Goal: Information Seeking & Learning: Learn about a topic

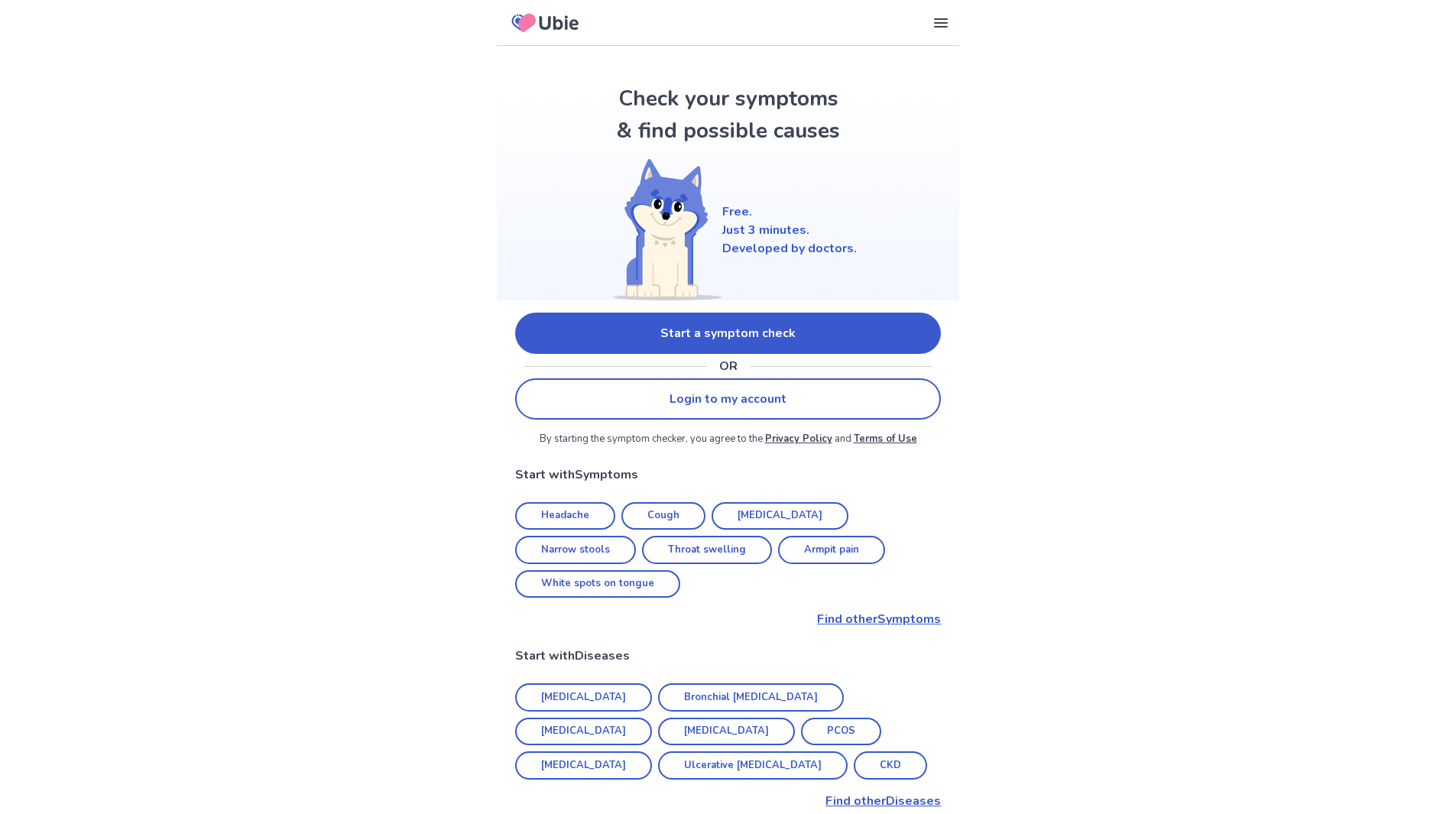
click at [660, 330] on link "Start a symptom check" at bounding box center [728, 333] width 426 height 41
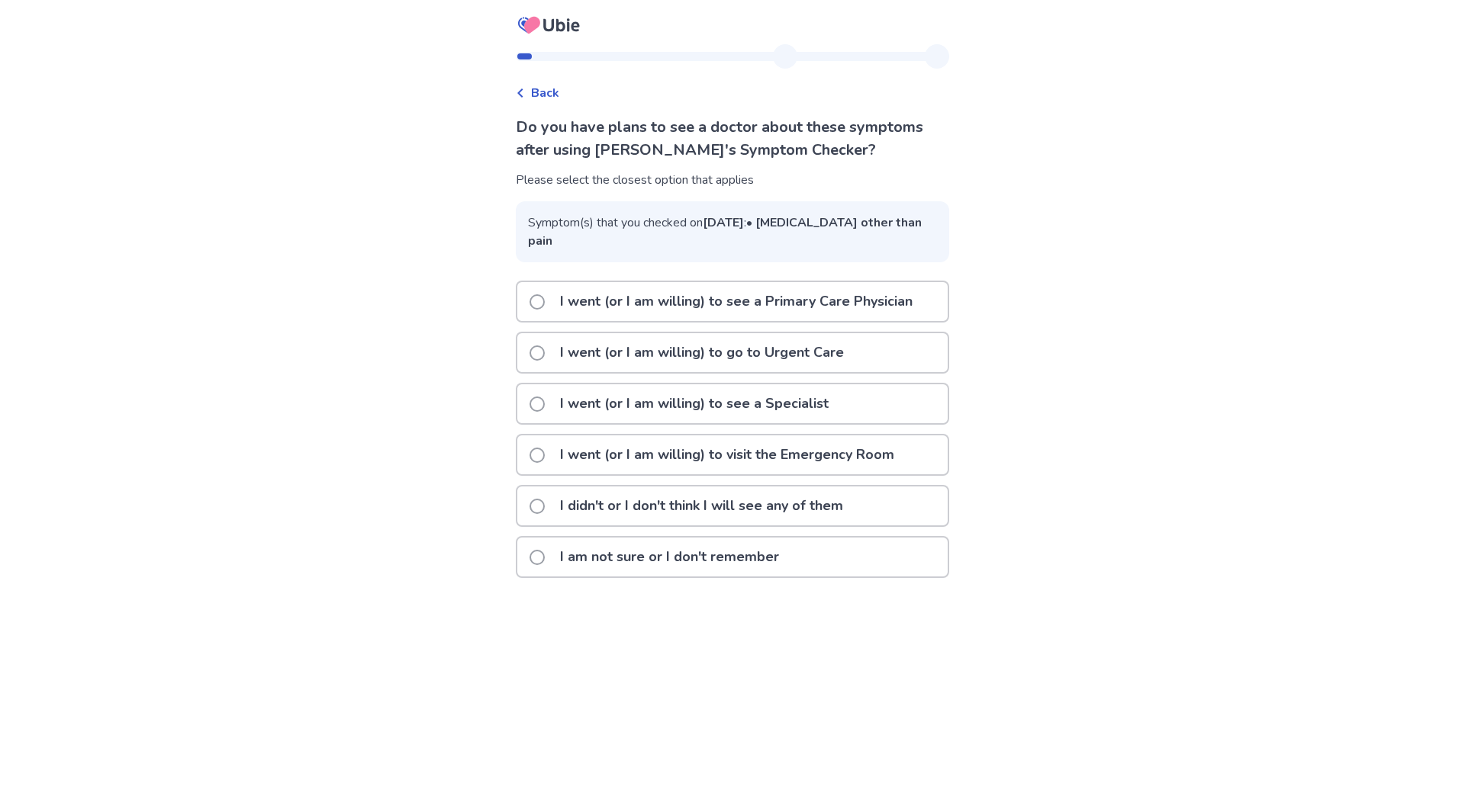
click at [544, 309] on span at bounding box center [537, 302] width 16 height 16
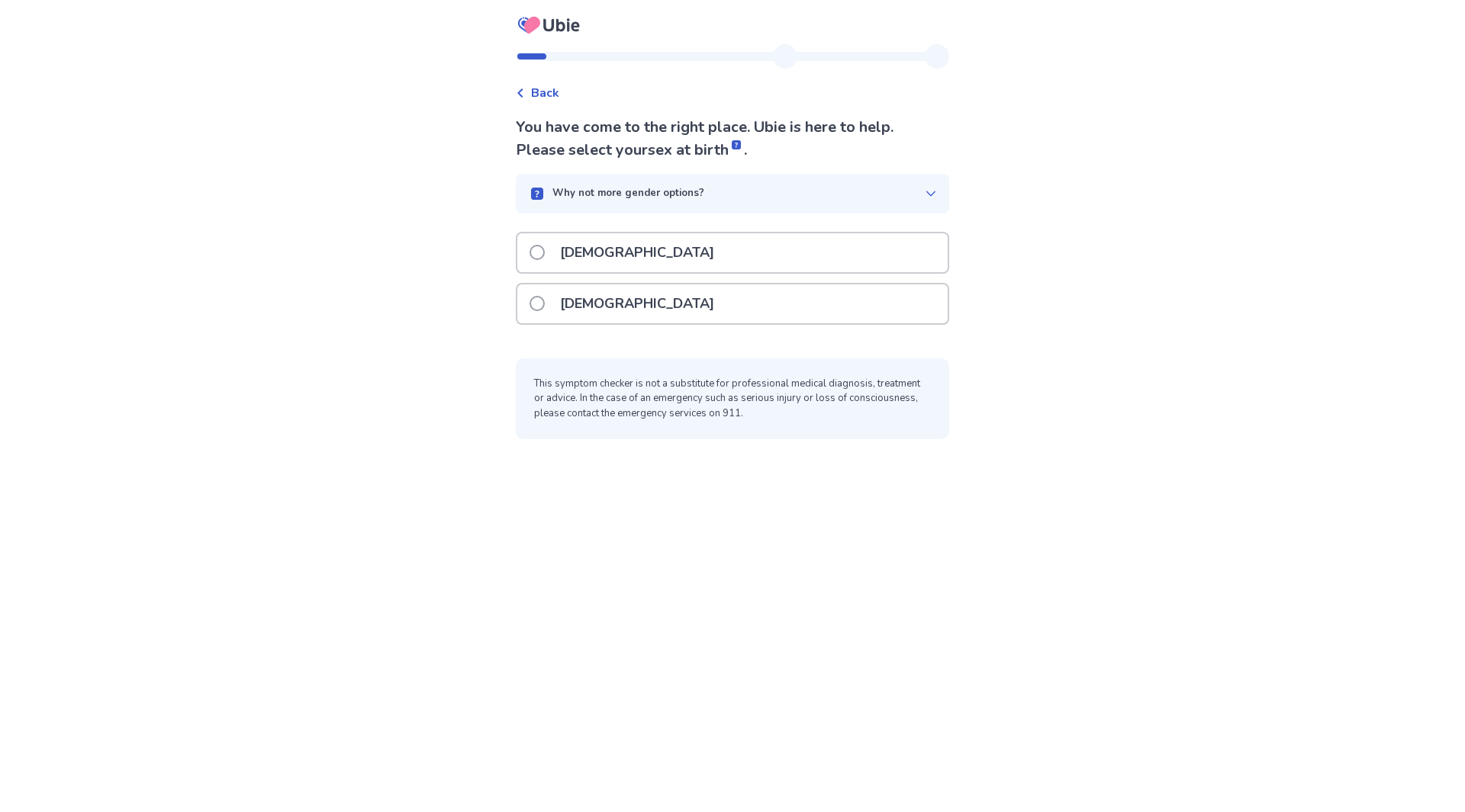
click at [535, 308] on div "[DEMOGRAPHIC_DATA]" at bounding box center [732, 304] width 431 height 39
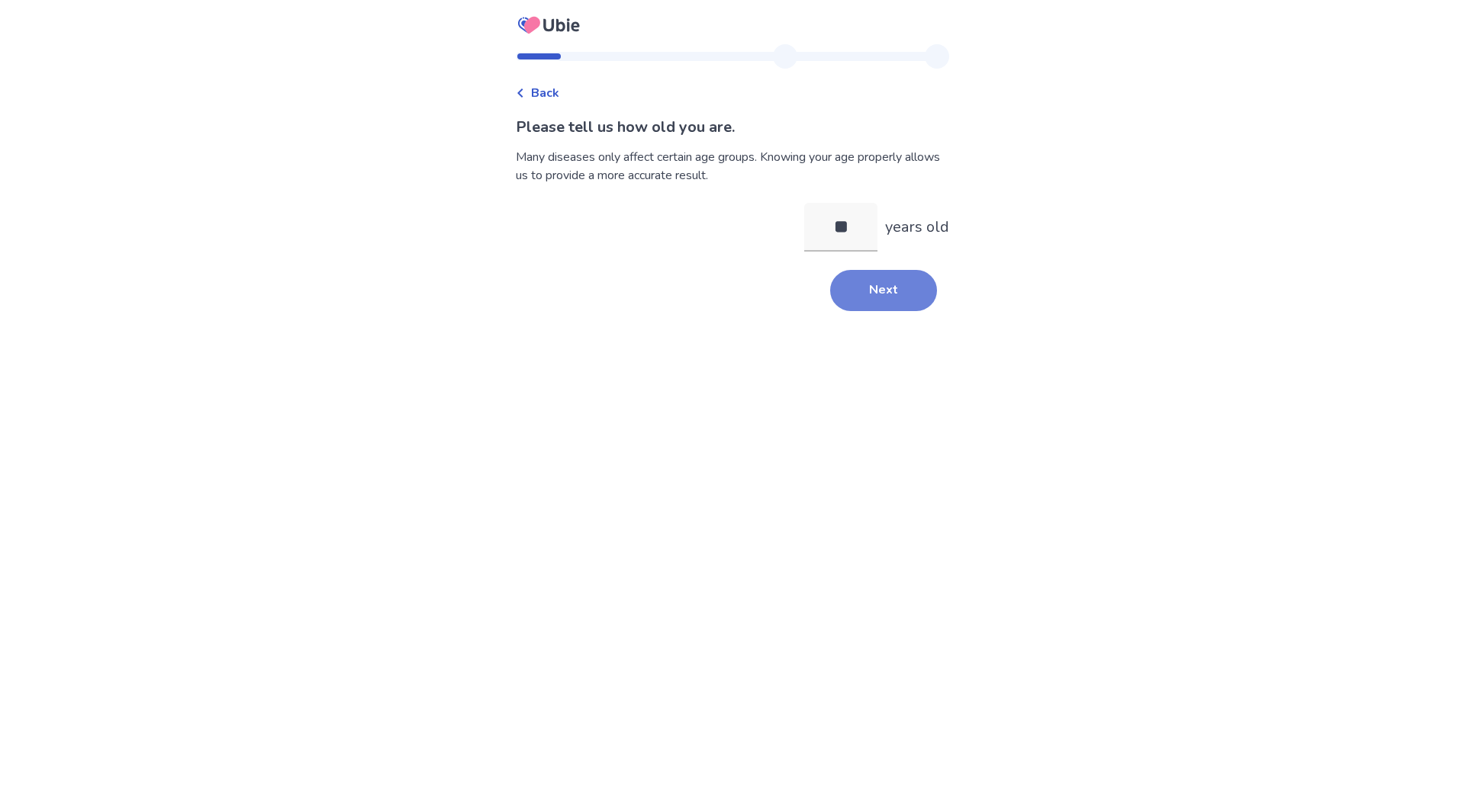
type input "**"
click at [850, 291] on button "Next" at bounding box center [884, 290] width 107 height 41
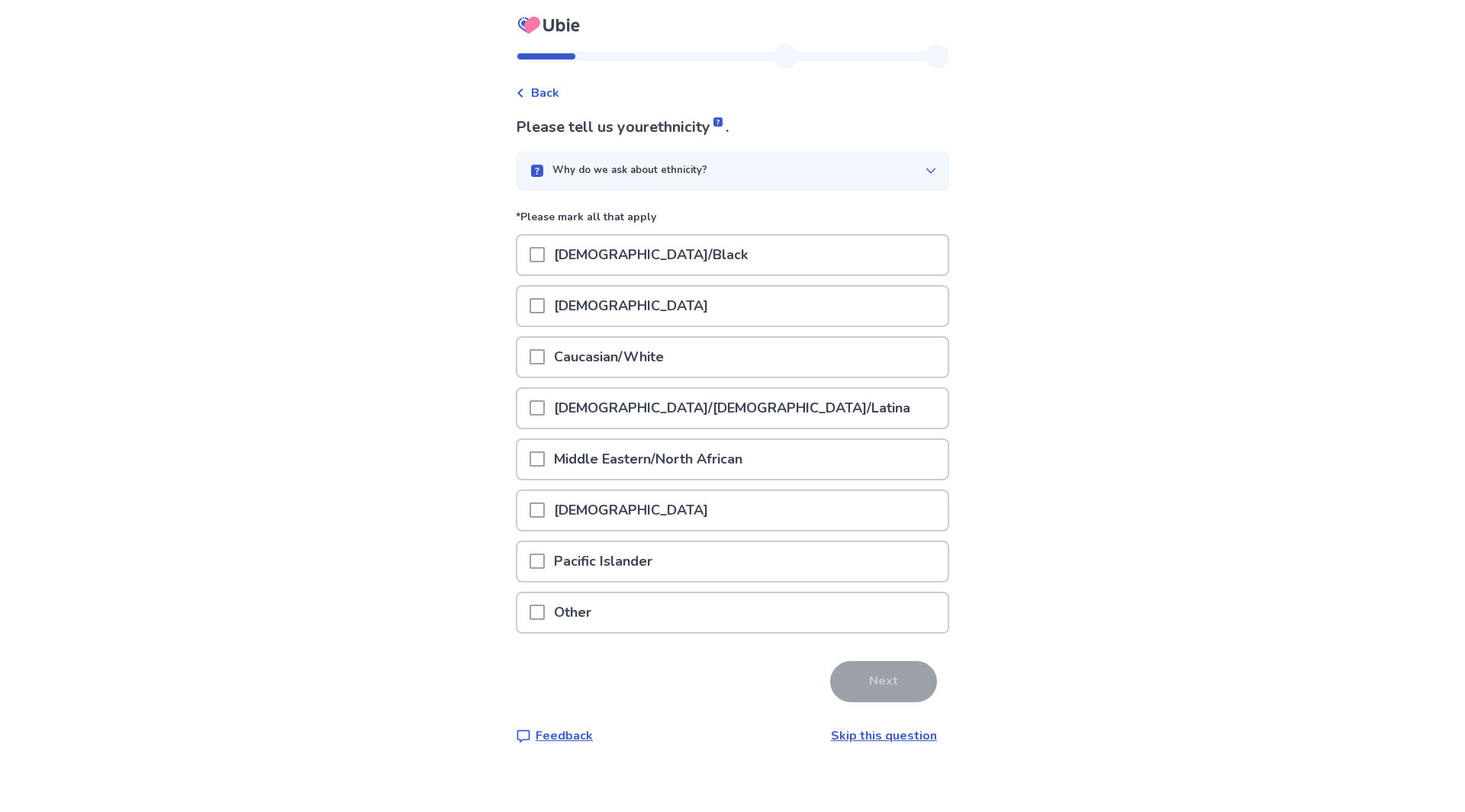
click at [580, 354] on p "Caucasian/White" at bounding box center [608, 358] width 128 height 39
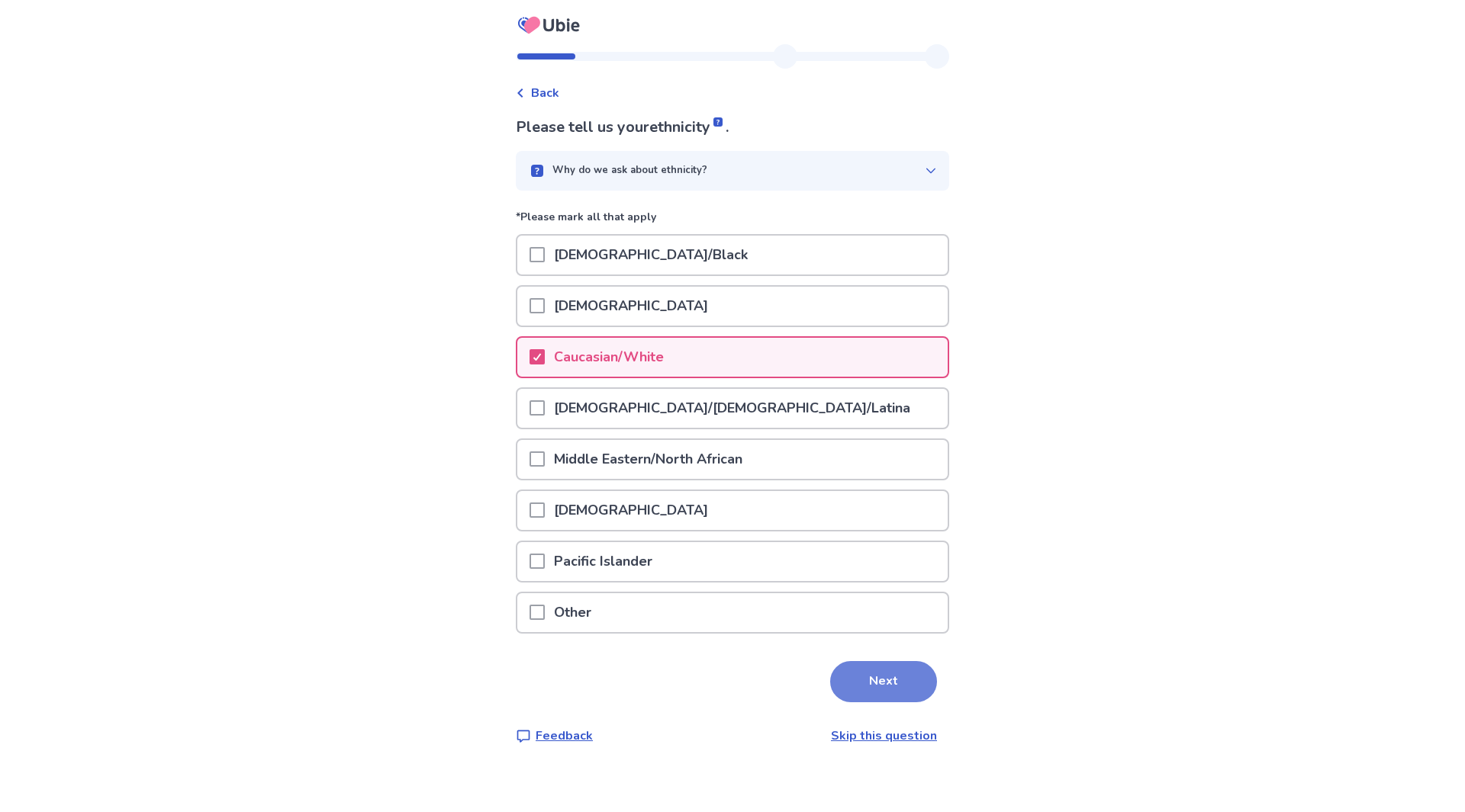
click at [867, 687] on button "Next" at bounding box center [884, 682] width 107 height 41
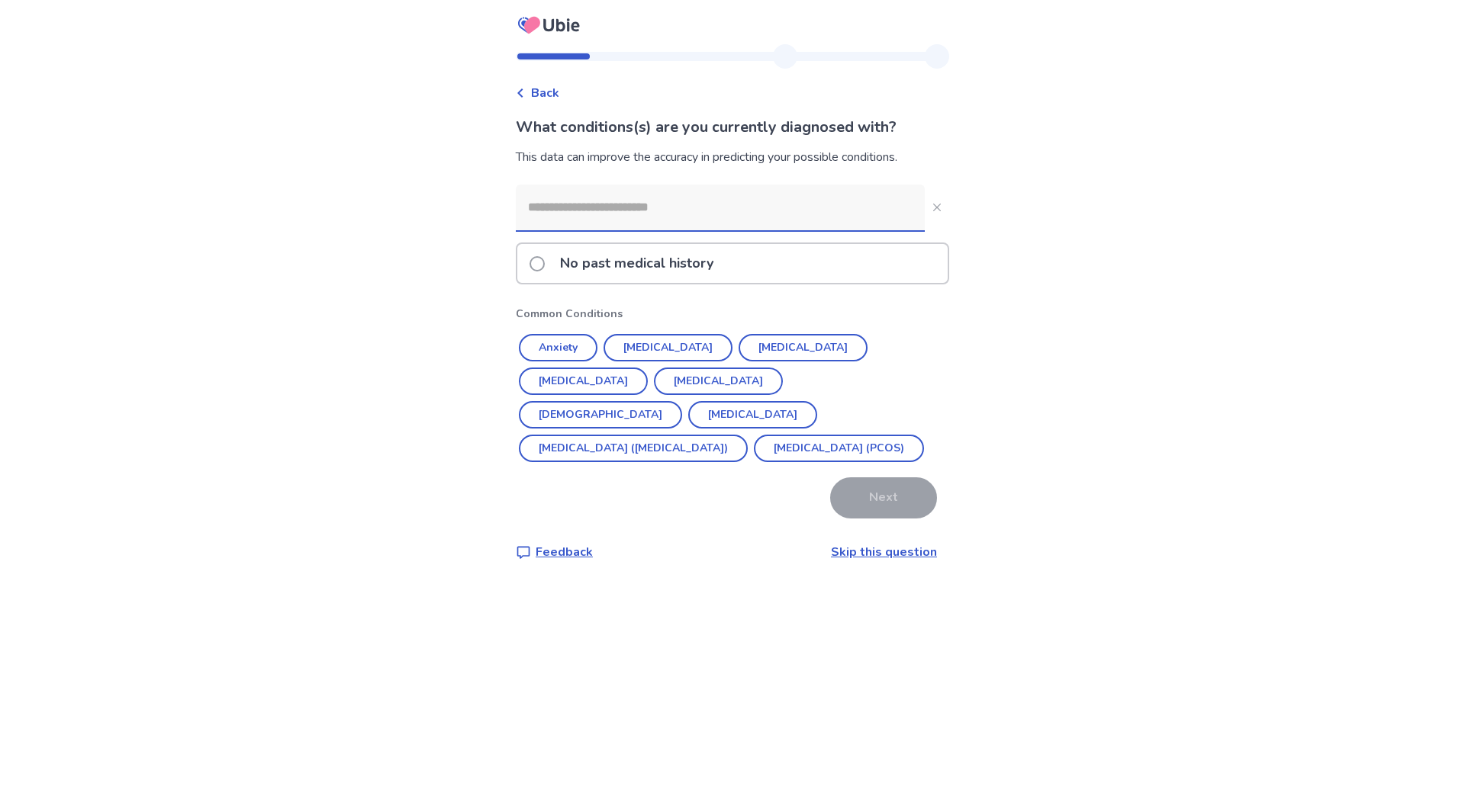
click at [736, 206] on input at bounding box center [720, 207] width 409 height 46
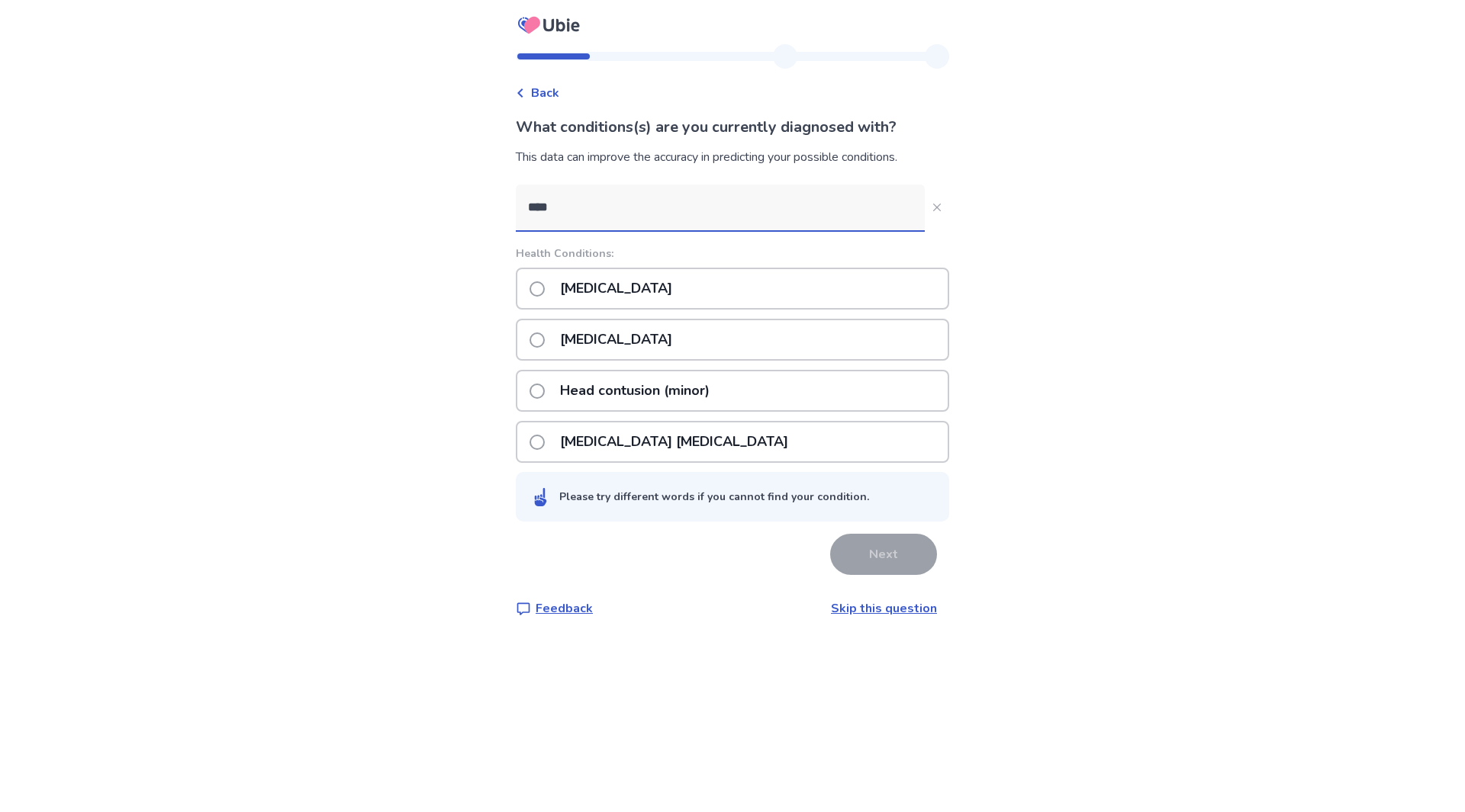
click at [588, 212] on input "****" at bounding box center [720, 207] width 409 height 46
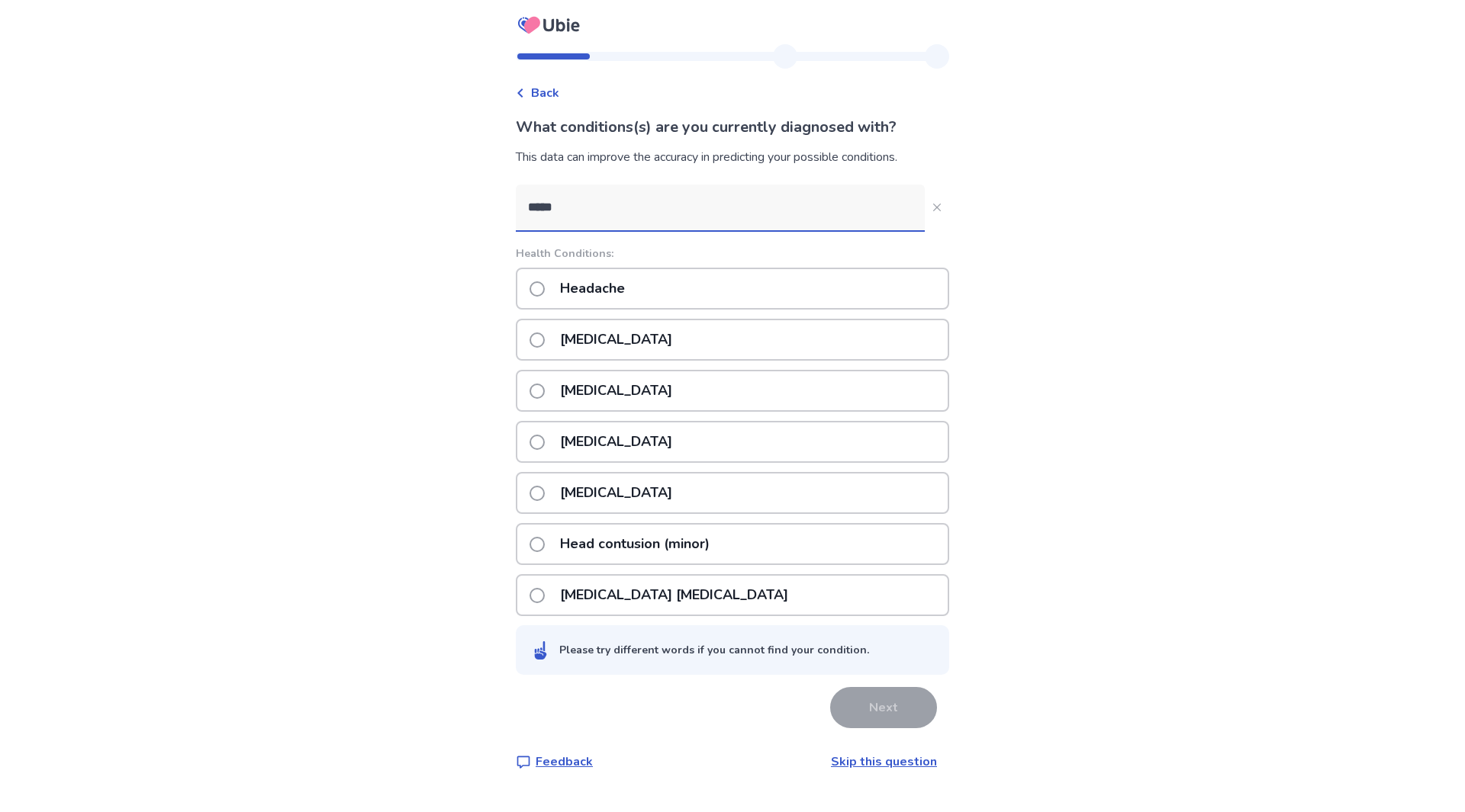
type input "*****"
click at [545, 292] on span at bounding box center [537, 289] width 16 height 16
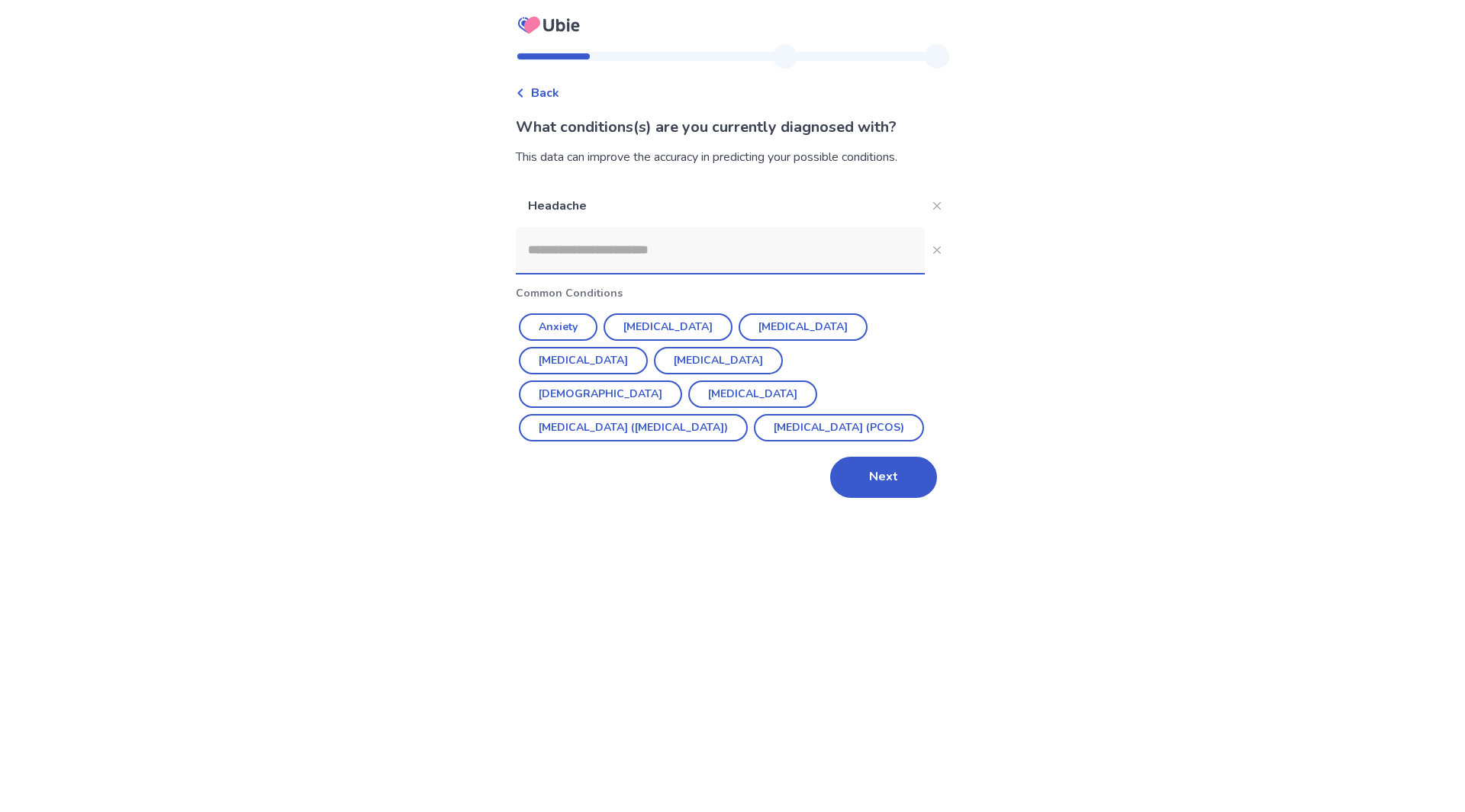
click at [615, 241] on input at bounding box center [720, 250] width 409 height 46
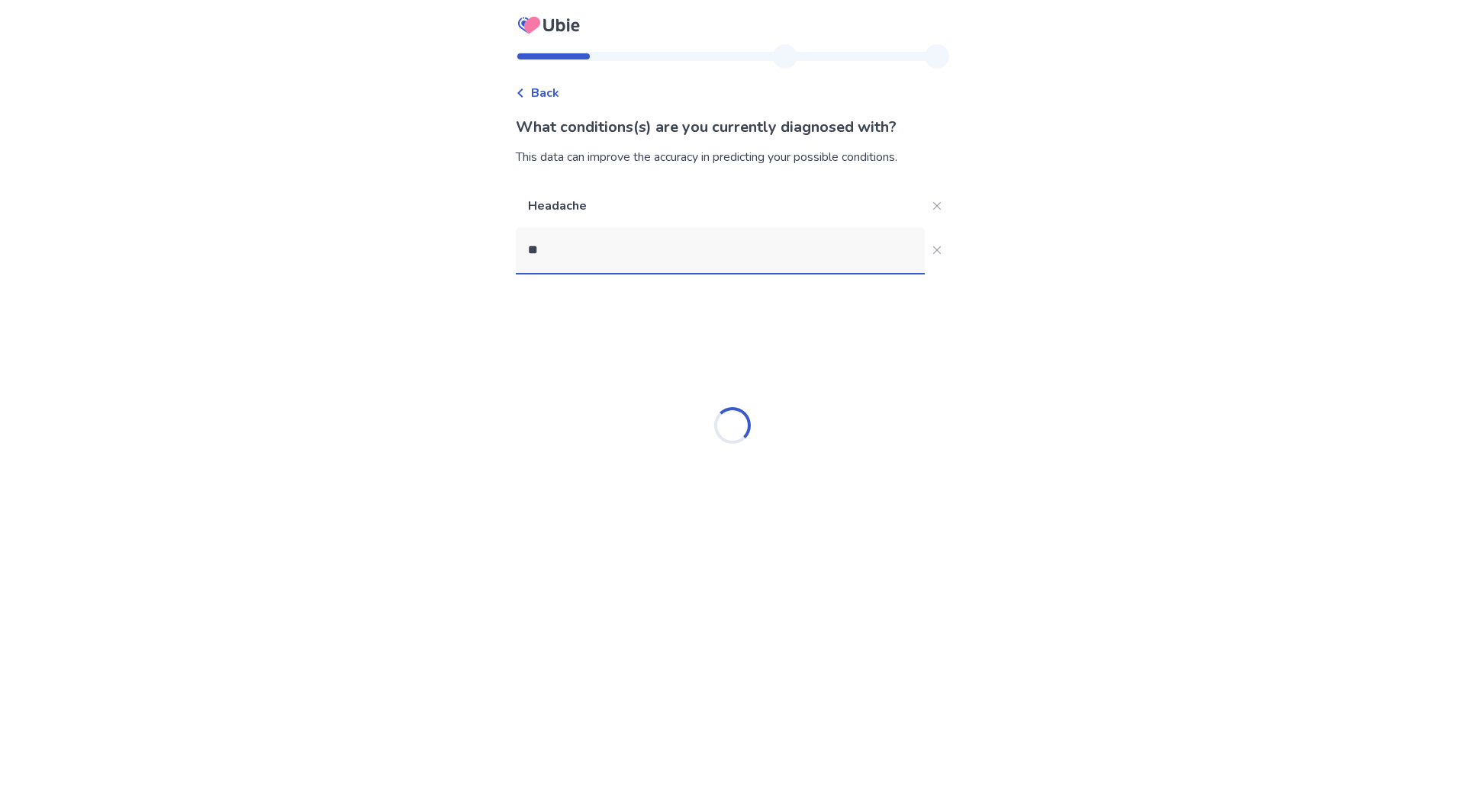
type input "*"
type input "******"
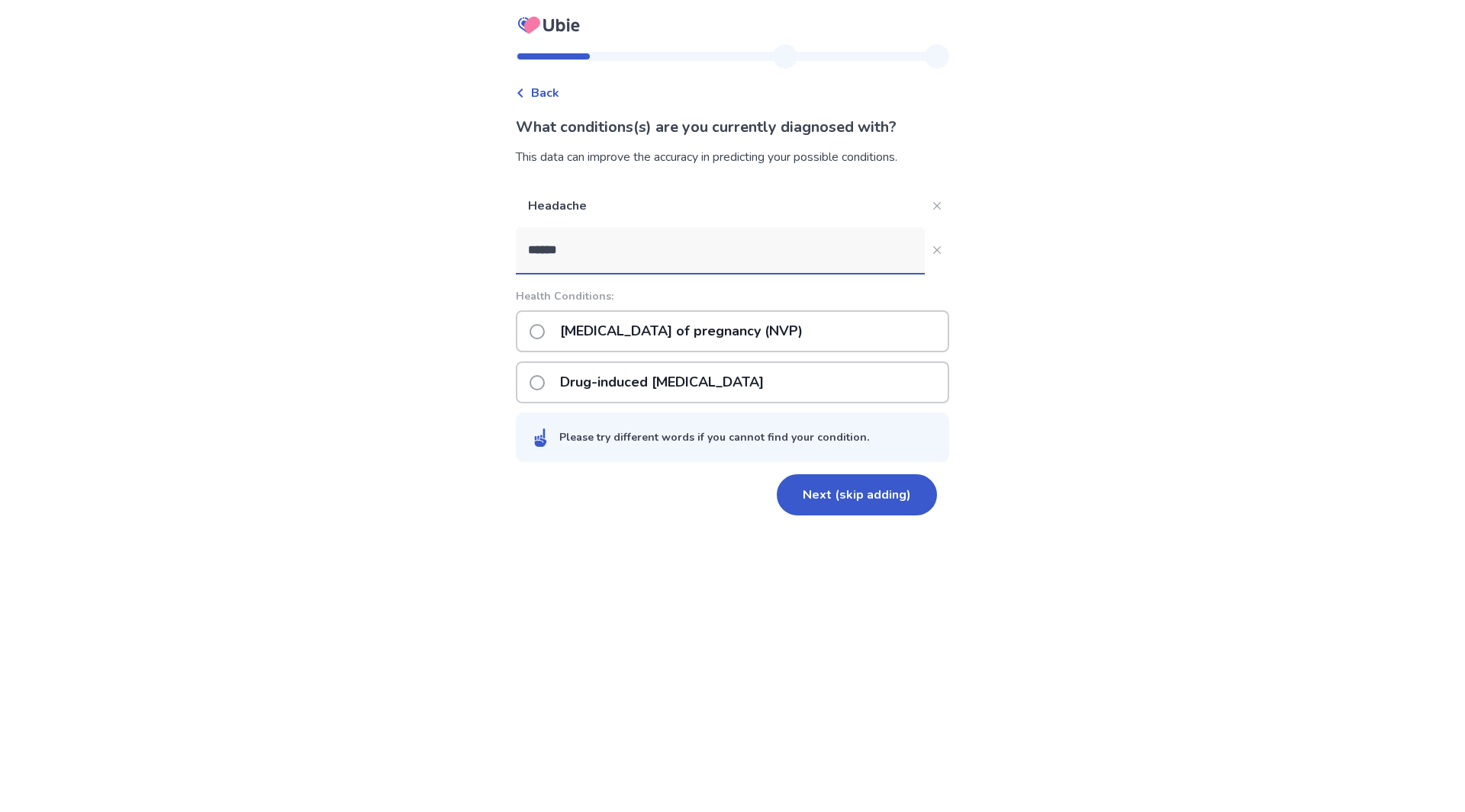
drag, startPoint x: 623, startPoint y: 248, endPoint x: 525, endPoint y: 243, distance: 98.1
click at [523, 247] on div "Back What conditions(s) are you currently diagnosed with? This data can improve…" at bounding box center [732, 289] width 458 height 489
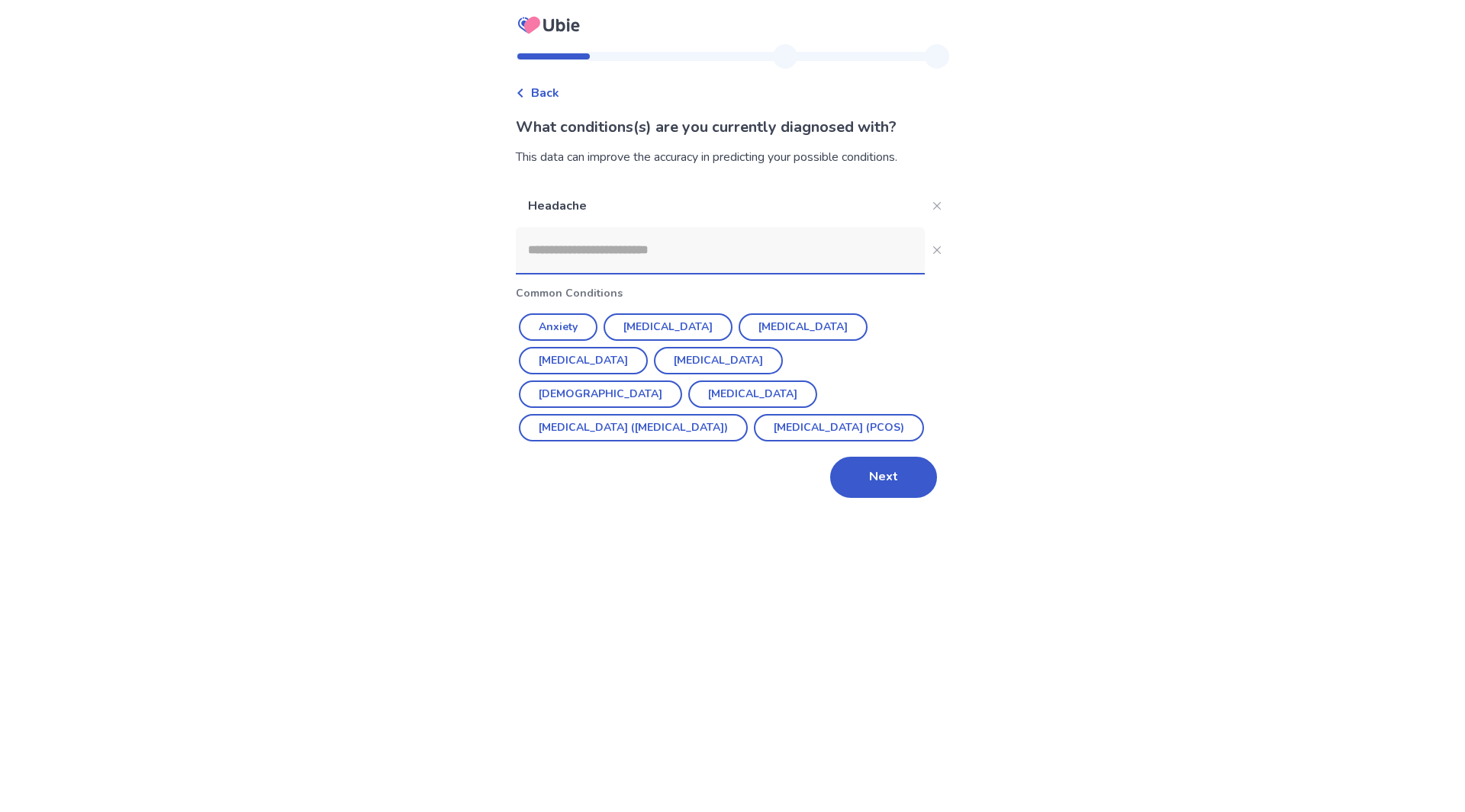
click at [621, 257] on input at bounding box center [720, 250] width 409 height 46
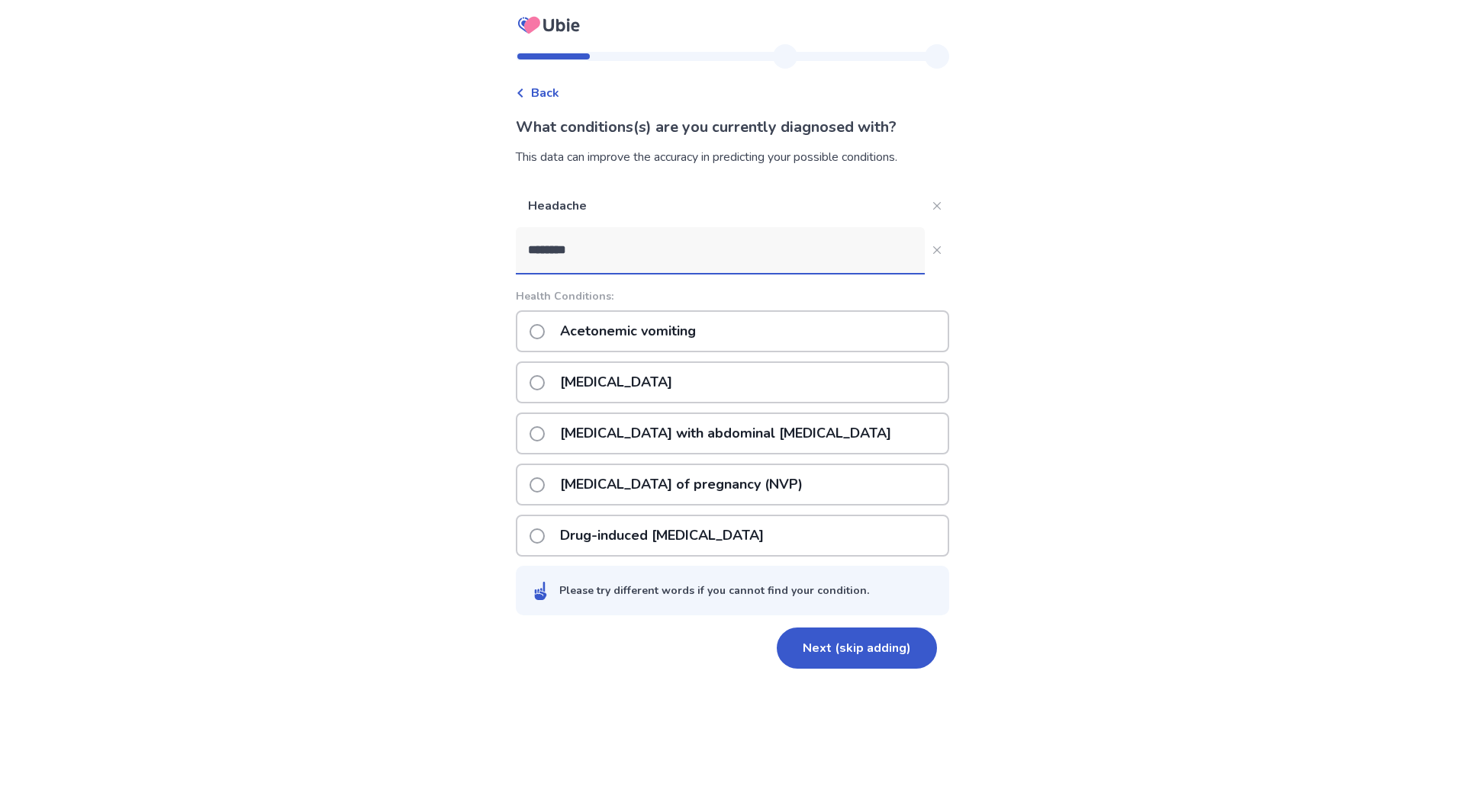
click at [622, 253] on input "********" at bounding box center [720, 250] width 409 height 46
click at [622, 252] on input "********" at bounding box center [720, 250] width 409 height 46
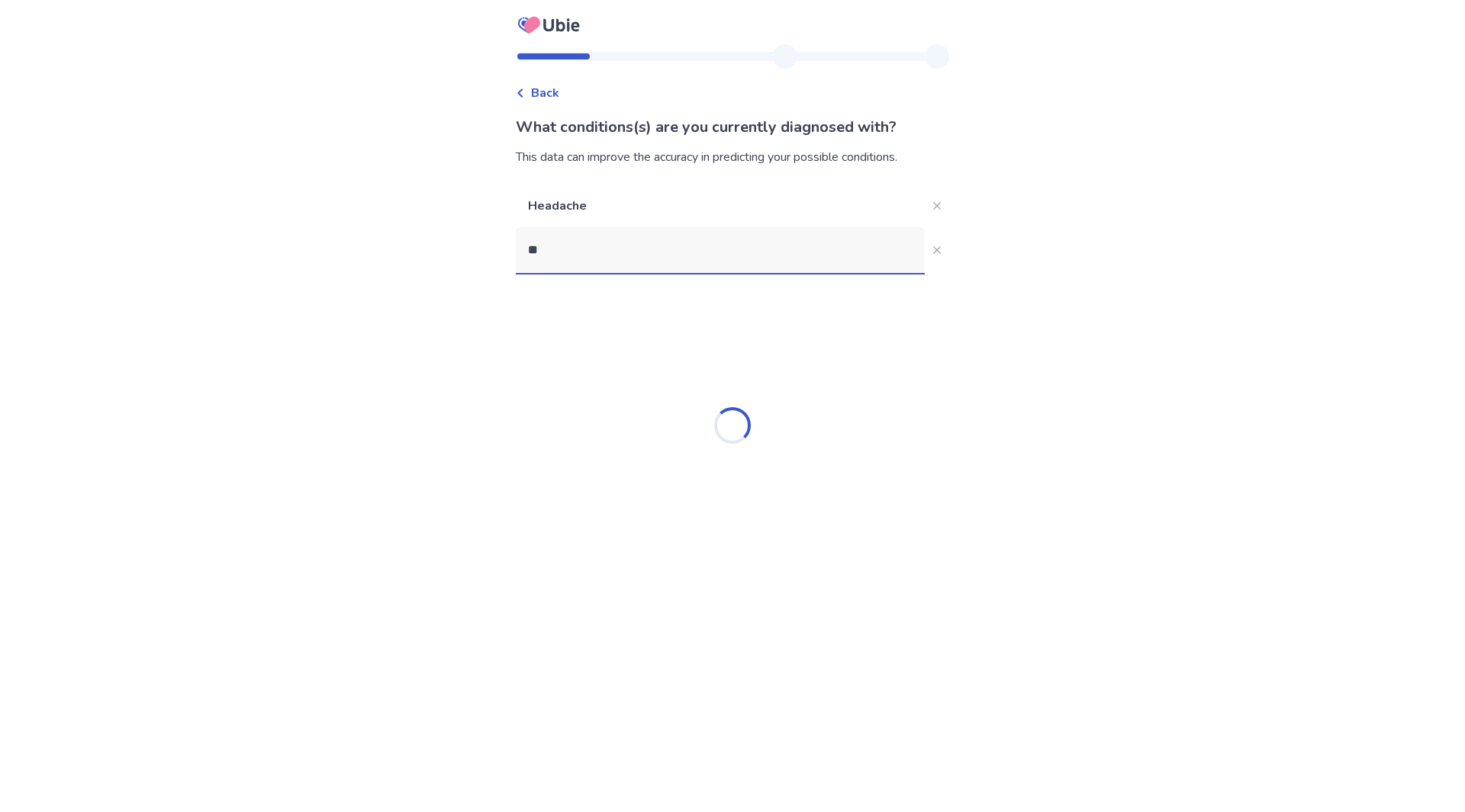
type input "*"
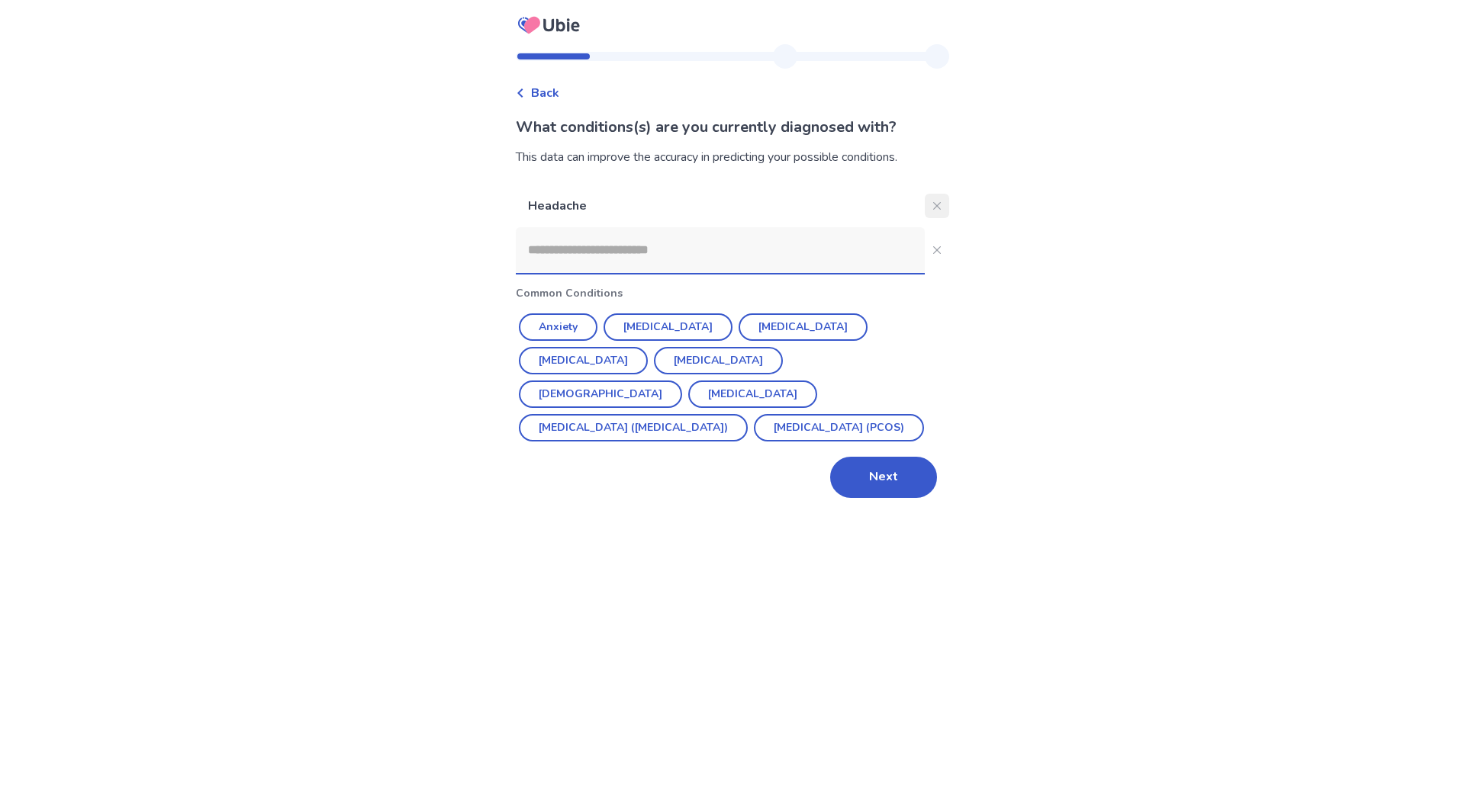
click at [933, 208] on icon "Close" at bounding box center [937, 206] width 8 height 8
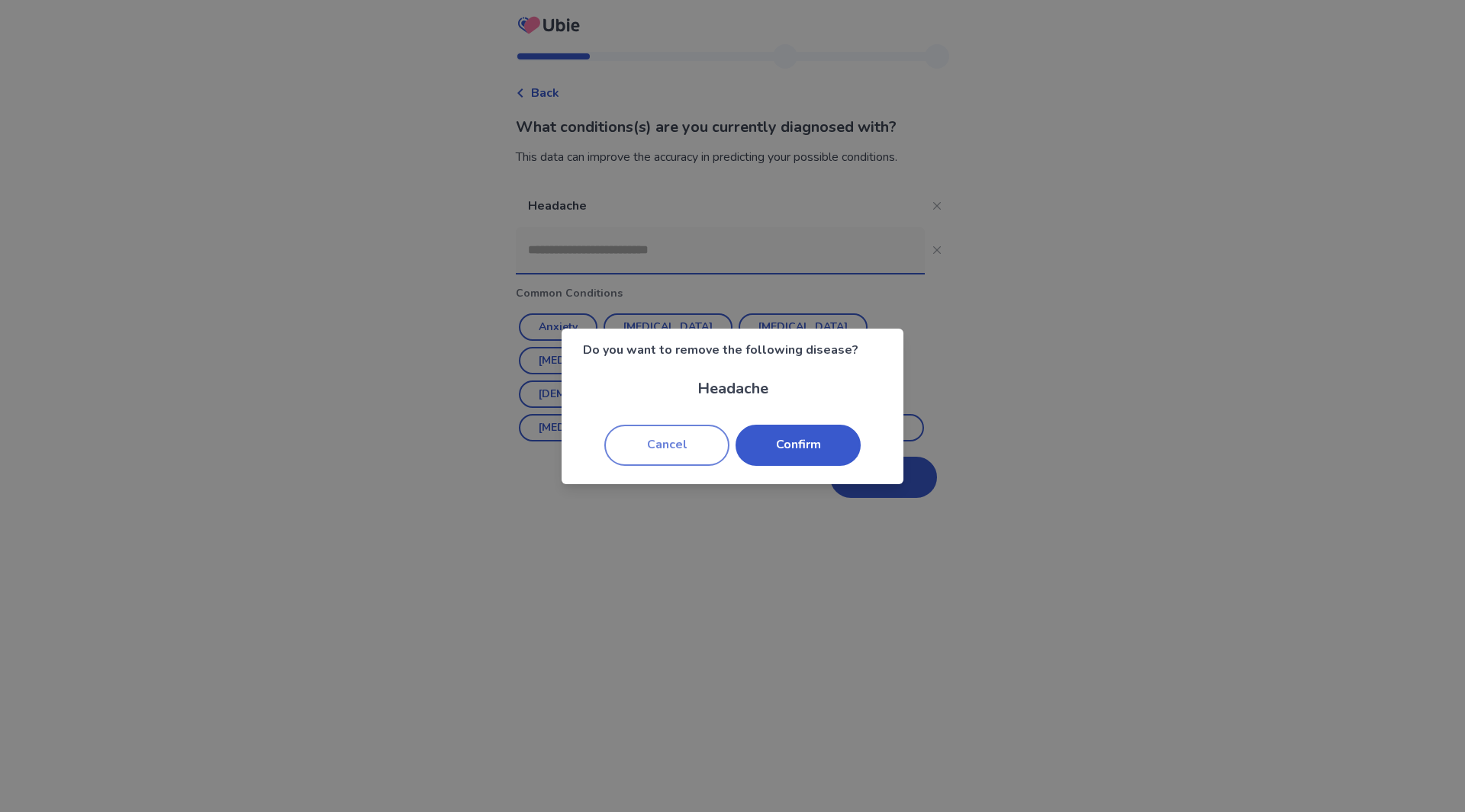
drag, startPoint x: 674, startPoint y: 448, endPoint x: 671, endPoint y: 441, distance: 7.6
click at [674, 448] on button "Cancel" at bounding box center [667, 445] width 125 height 41
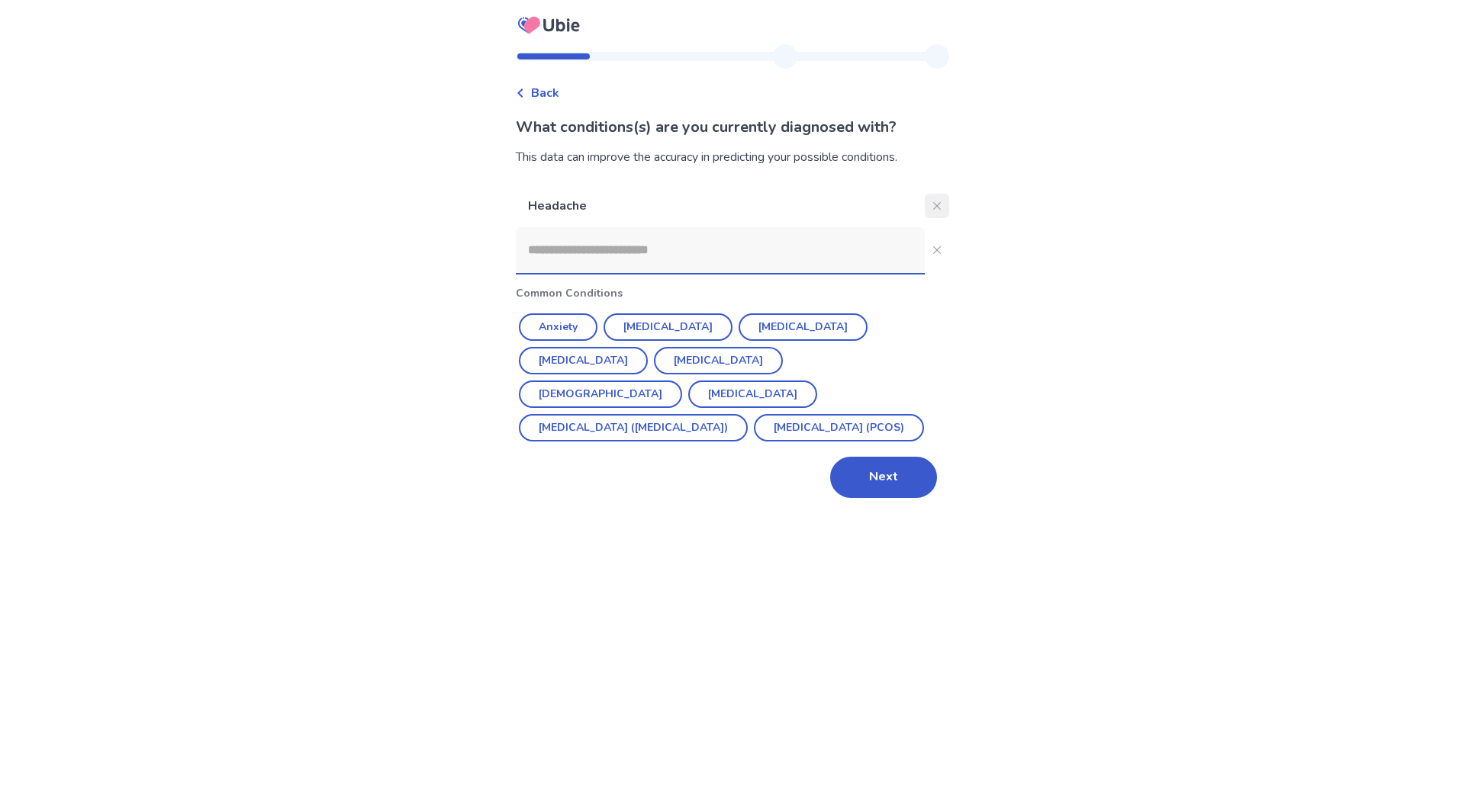
click at [933, 206] on icon "Close" at bounding box center [937, 206] width 8 height 8
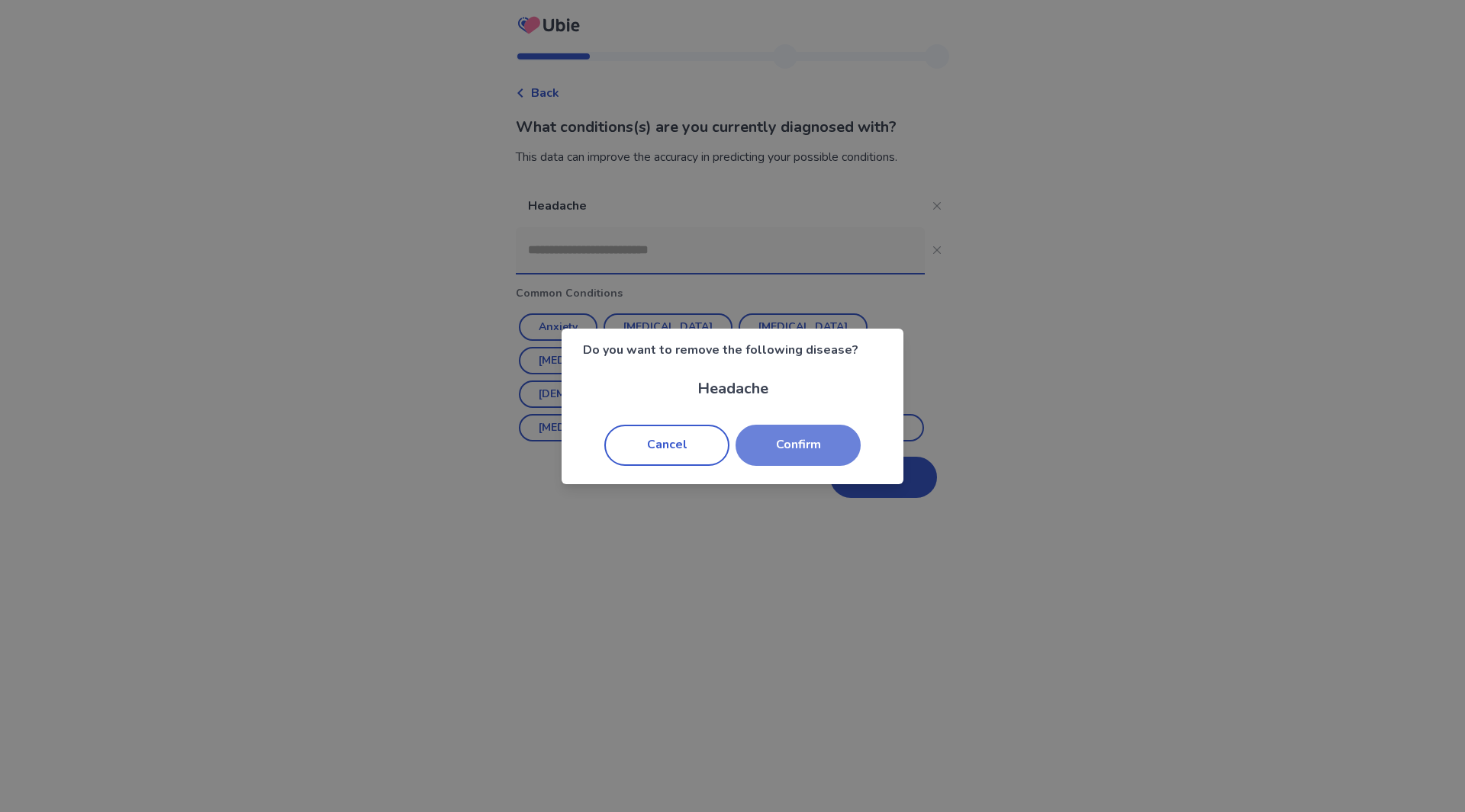
click at [799, 443] on button "Confirm" at bounding box center [798, 445] width 125 height 41
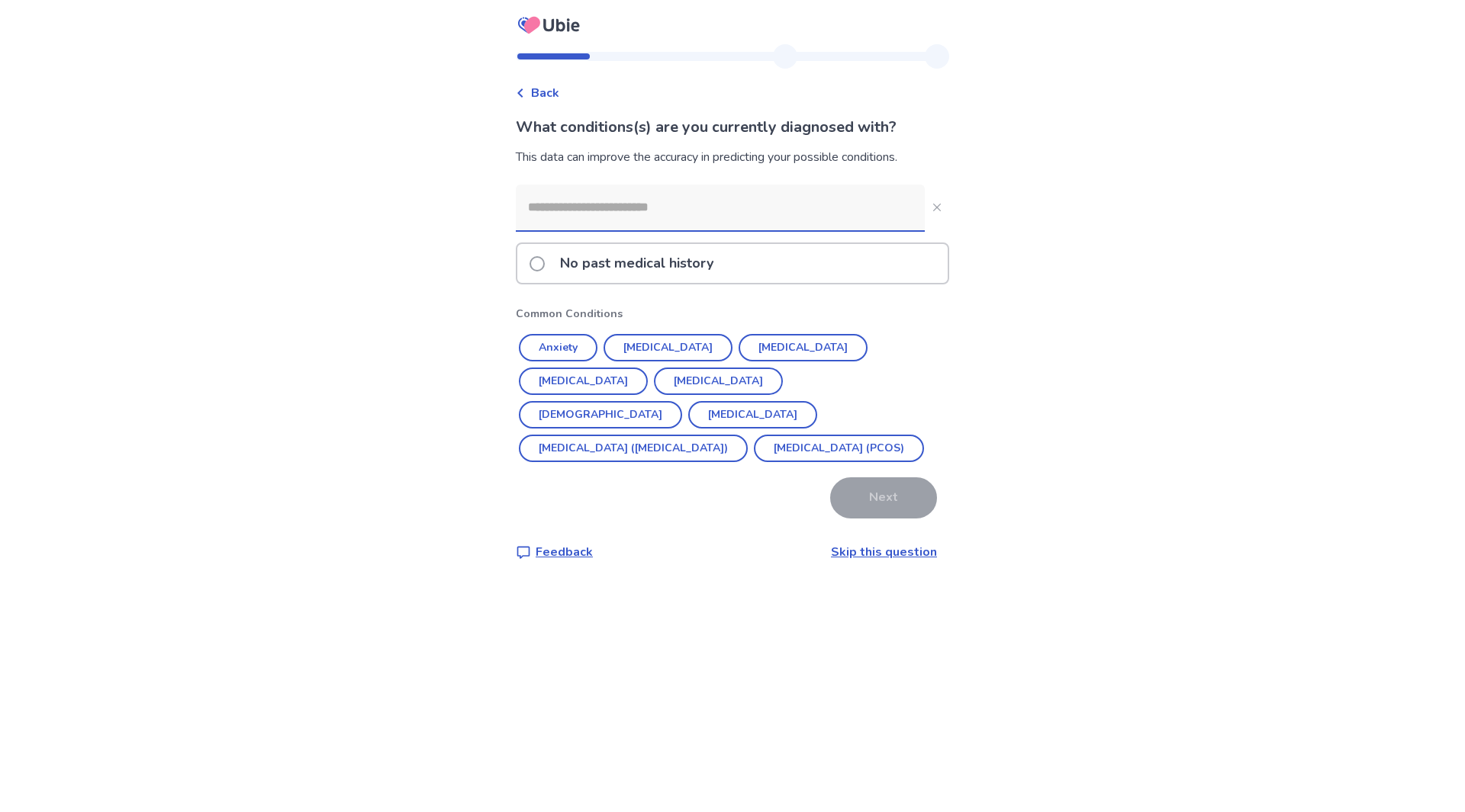
click at [572, 259] on p "No past medical history" at bounding box center [636, 264] width 171 height 39
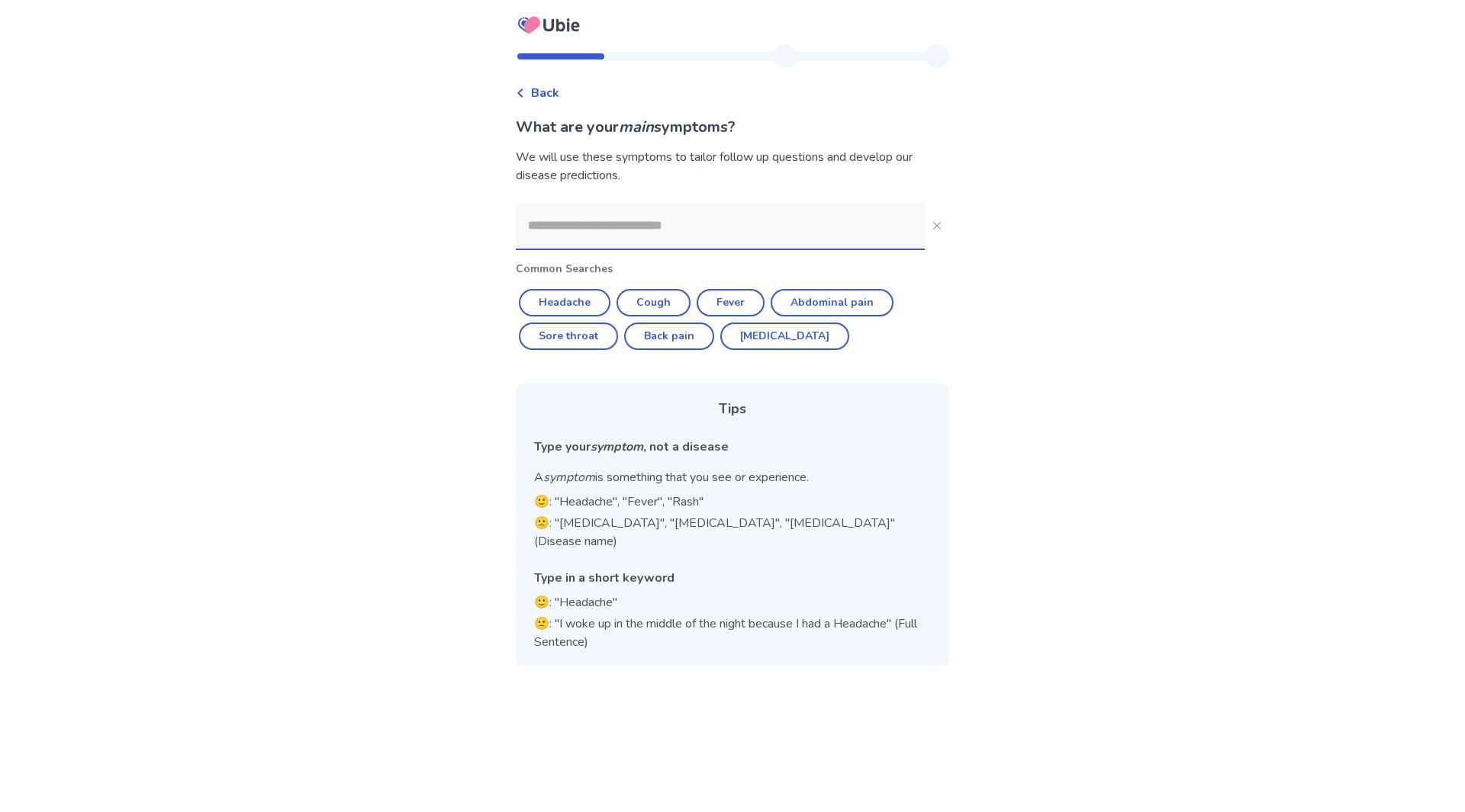
click at [600, 238] on input at bounding box center [720, 226] width 409 height 46
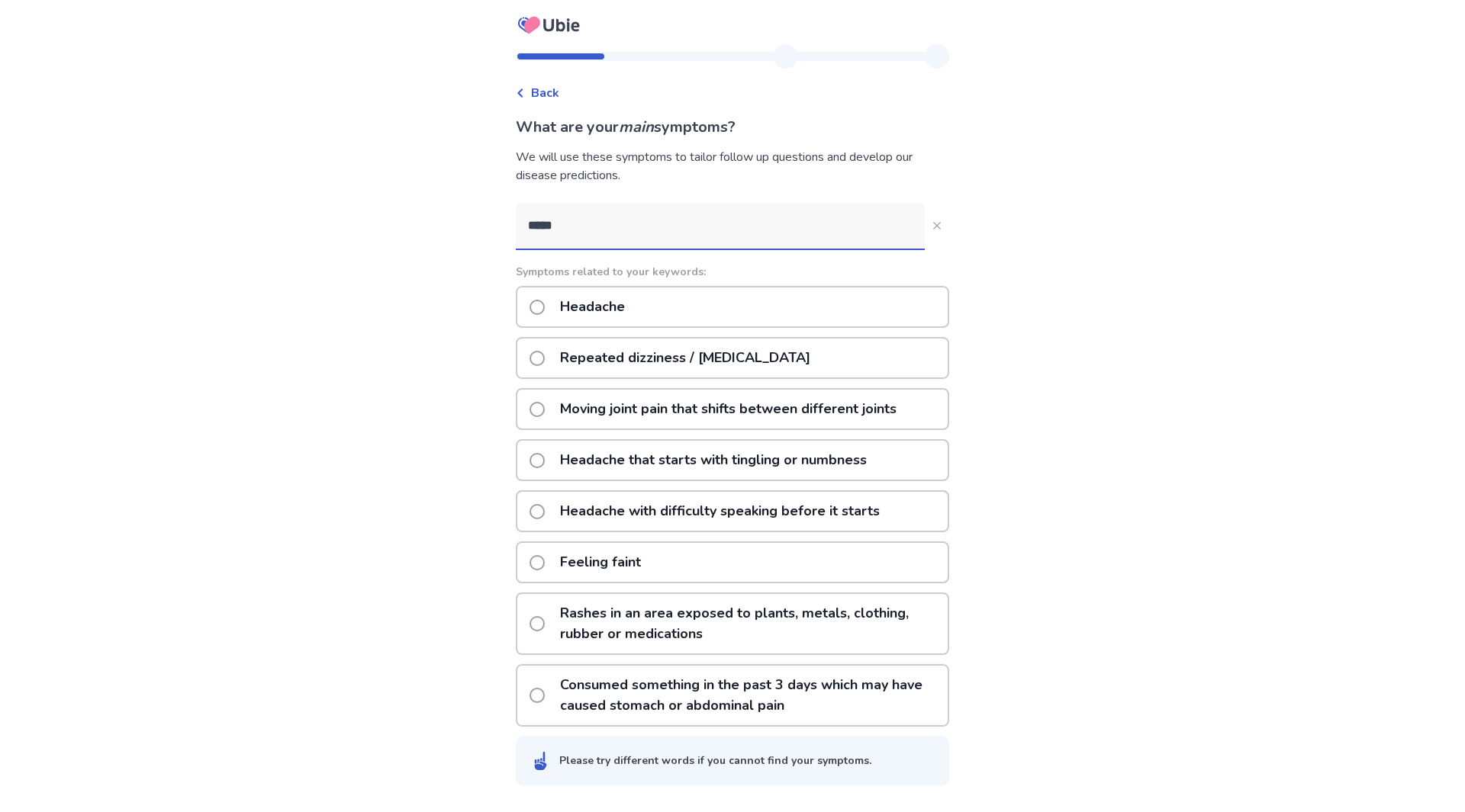
type input "*****"
click at [545, 305] on span at bounding box center [537, 307] width 16 height 16
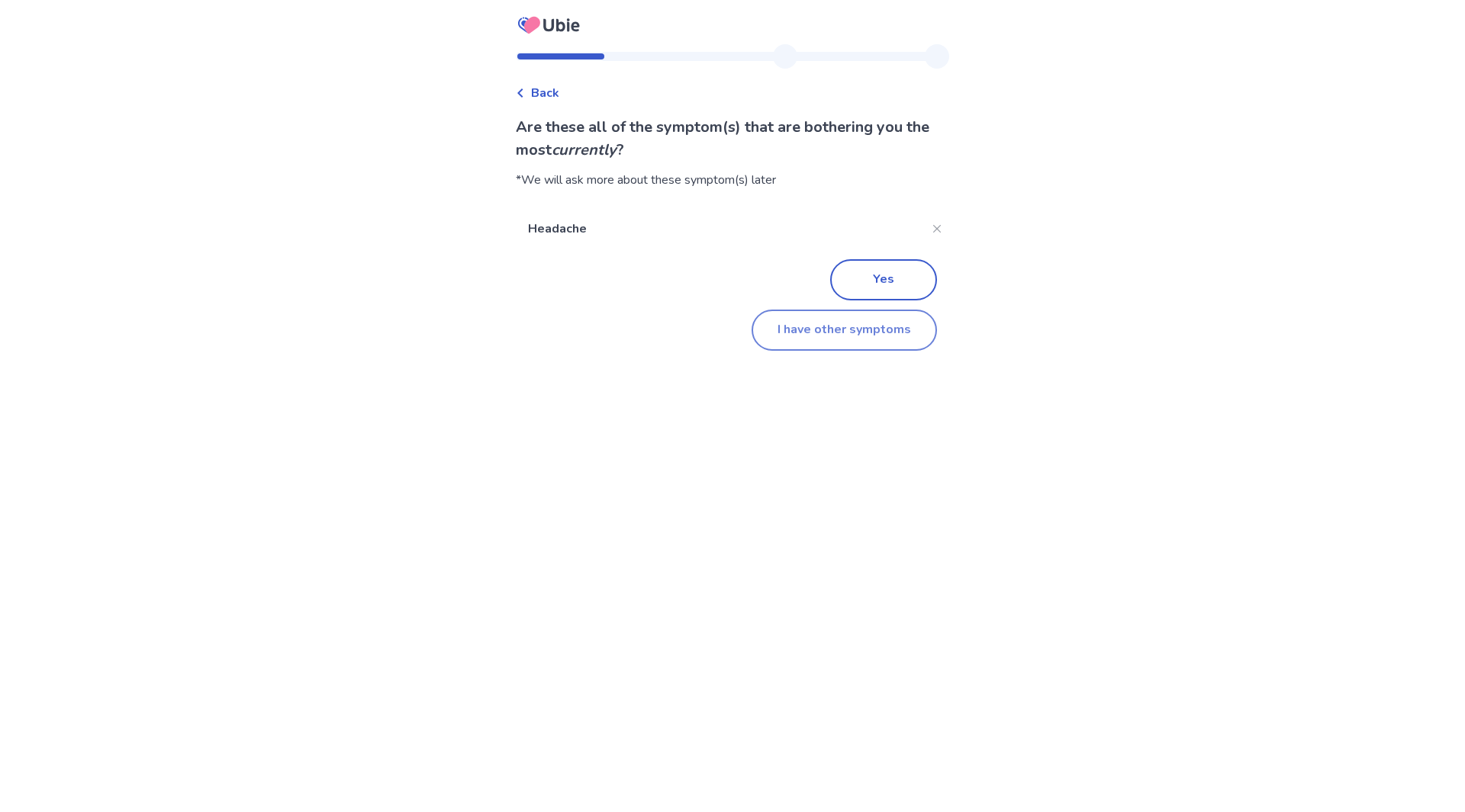
click at [838, 337] on button "I have other symptoms" at bounding box center [844, 330] width 185 height 41
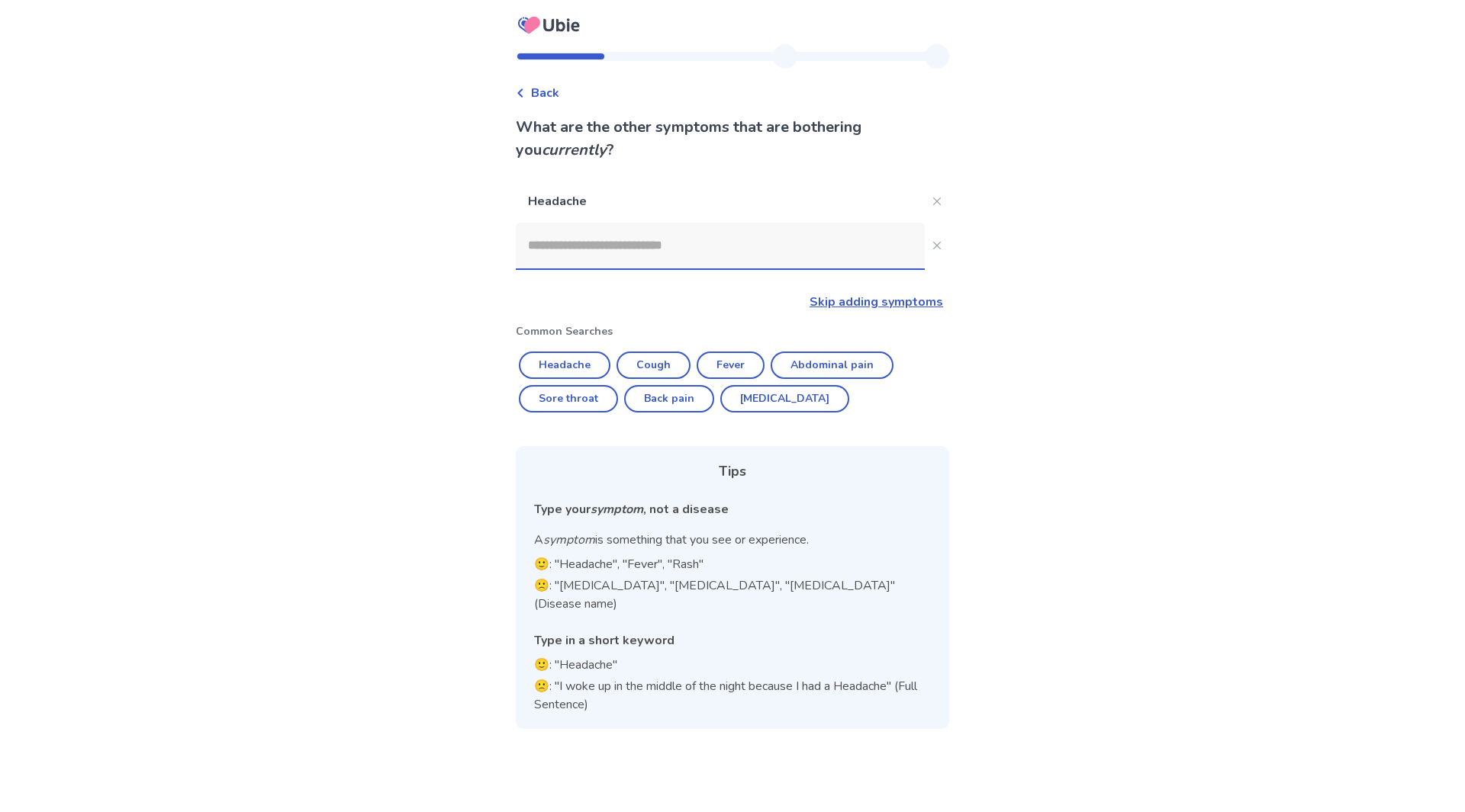
click at [662, 252] on input at bounding box center [720, 245] width 409 height 46
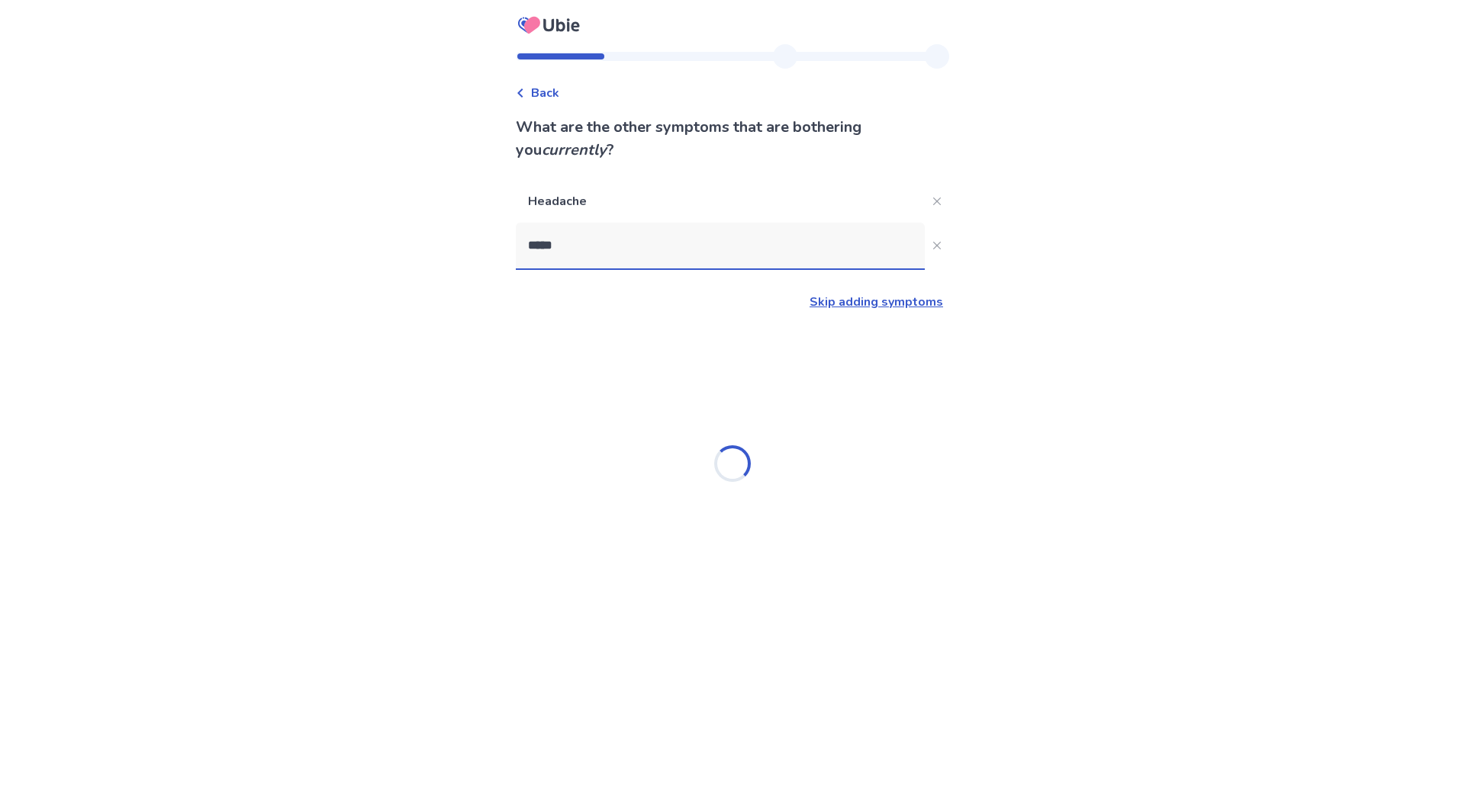
type input "******"
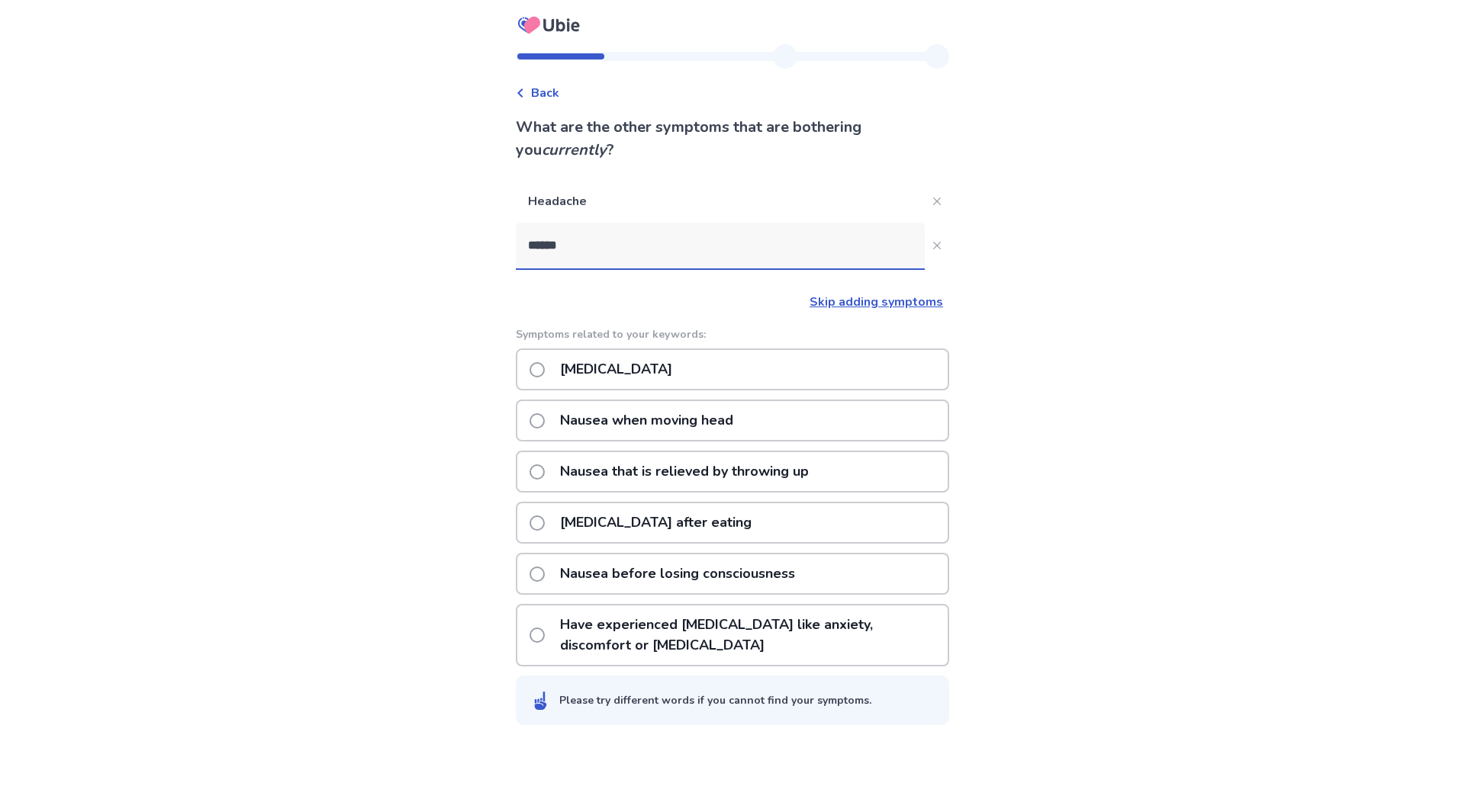
click at [649, 368] on p "Nausea or vomiting" at bounding box center [616, 369] width 130 height 39
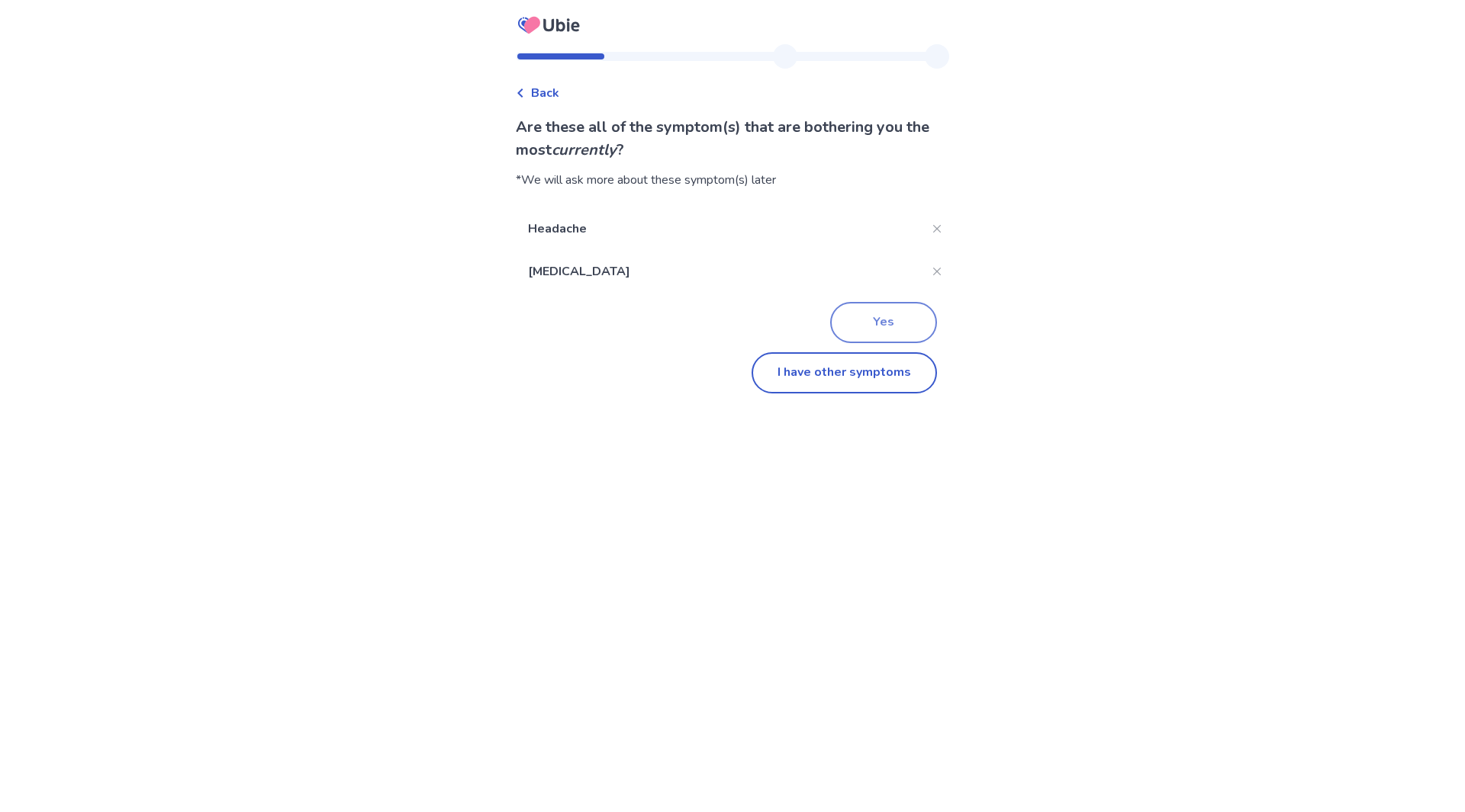
click at [881, 333] on button "Yes" at bounding box center [884, 322] width 107 height 41
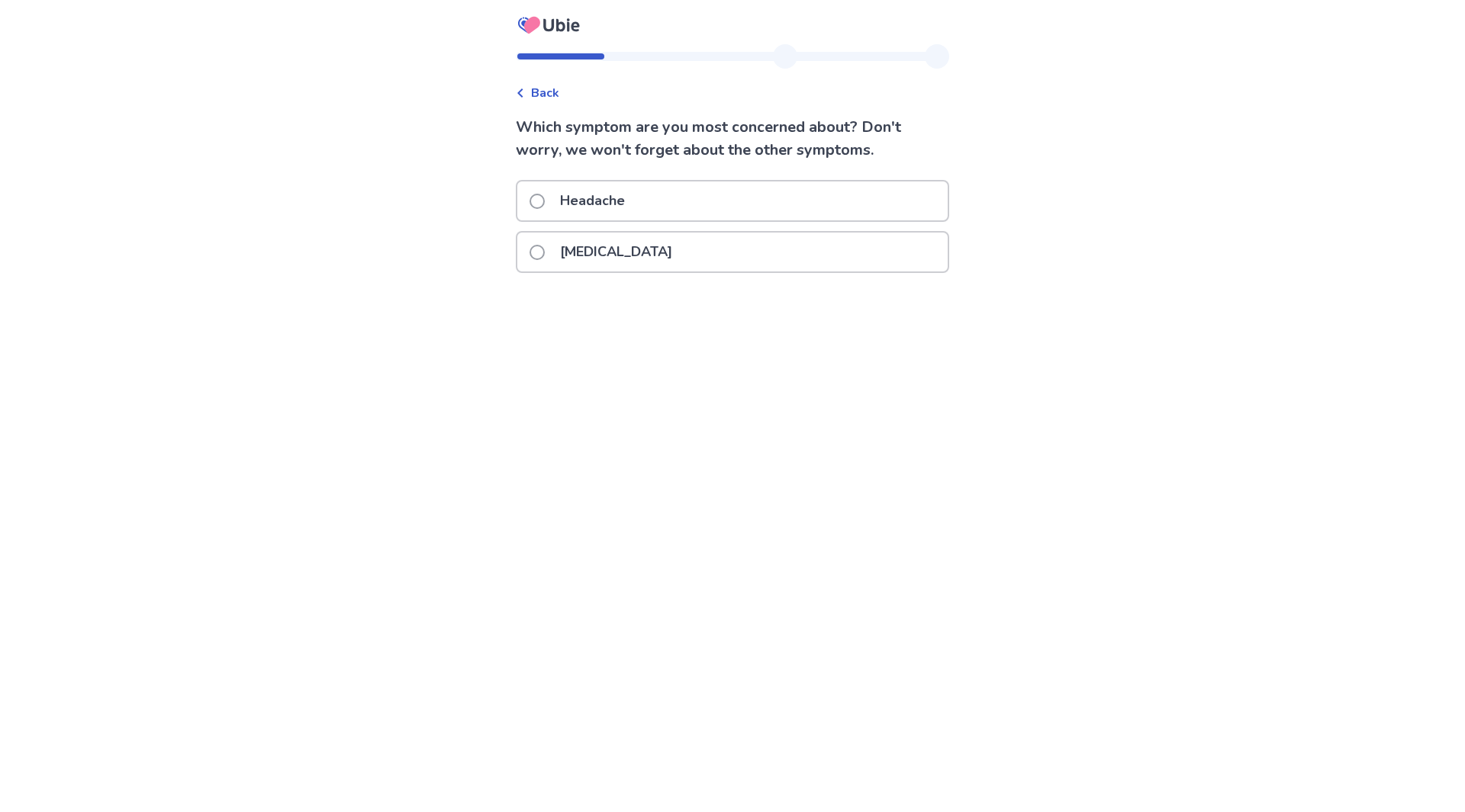
click at [545, 206] on span at bounding box center [537, 202] width 16 height 16
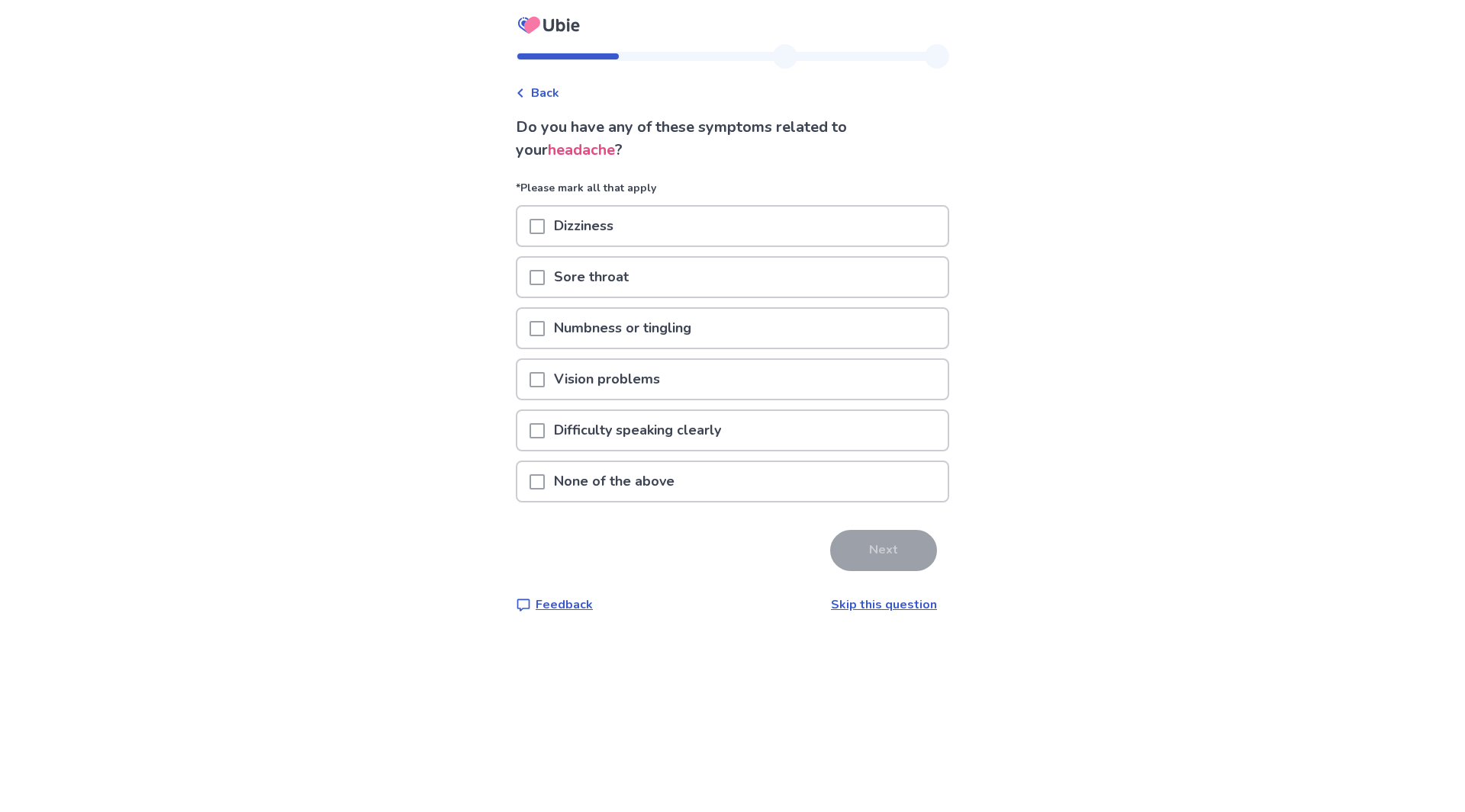
click at [545, 478] on span at bounding box center [537, 482] width 16 height 16
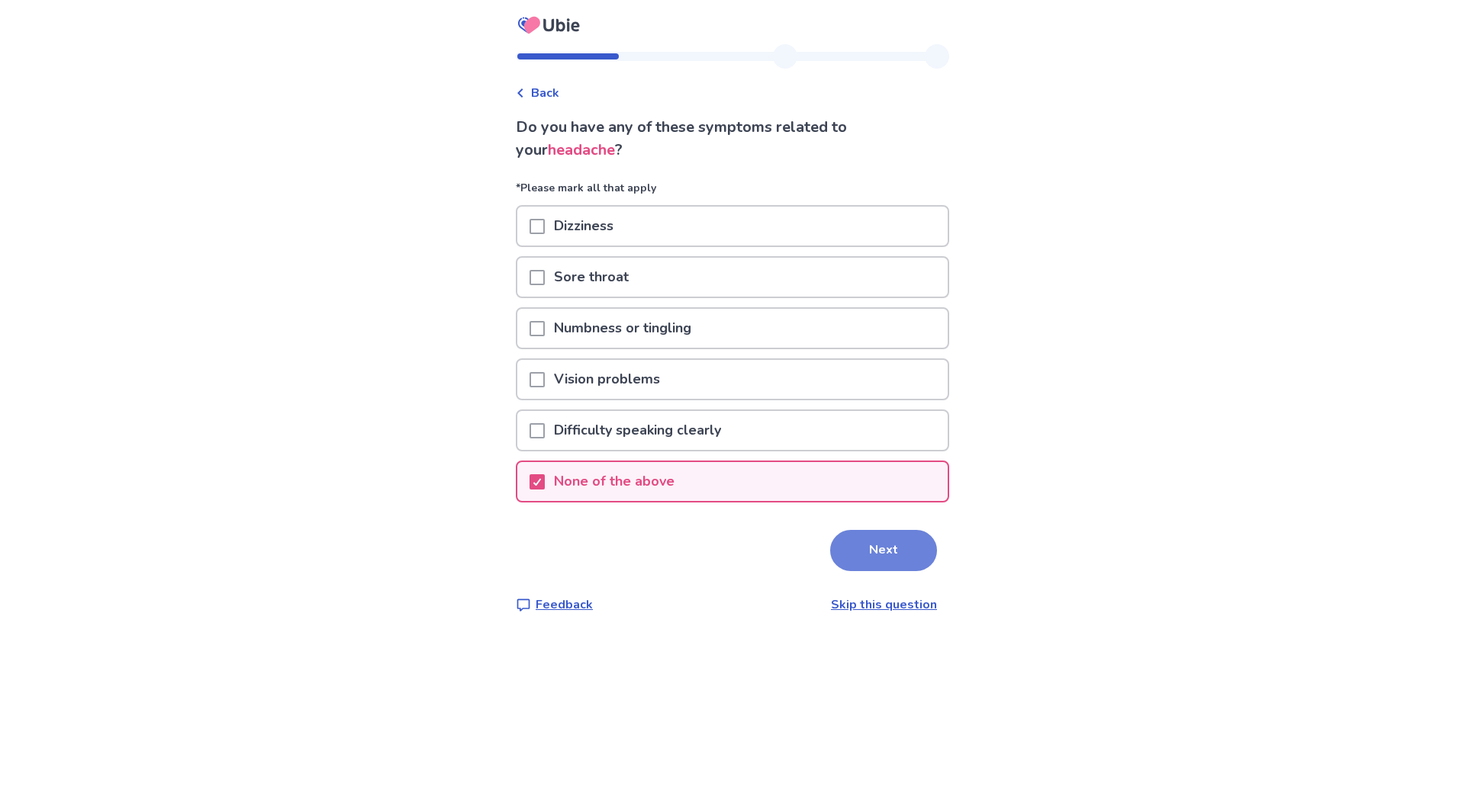
click at [864, 555] on button "Next" at bounding box center [884, 550] width 107 height 41
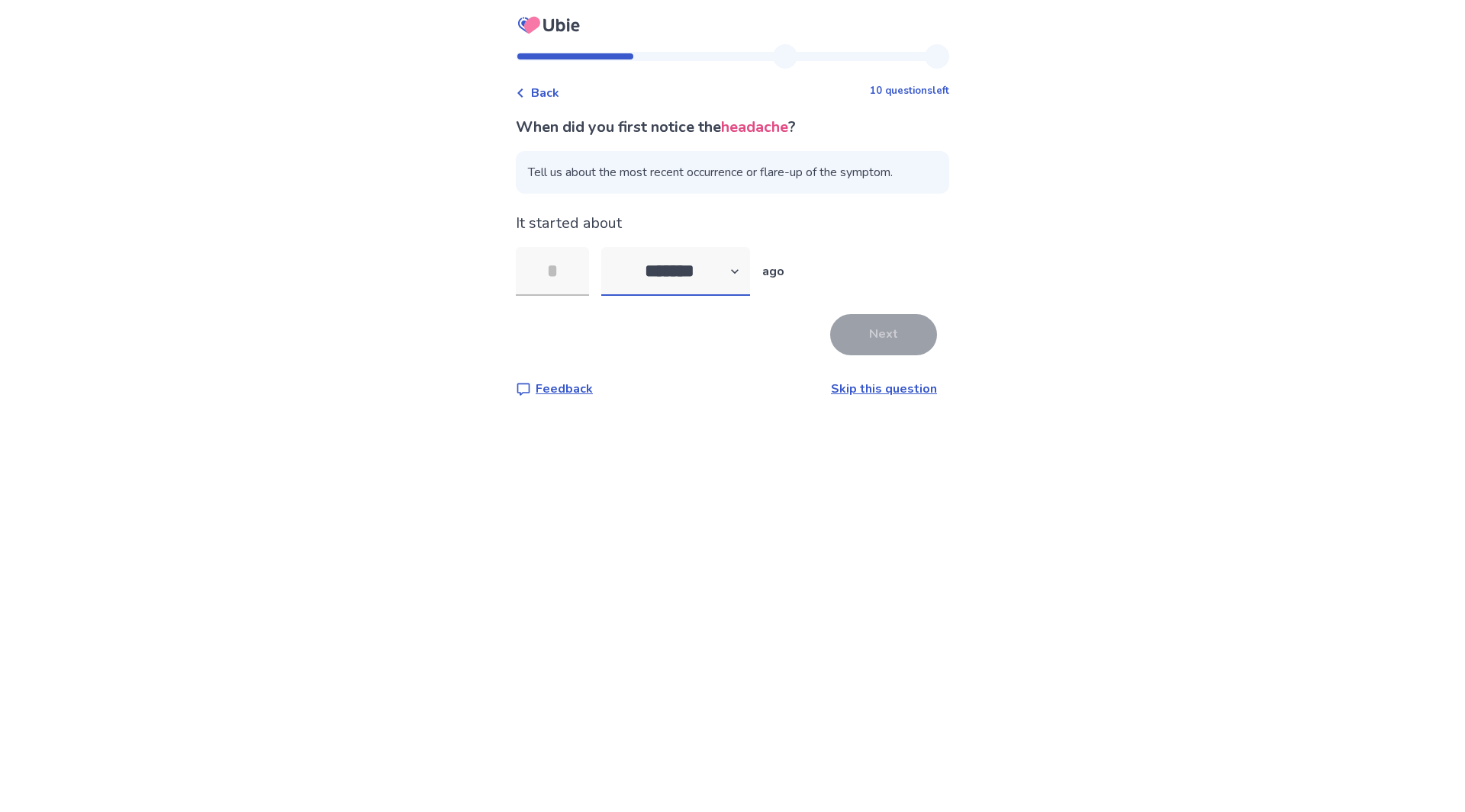
click at [741, 271] on select "******* ****** ******* ******** *******" at bounding box center [676, 271] width 149 height 49
select select "*"
click at [611, 247] on select "******* ****** ******* ******** *******" at bounding box center [676, 271] width 149 height 49
click at [587, 271] on input "tel" at bounding box center [552, 271] width 73 height 49
type input "**"
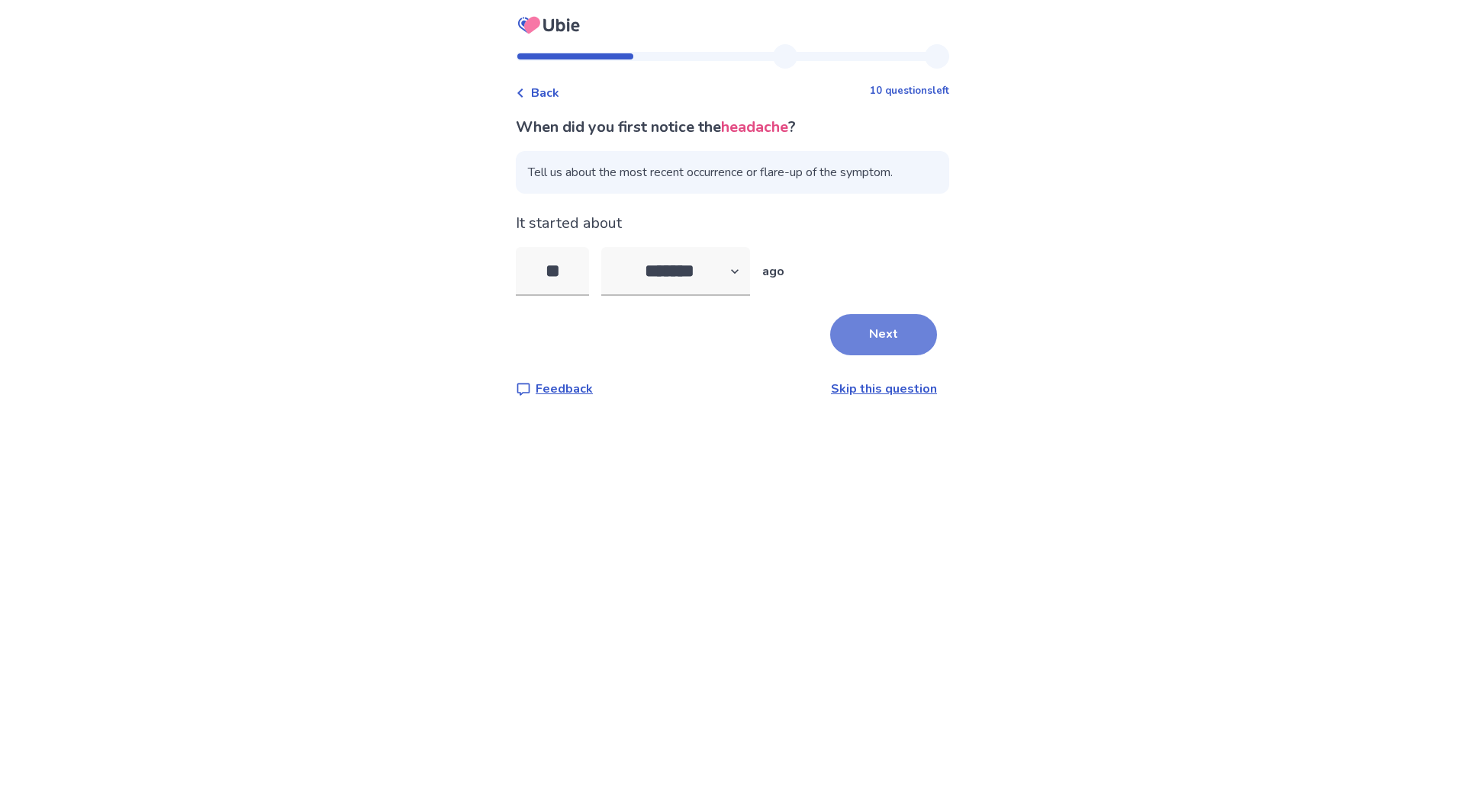
click at [849, 336] on button "Next" at bounding box center [884, 334] width 107 height 41
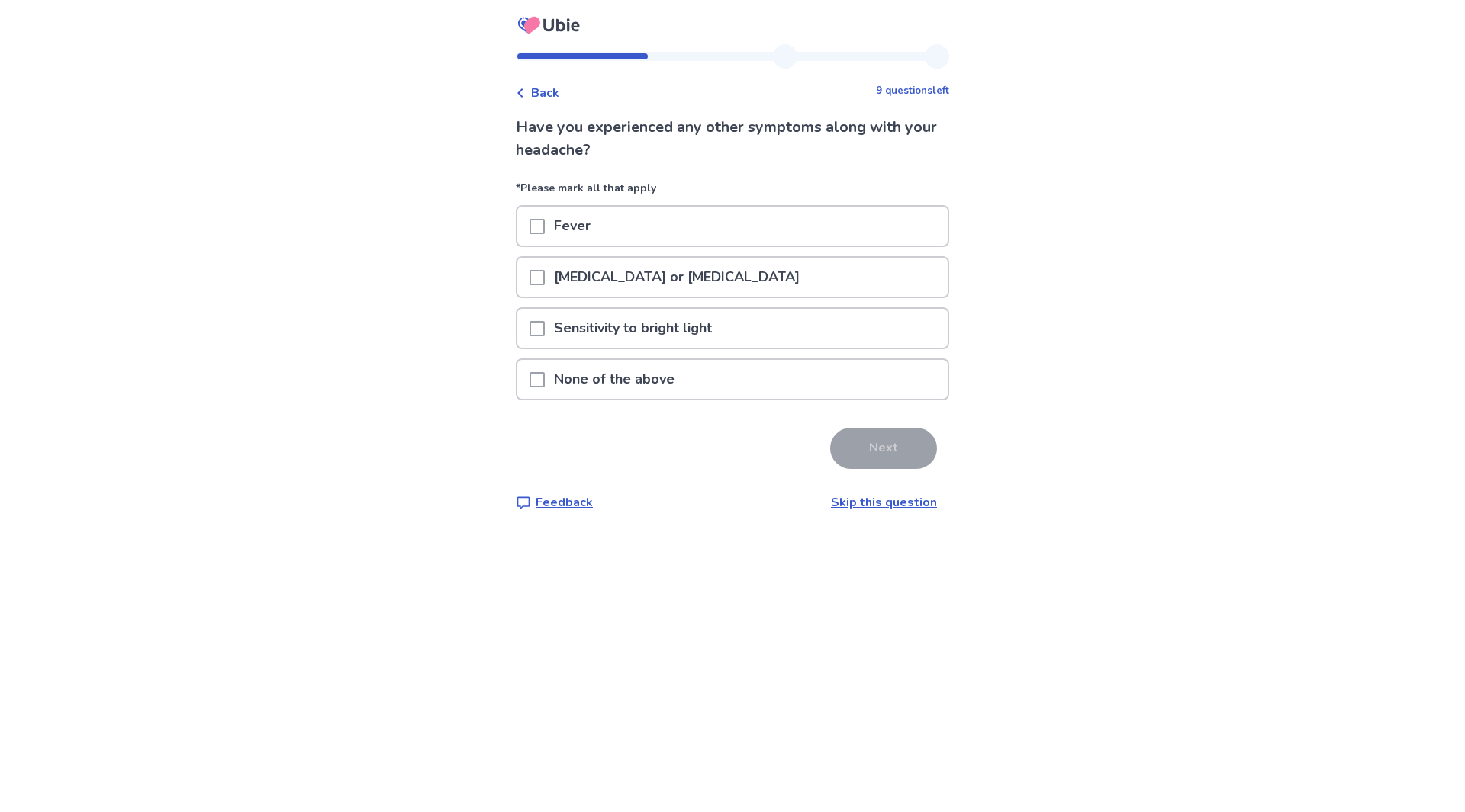
click at [823, 373] on div "None of the above" at bounding box center [732, 379] width 431 height 39
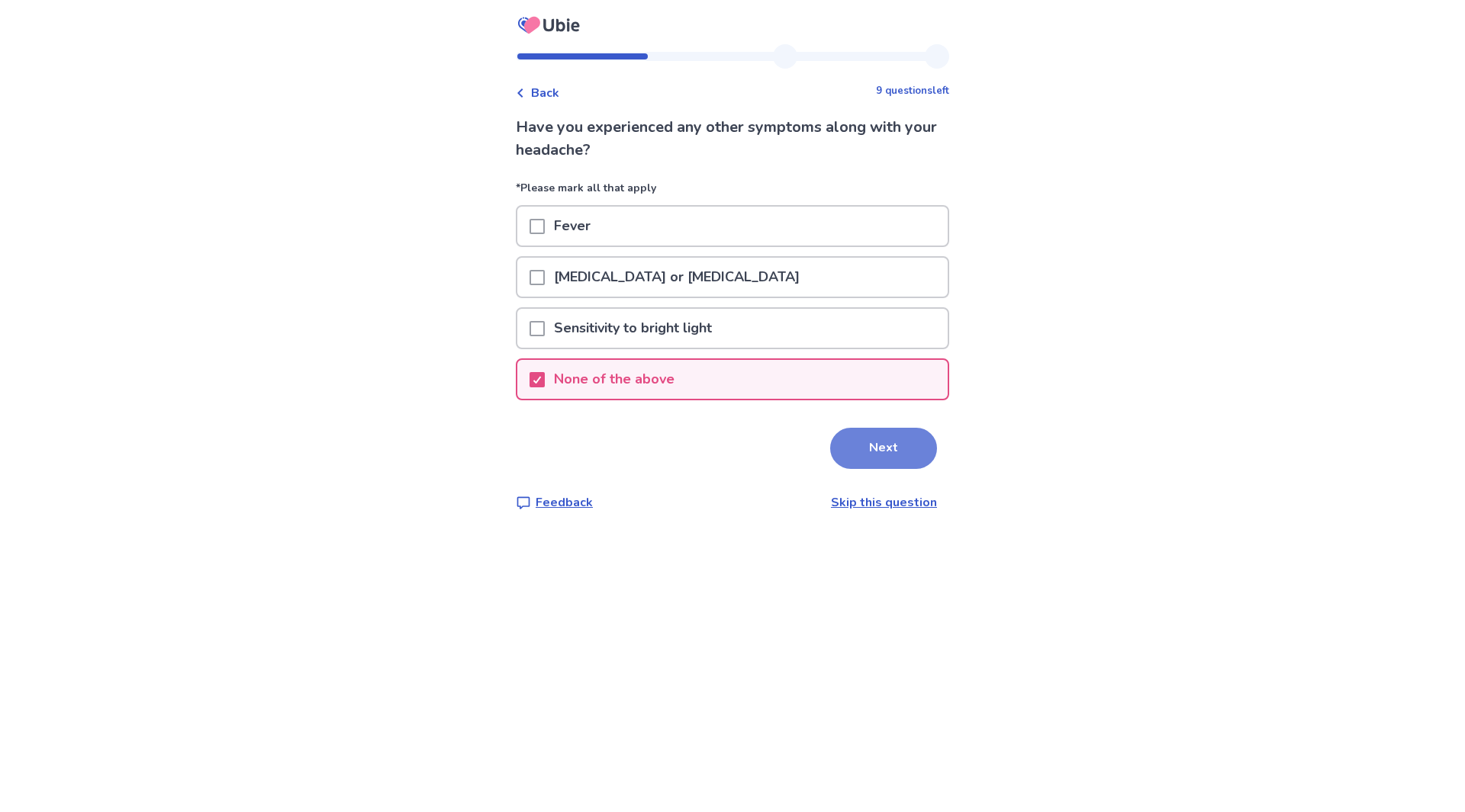
click at [867, 444] on button "Next" at bounding box center [884, 448] width 107 height 41
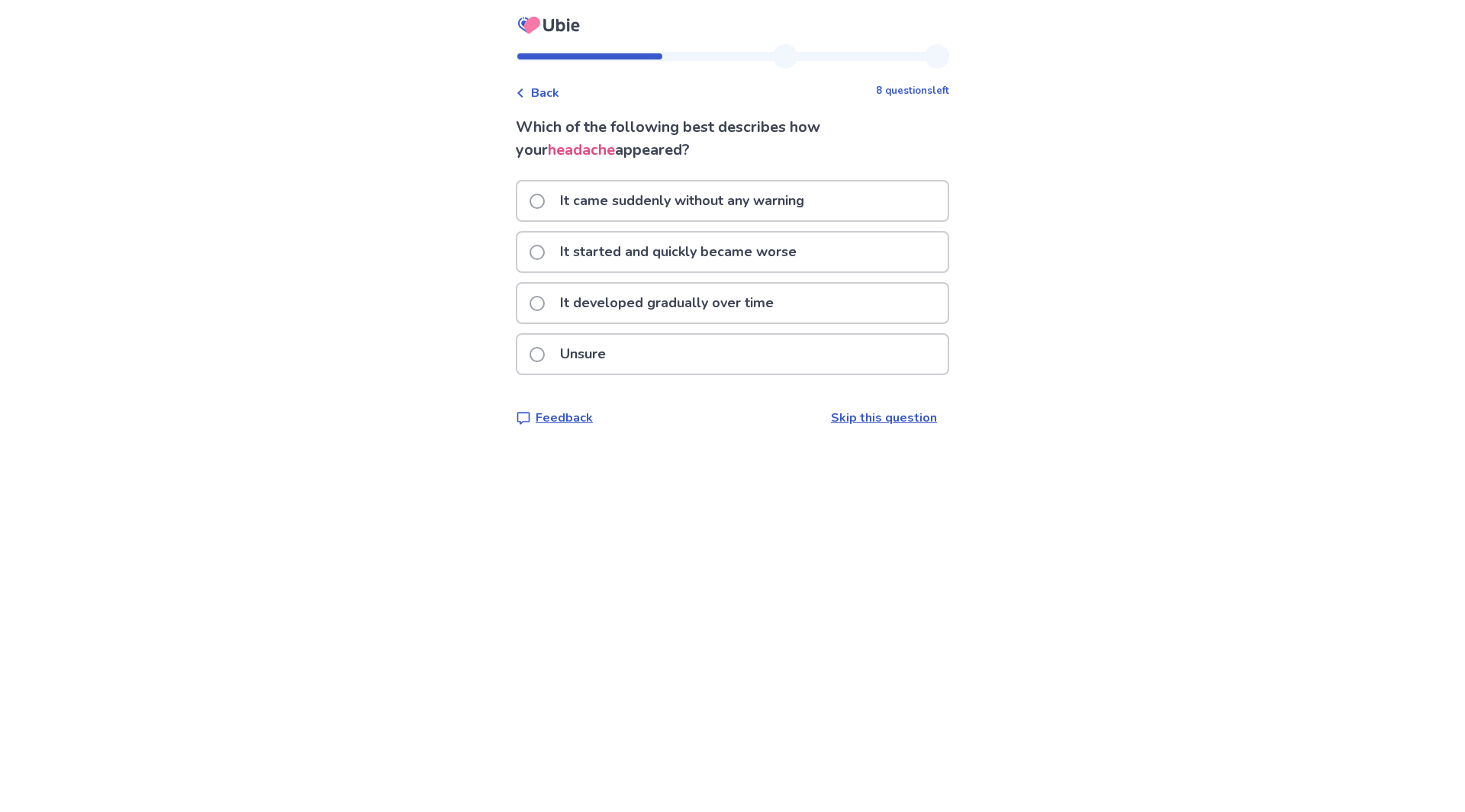
click at [545, 248] on span at bounding box center [537, 253] width 16 height 16
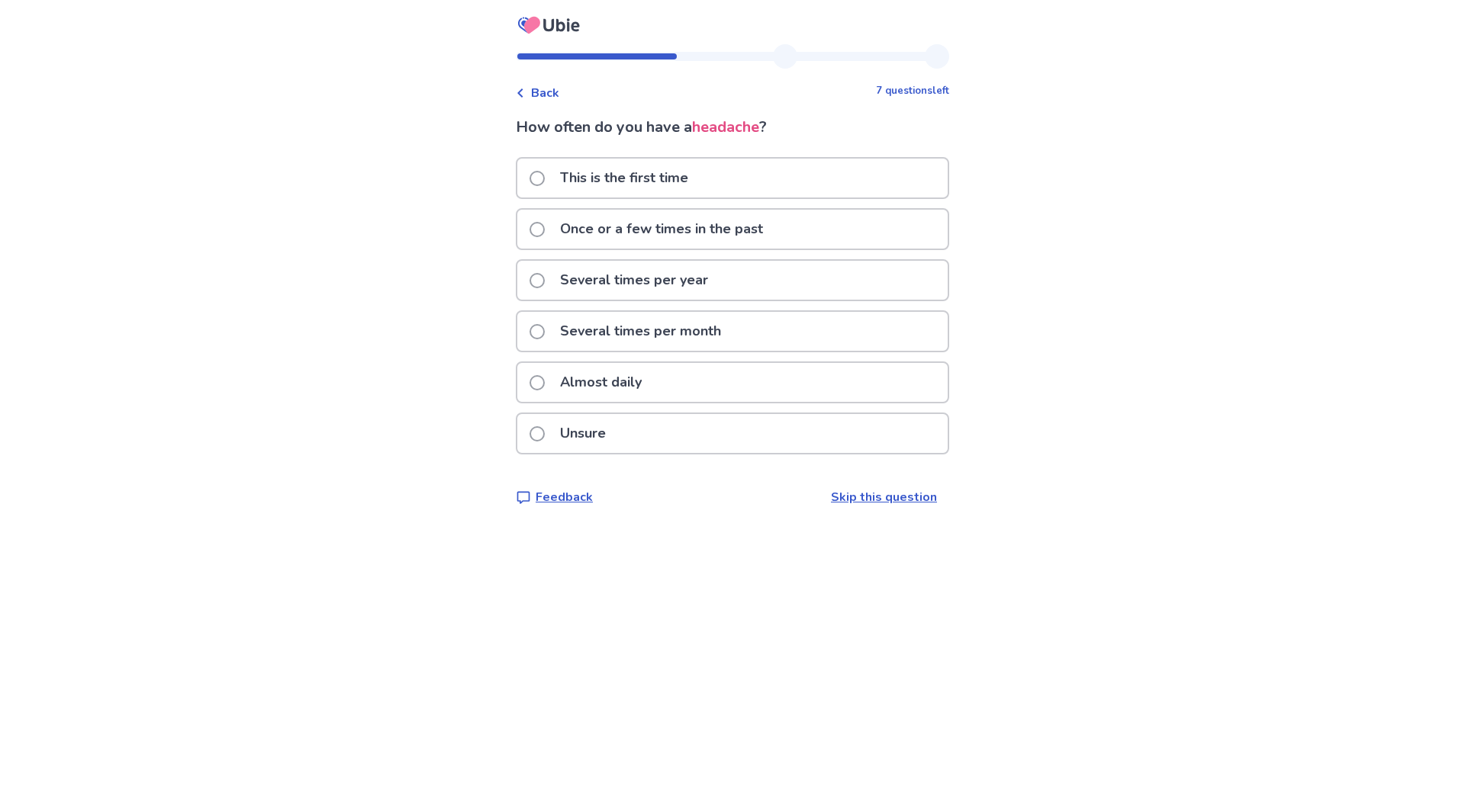
click at [545, 238] on label "Once or a few times in the past" at bounding box center [650, 229] width 243 height 39
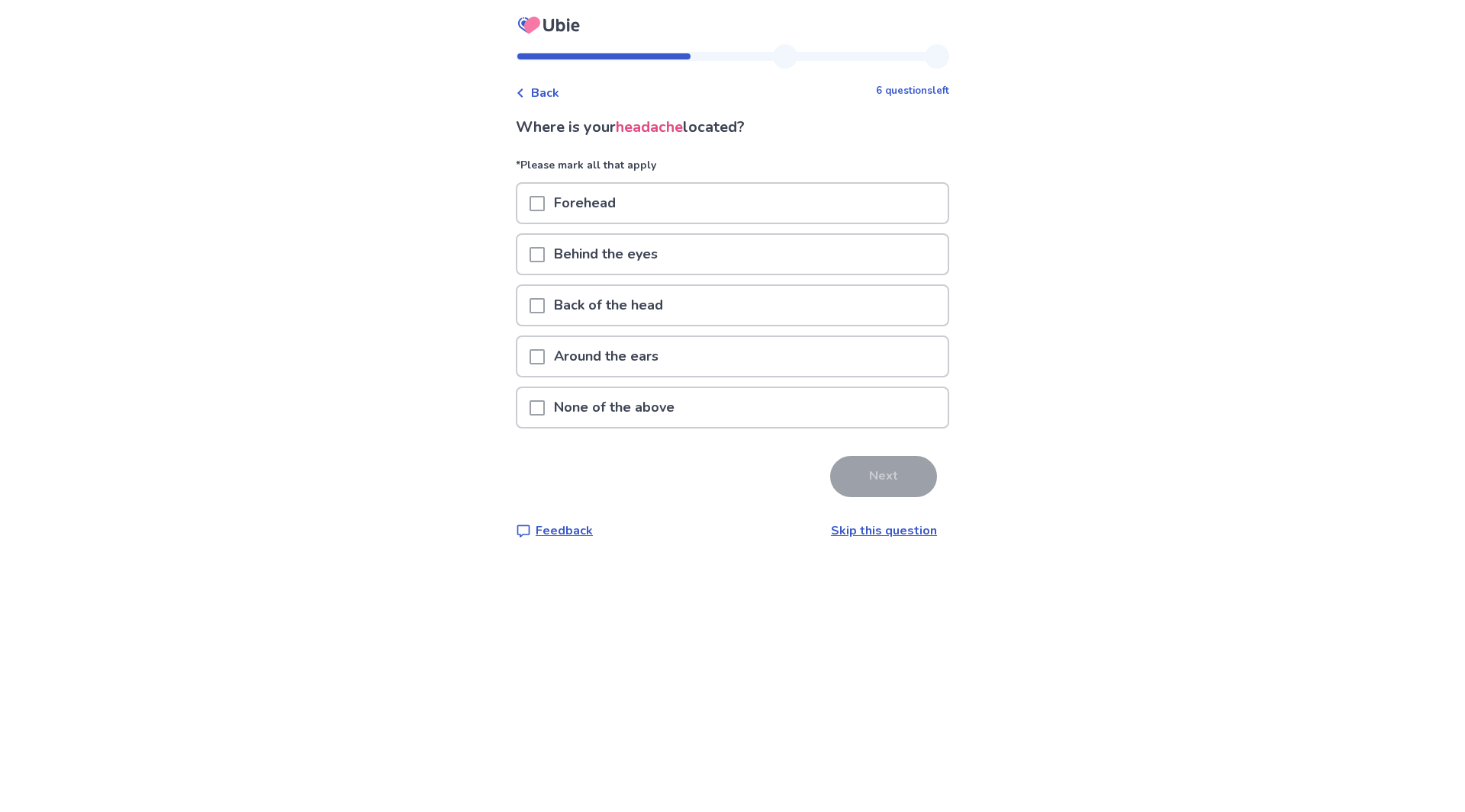
click at [857, 533] on link "Skip this question" at bounding box center [884, 531] width 106 height 17
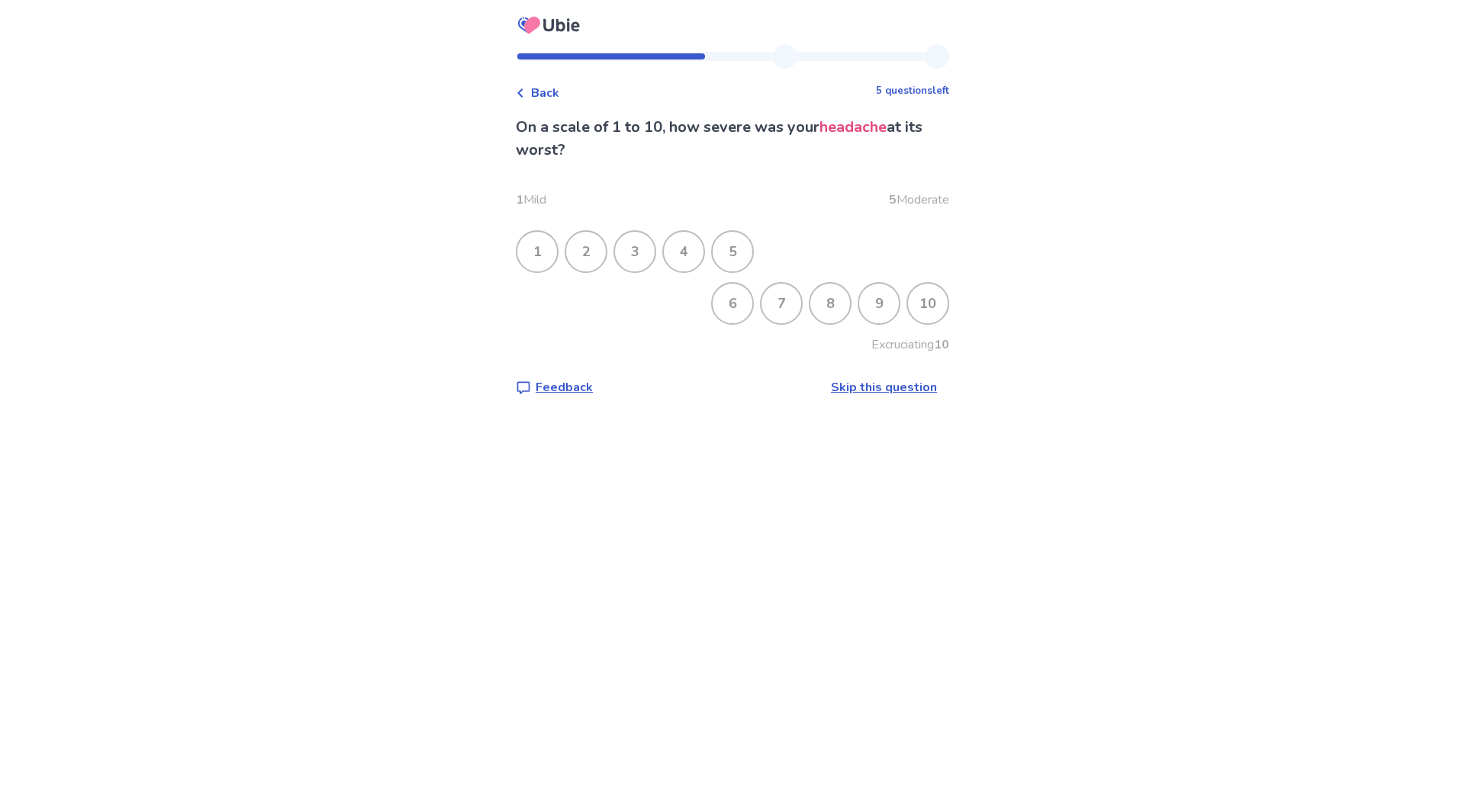
click at [775, 314] on div "7" at bounding box center [781, 303] width 40 height 40
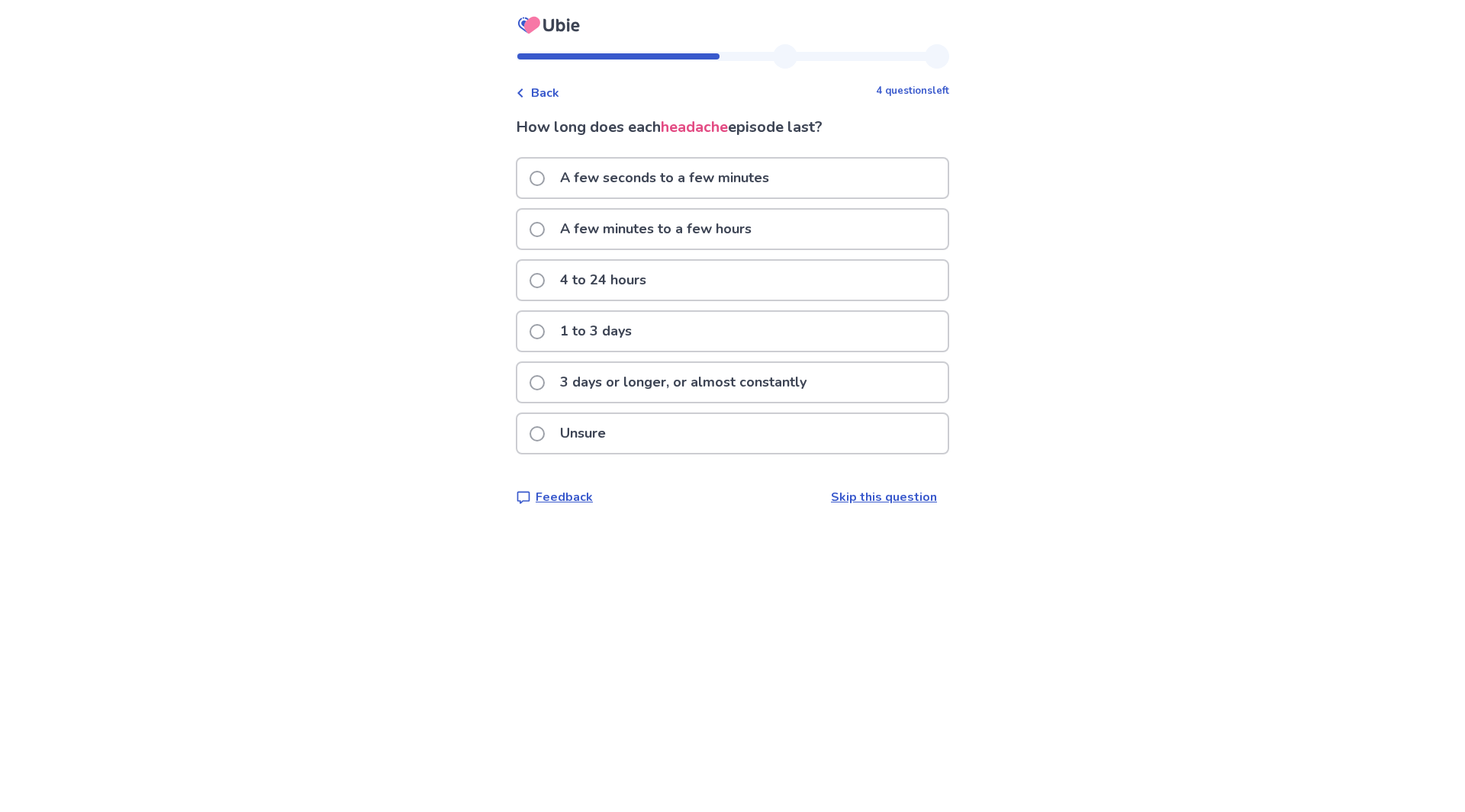
click at [545, 430] on span at bounding box center [537, 434] width 16 height 16
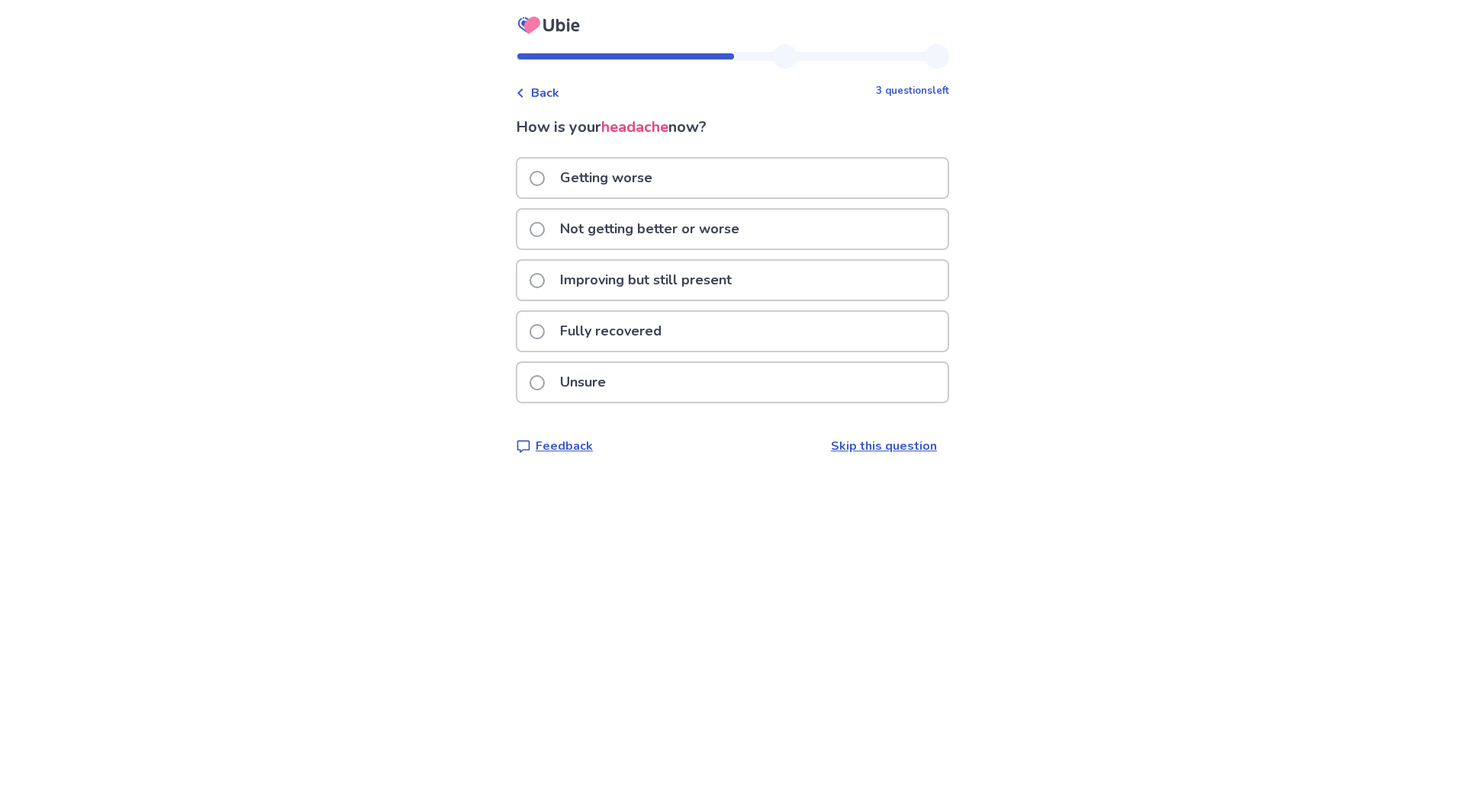
click at [545, 231] on span at bounding box center [537, 230] width 16 height 16
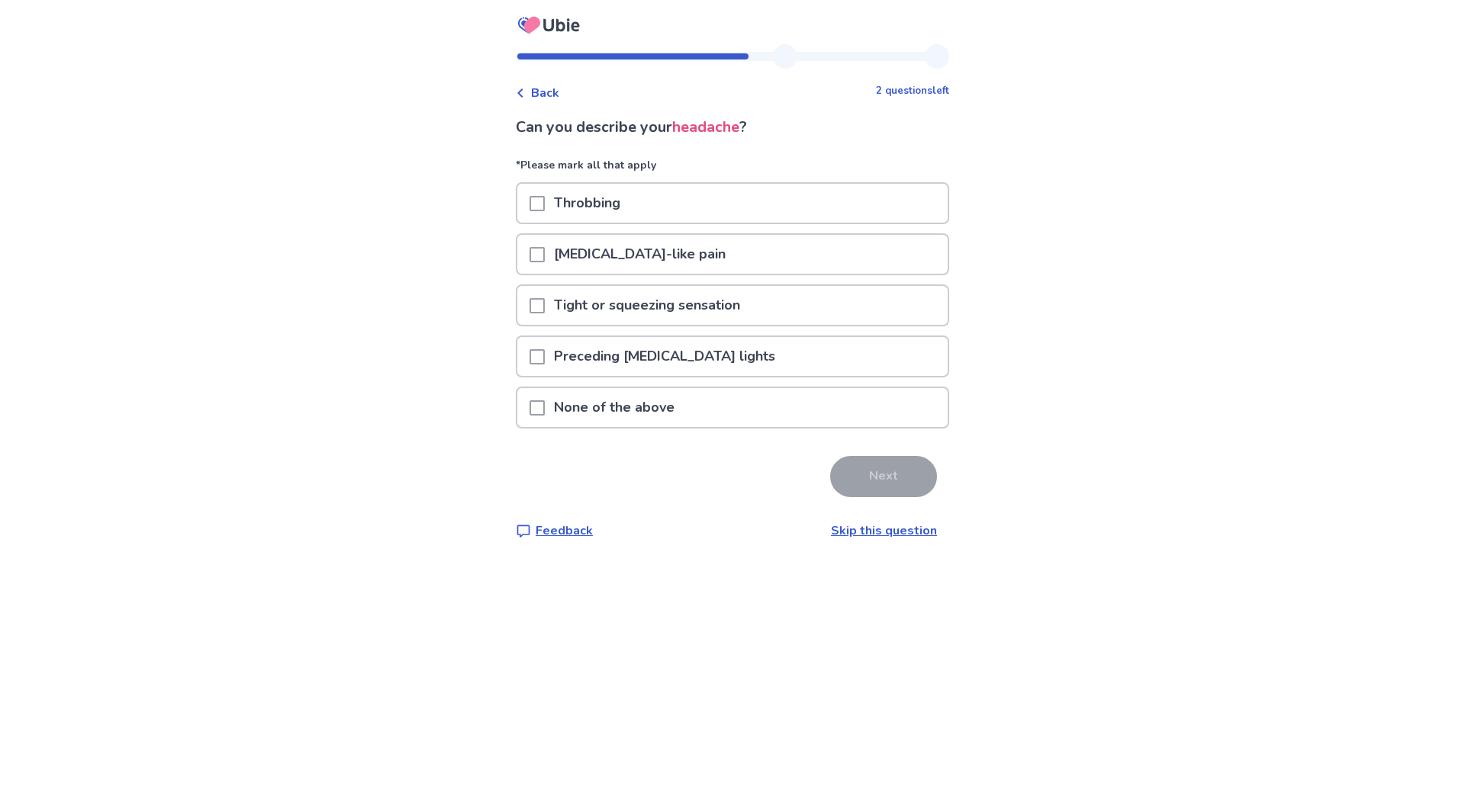
click at [837, 528] on link "Skip this question" at bounding box center [884, 531] width 106 height 17
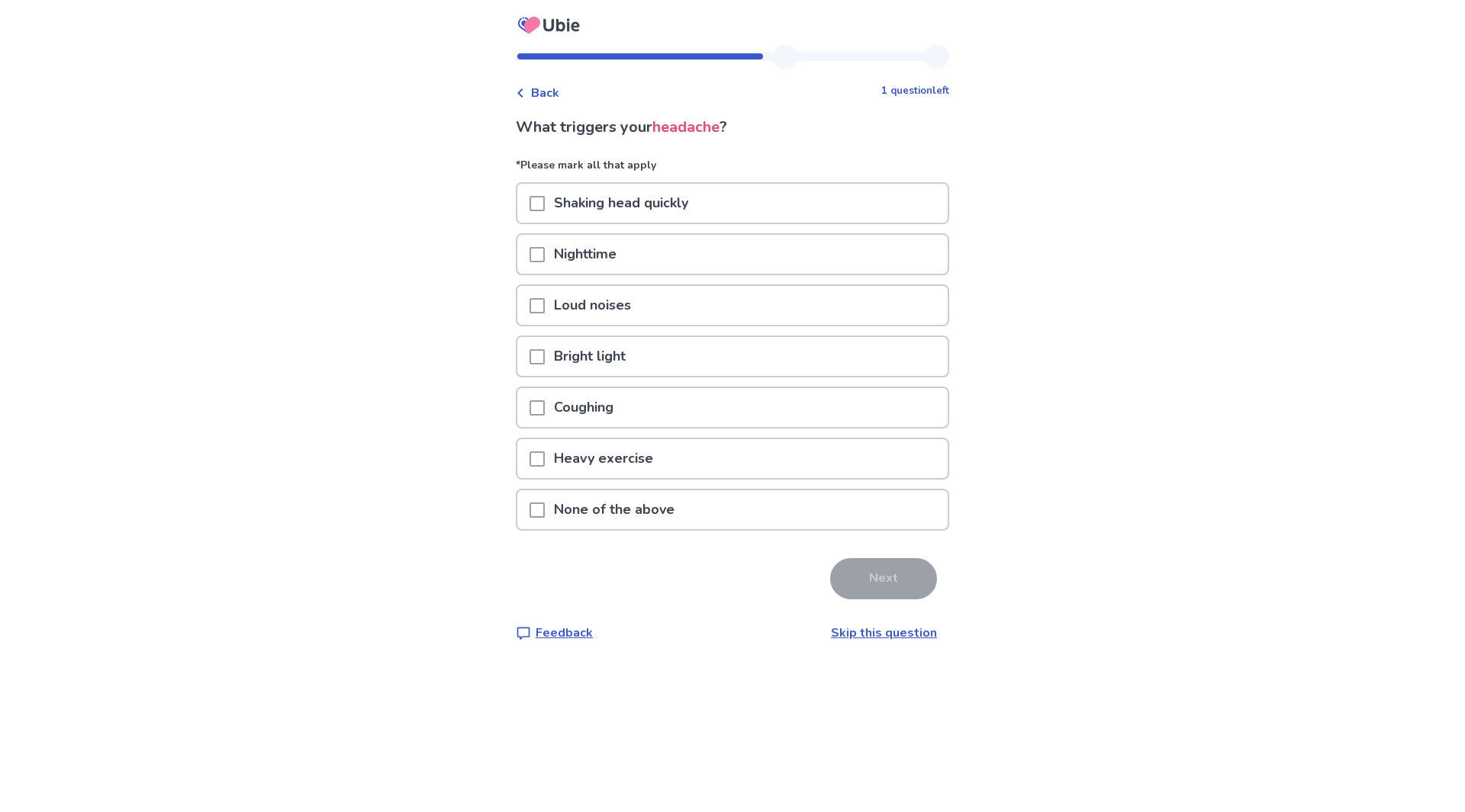
click at [678, 506] on p "None of the above" at bounding box center [614, 510] width 139 height 39
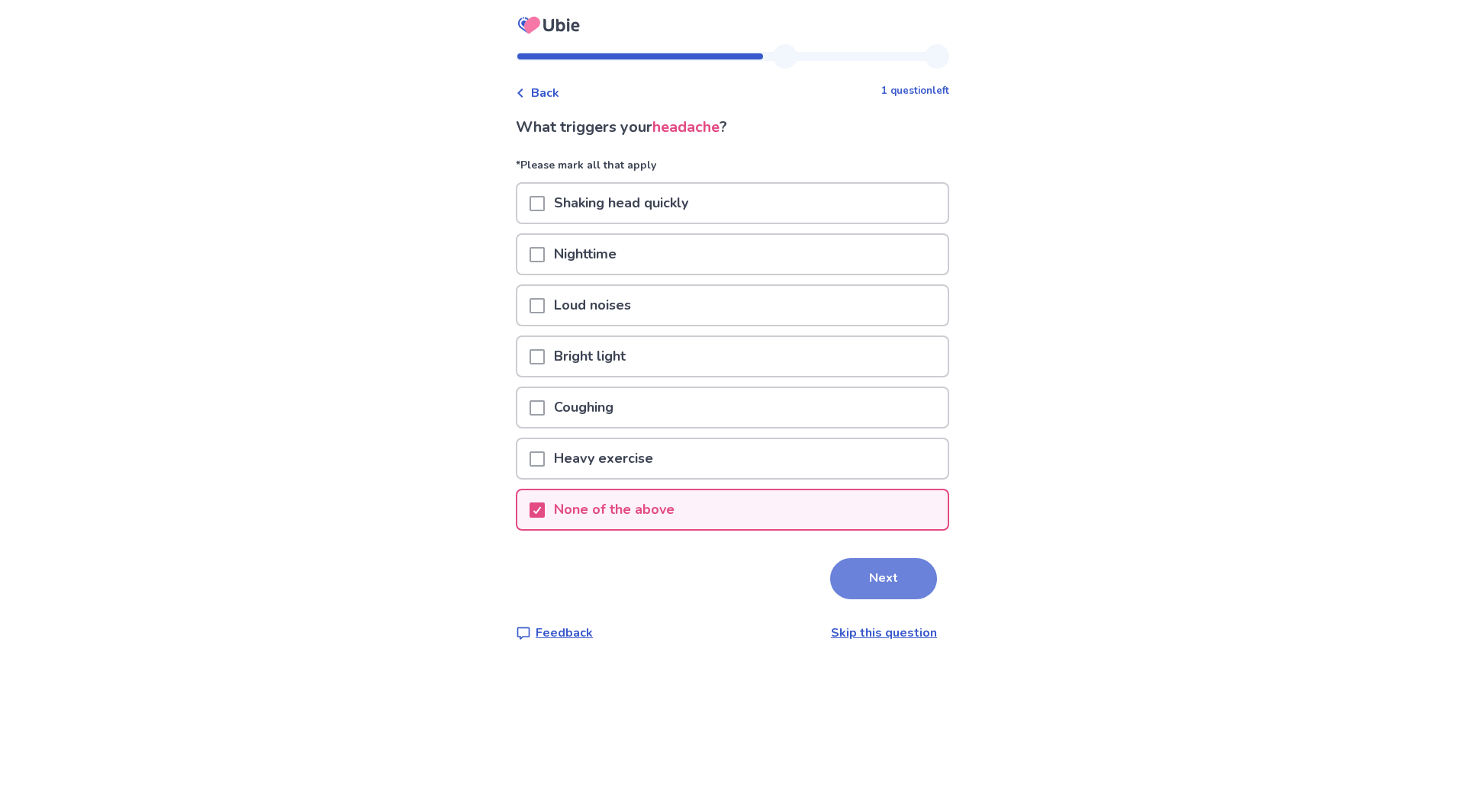
click at [874, 589] on button "Next" at bounding box center [884, 579] width 107 height 41
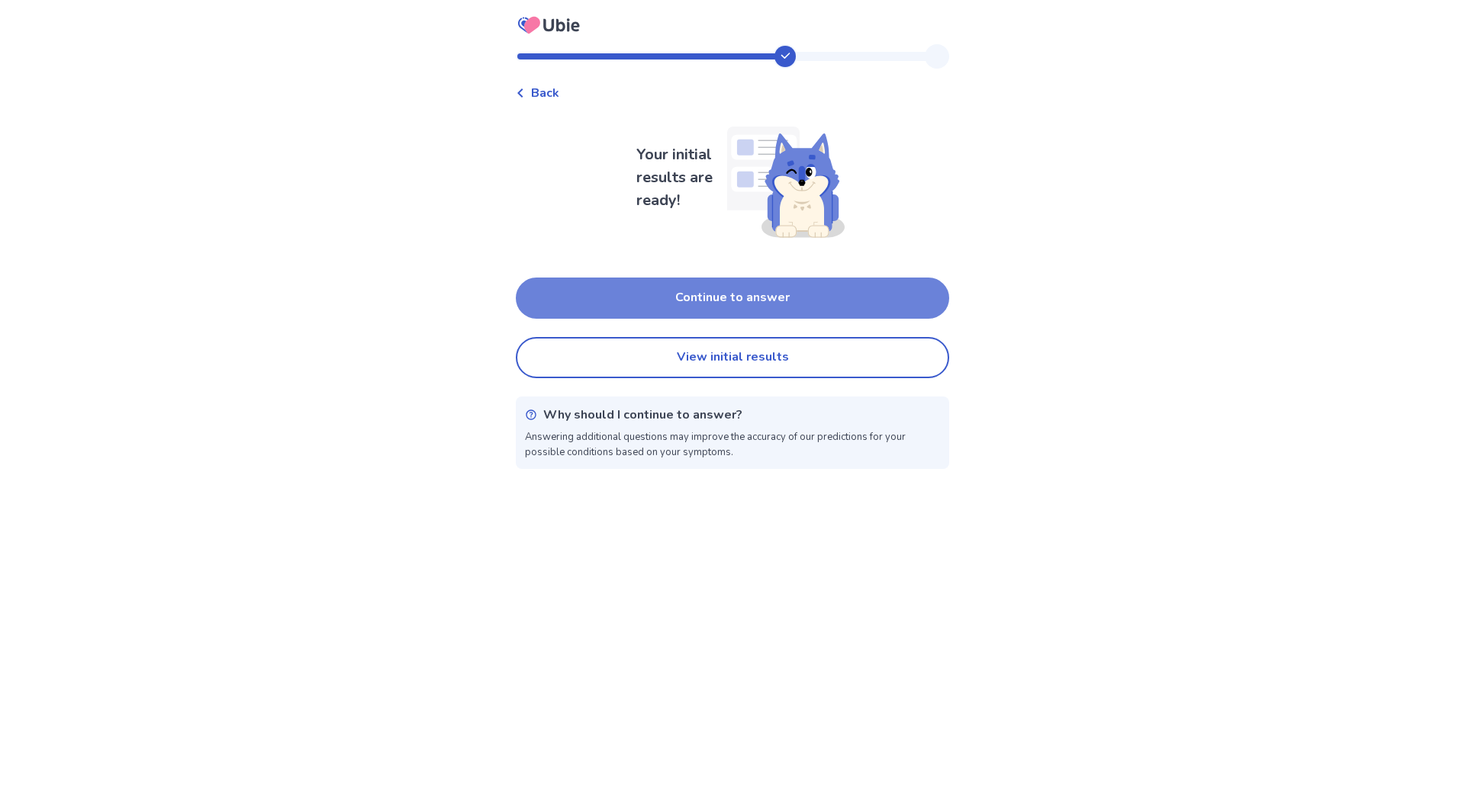
click at [756, 293] on button "Continue to answer" at bounding box center [732, 298] width 434 height 41
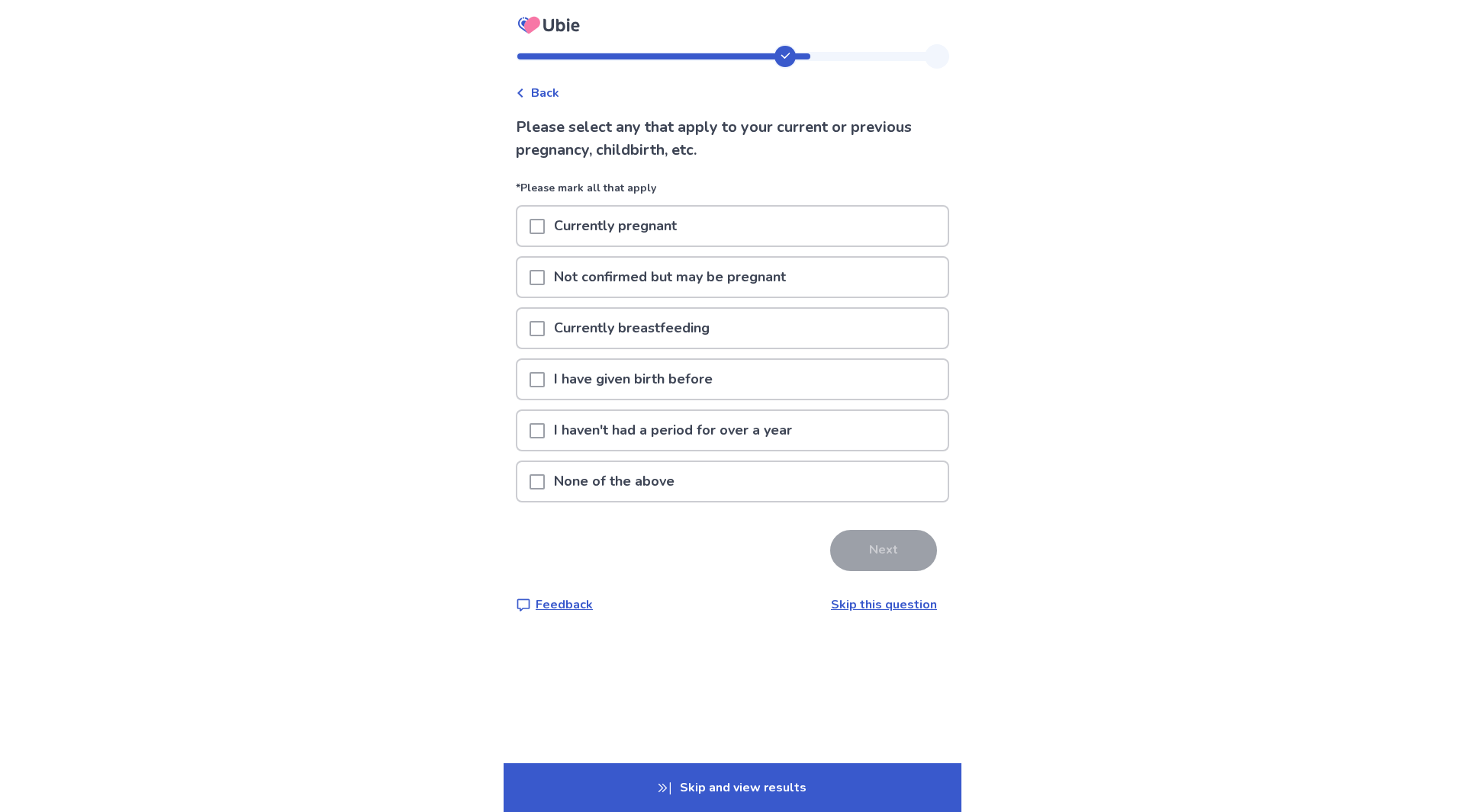
click at [545, 378] on span at bounding box center [537, 380] width 16 height 16
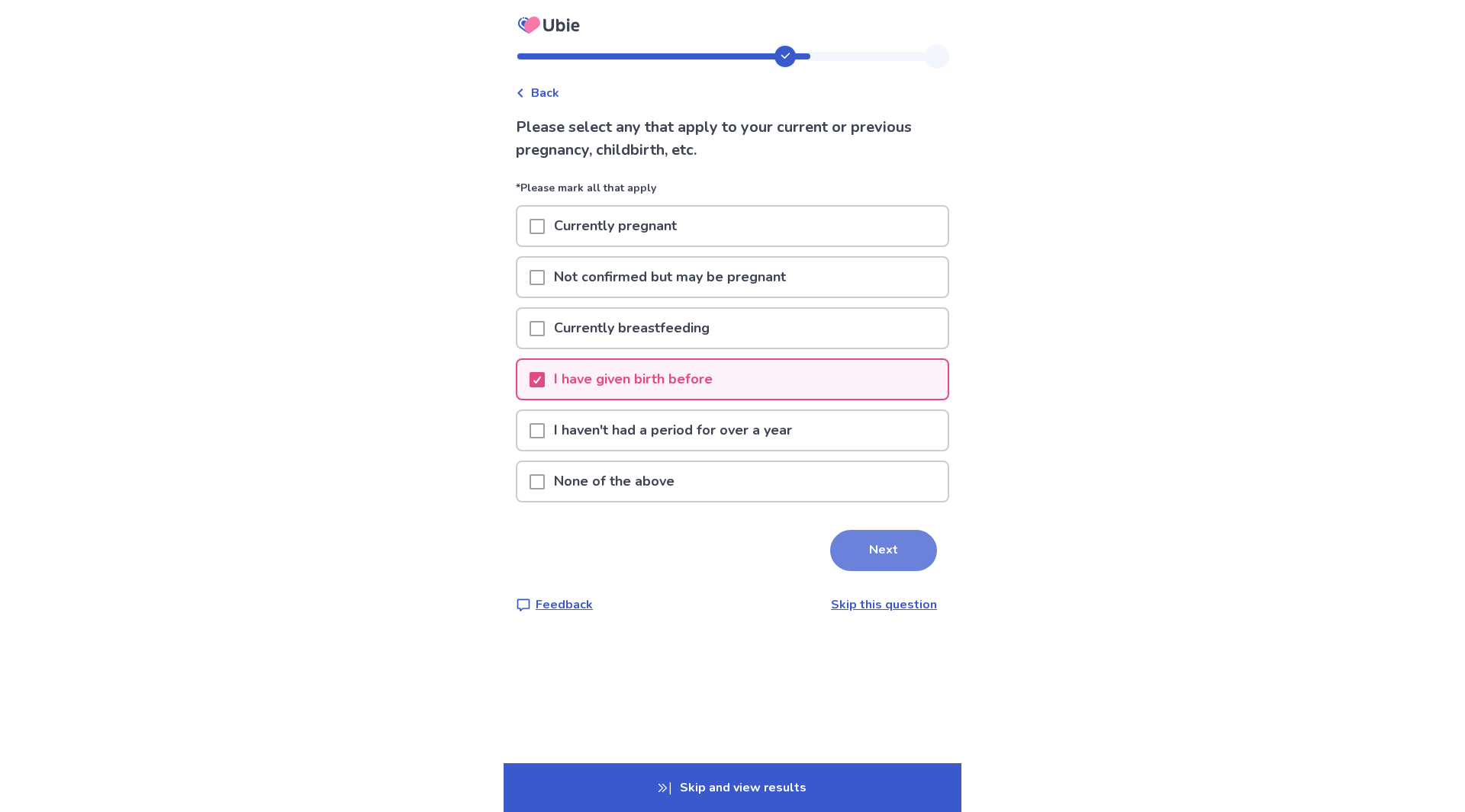
click at [860, 550] on button "Next" at bounding box center [884, 550] width 107 height 41
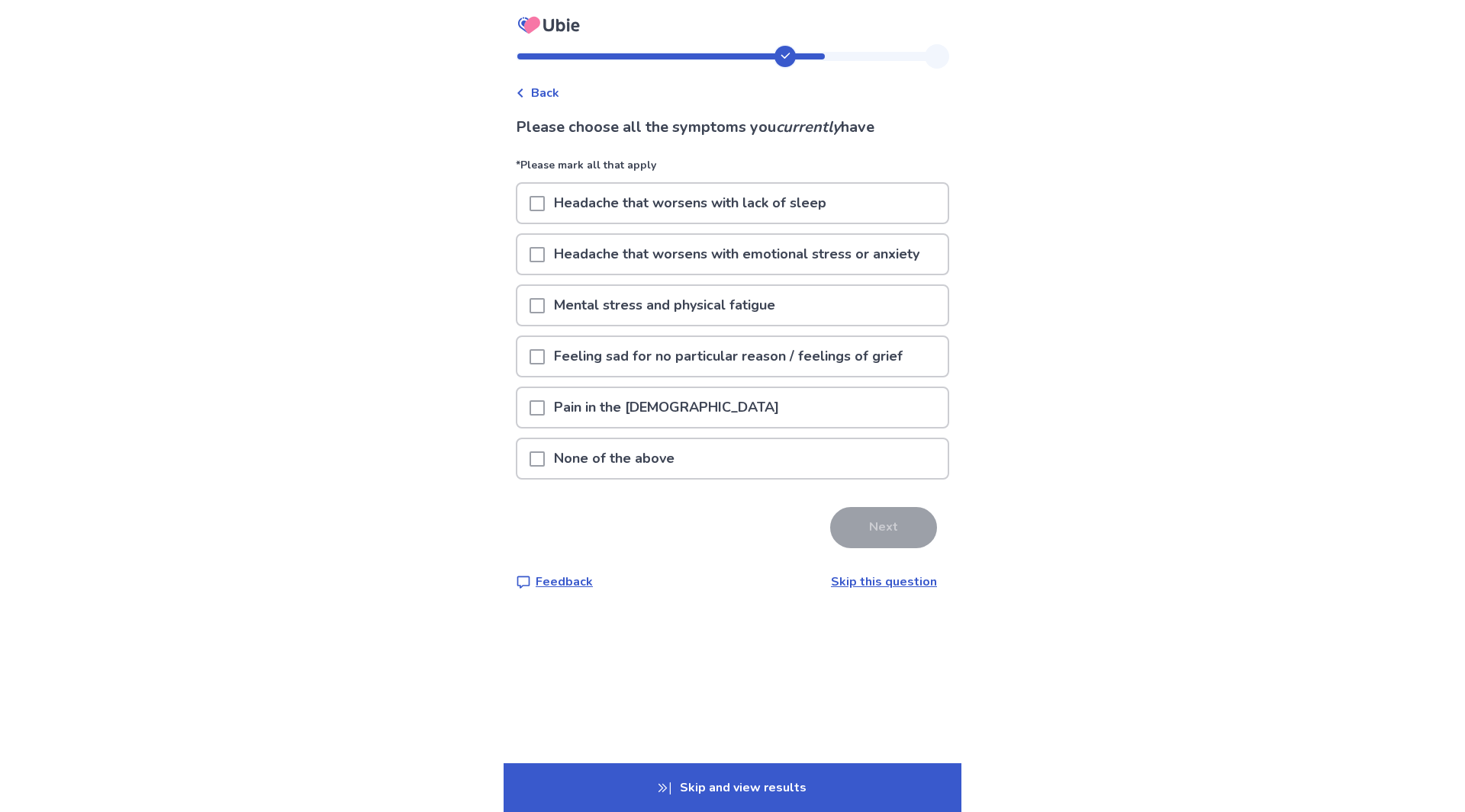
click at [861, 580] on link "Skip this question" at bounding box center [884, 582] width 106 height 17
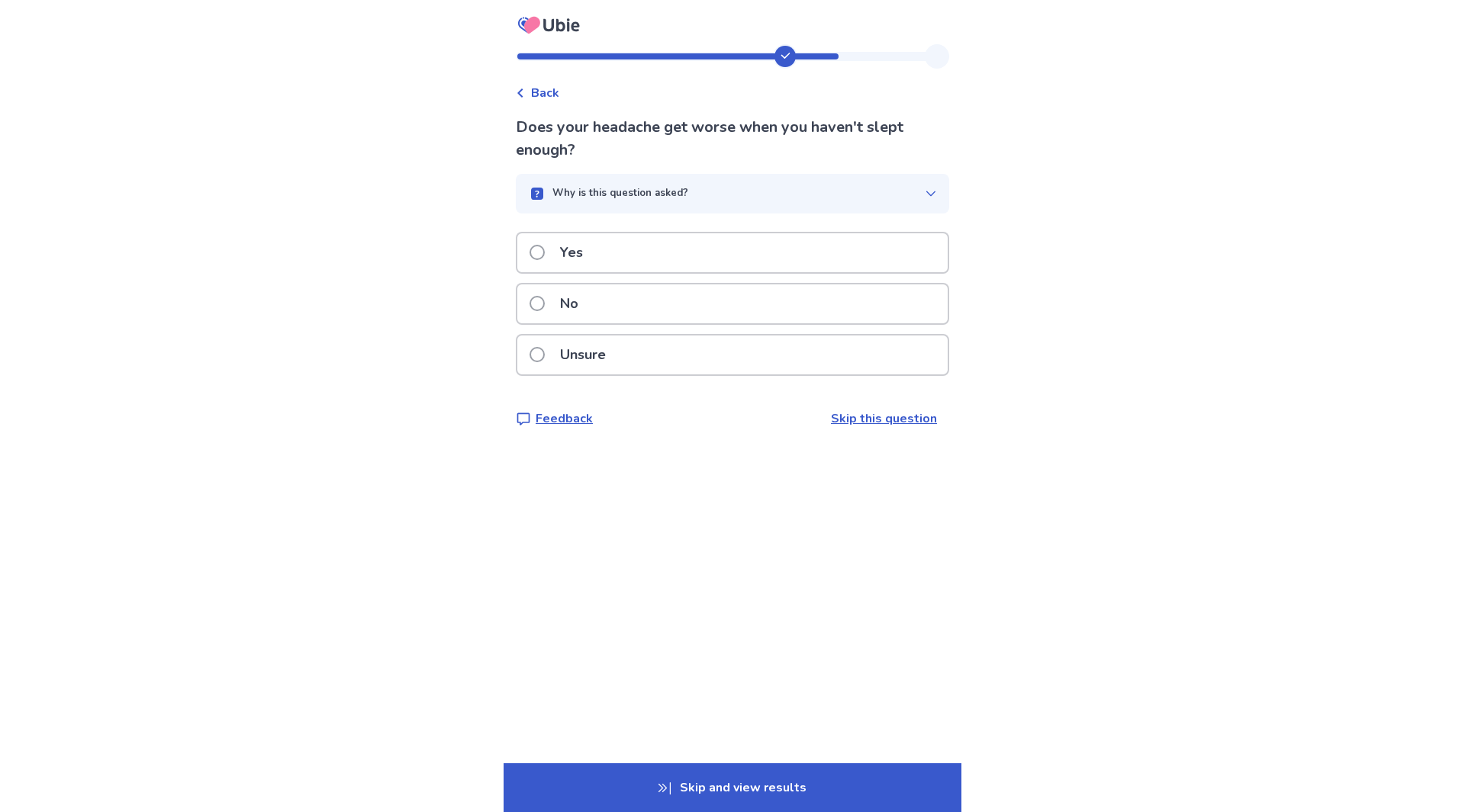
click at [578, 258] on p "Yes" at bounding box center [571, 253] width 41 height 39
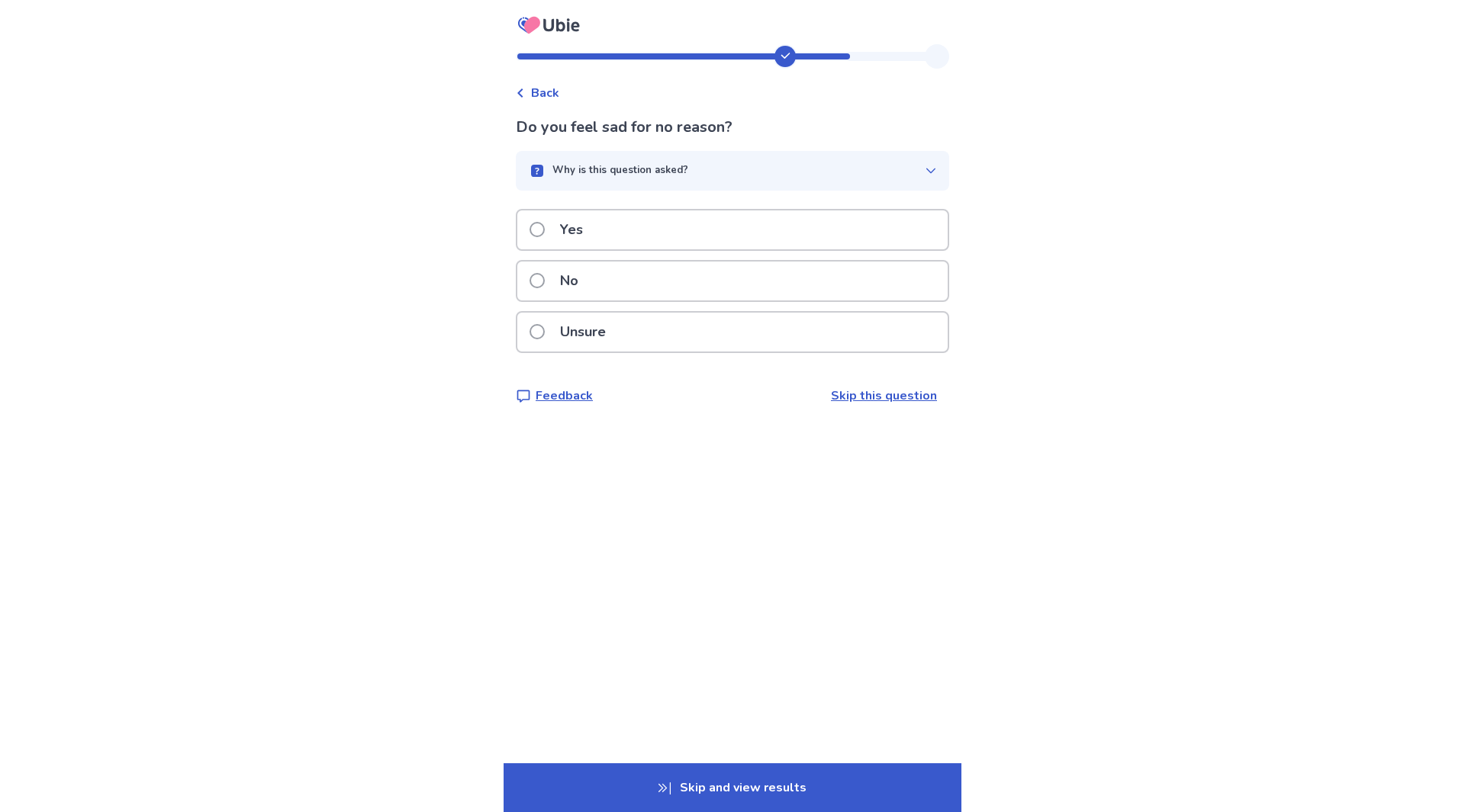
click at [636, 271] on div "No" at bounding box center [732, 281] width 431 height 39
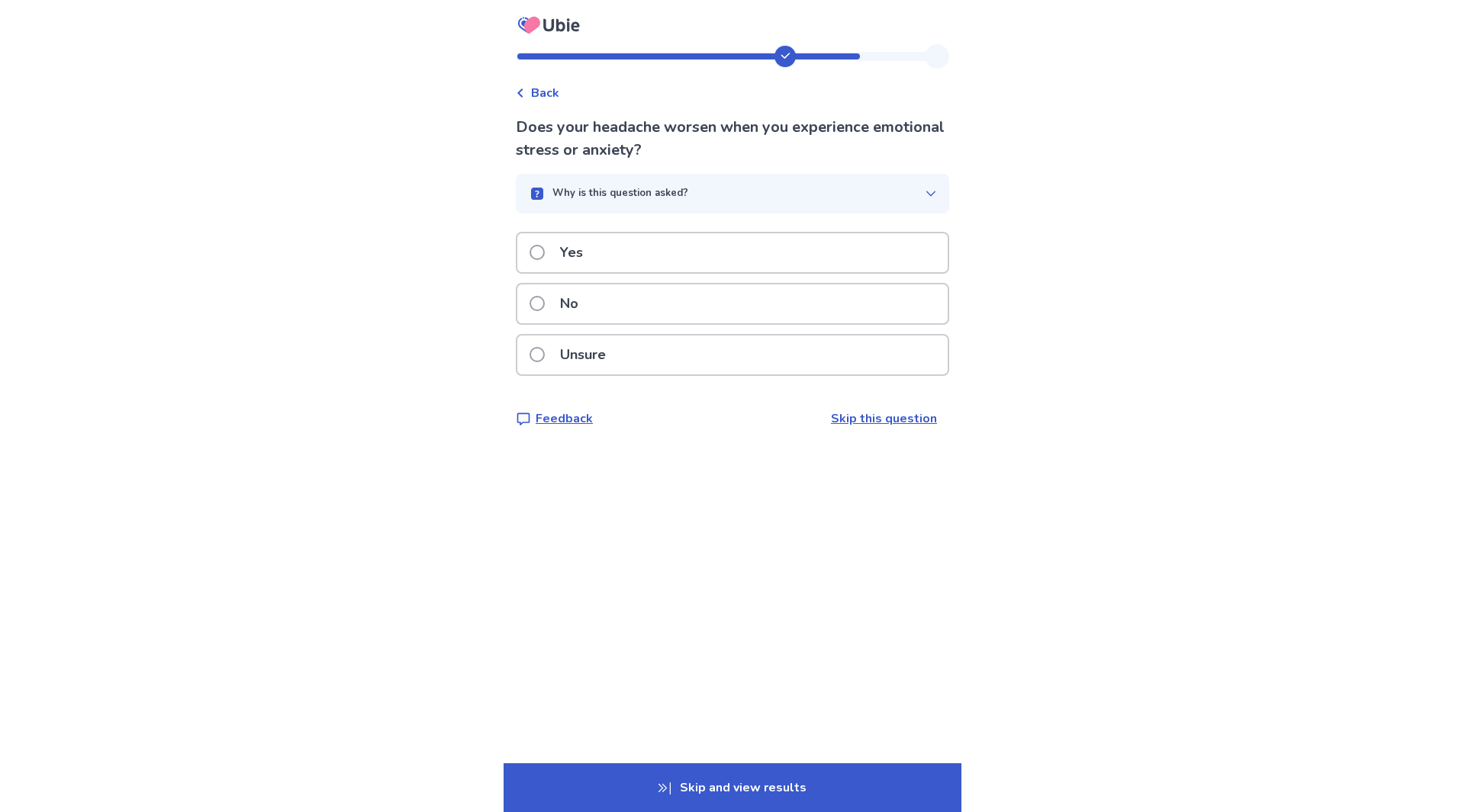
click at [610, 354] on p "Unsure" at bounding box center [583, 355] width 64 height 39
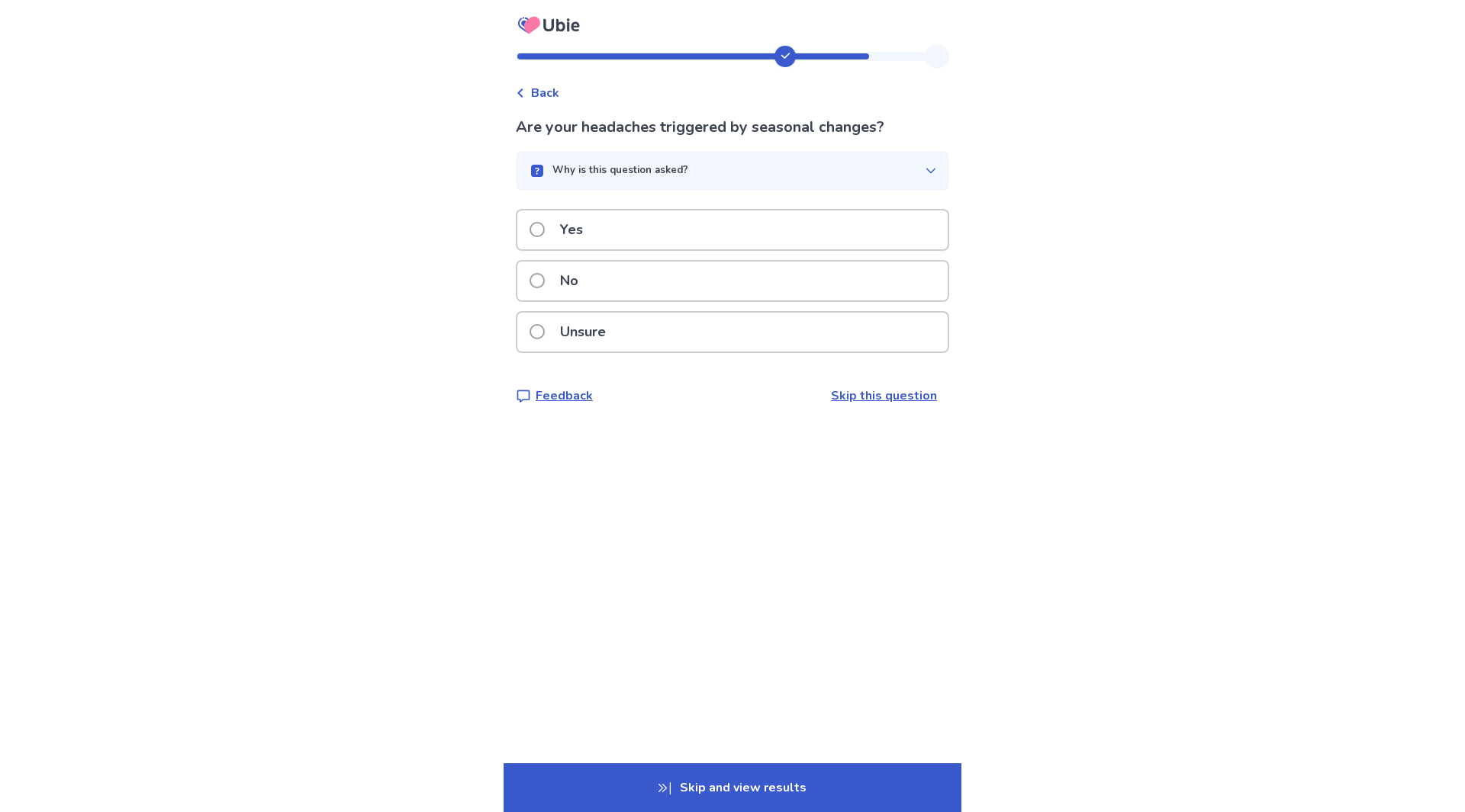
click at [614, 281] on div "No" at bounding box center [732, 281] width 431 height 39
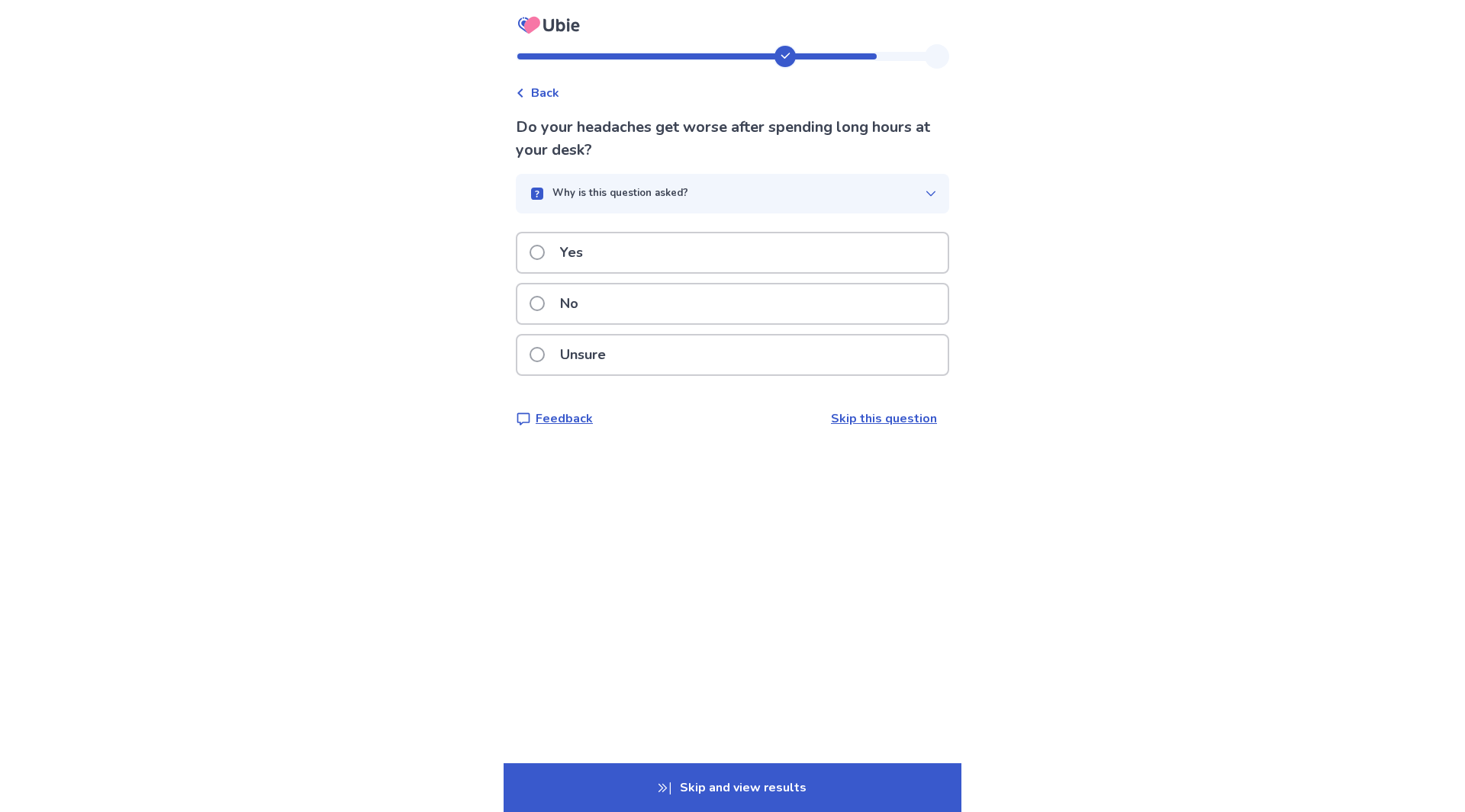
click at [623, 301] on div "No" at bounding box center [732, 304] width 431 height 39
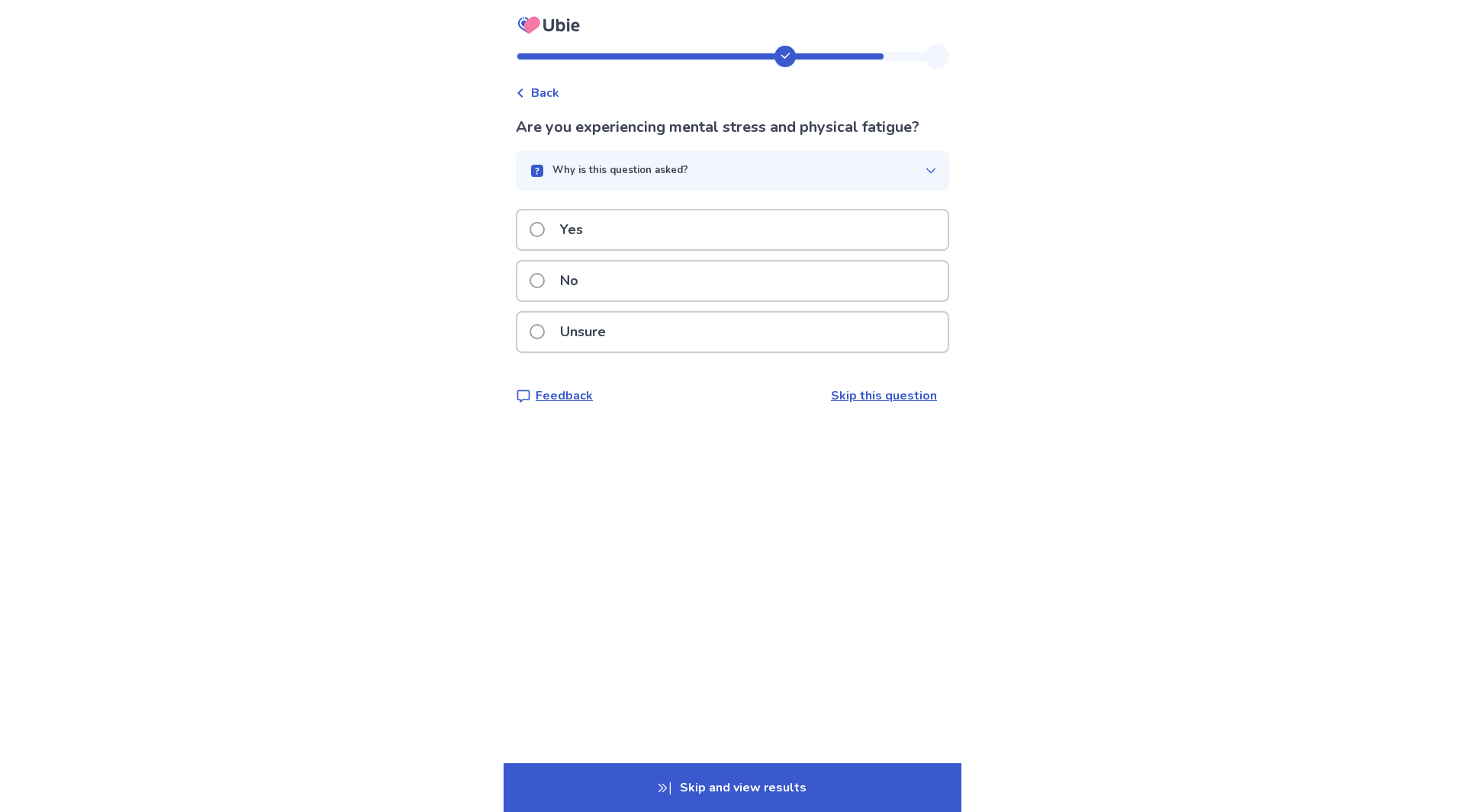
click at [622, 287] on div "No" at bounding box center [732, 281] width 431 height 39
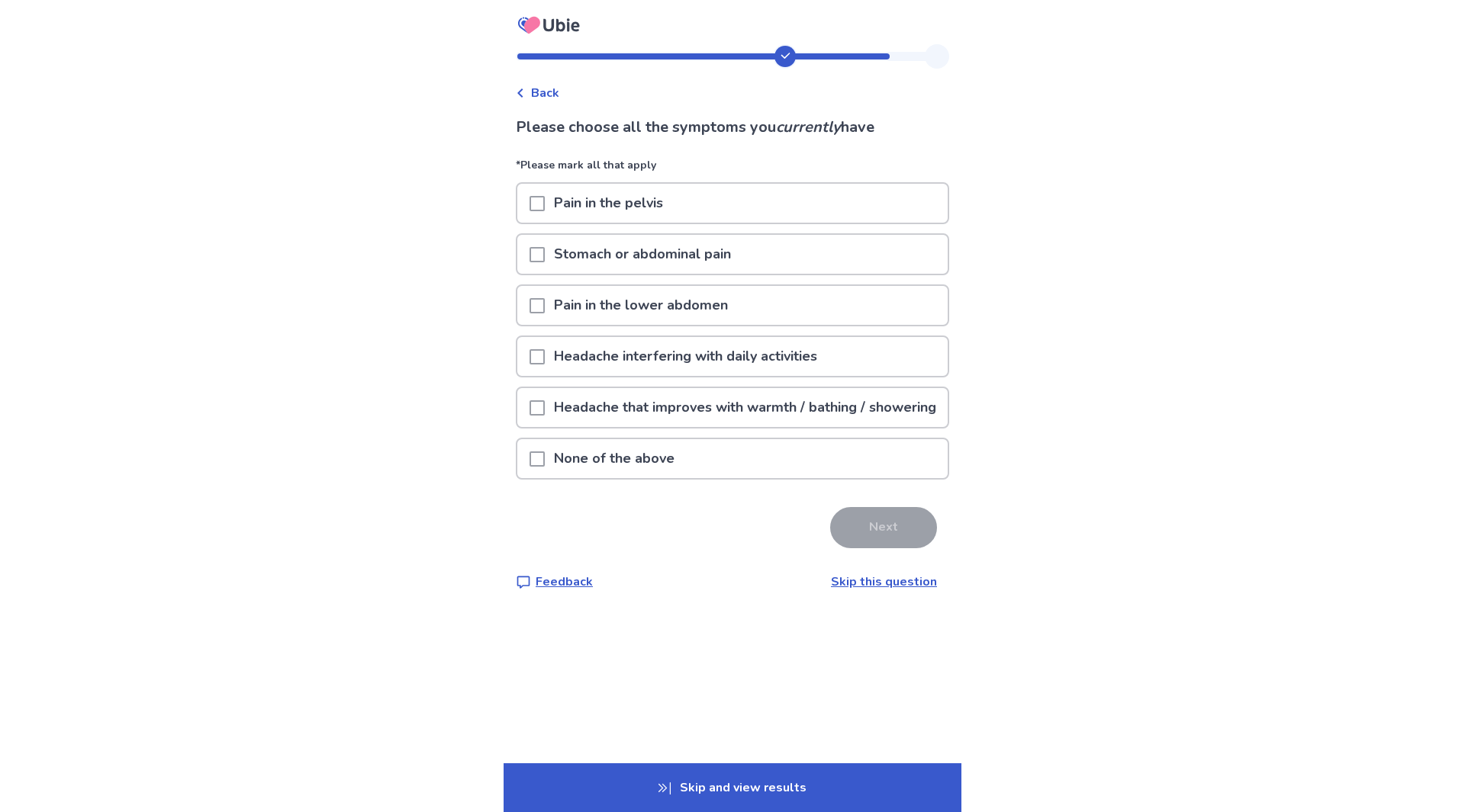
click at [600, 477] on p "None of the above" at bounding box center [614, 458] width 139 height 39
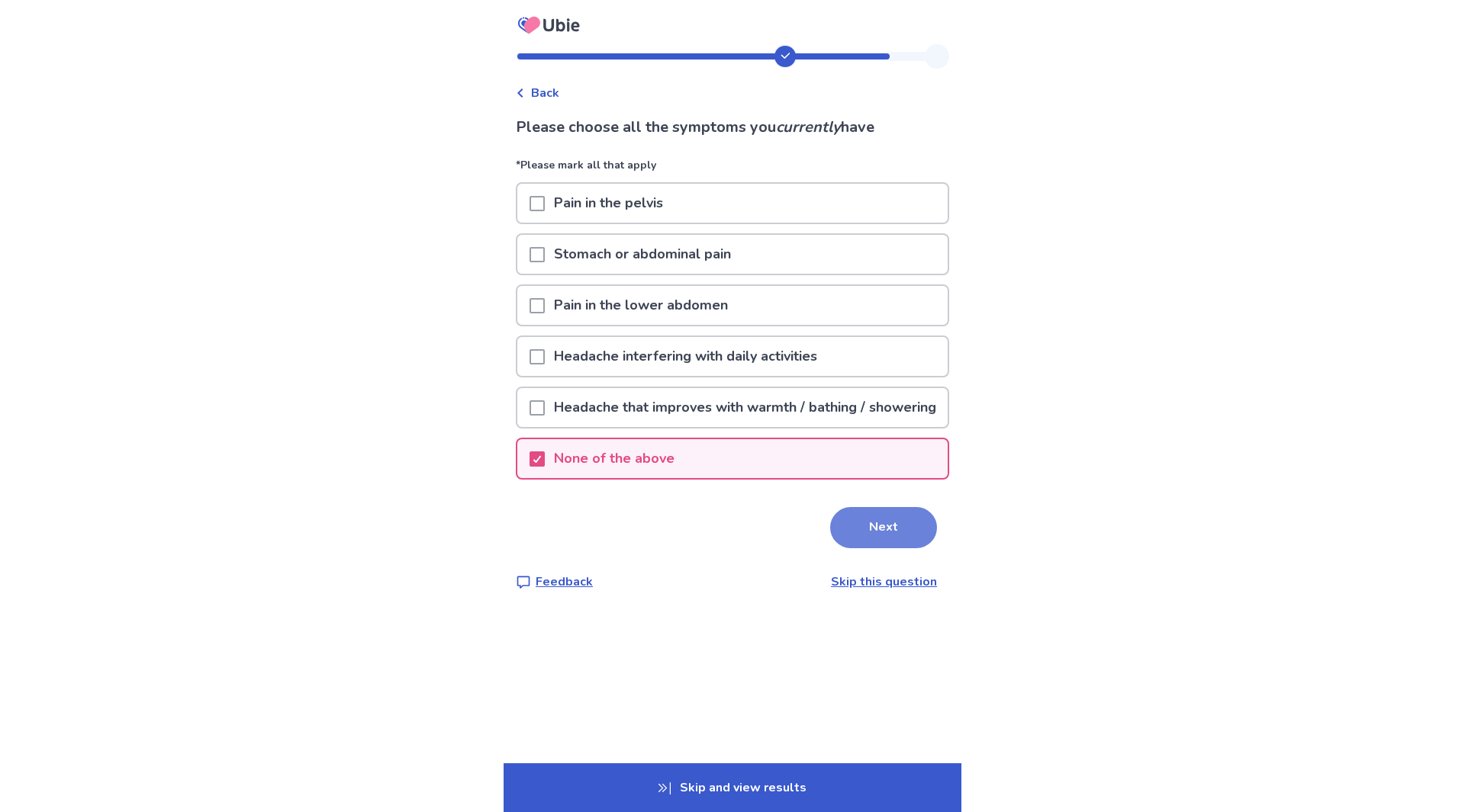
click at [878, 548] on button "Next" at bounding box center [884, 527] width 107 height 41
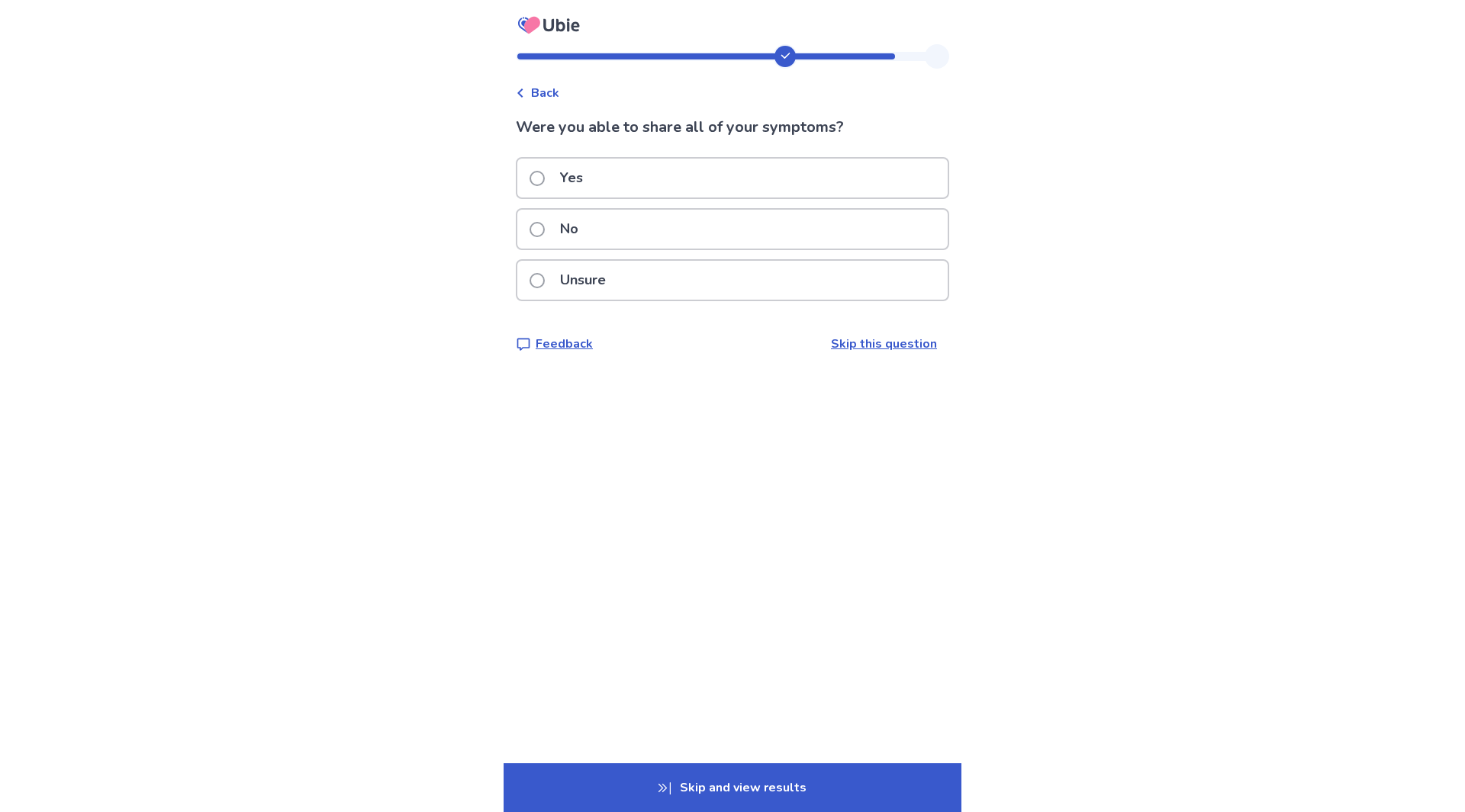
click at [629, 185] on div "Yes" at bounding box center [732, 178] width 431 height 39
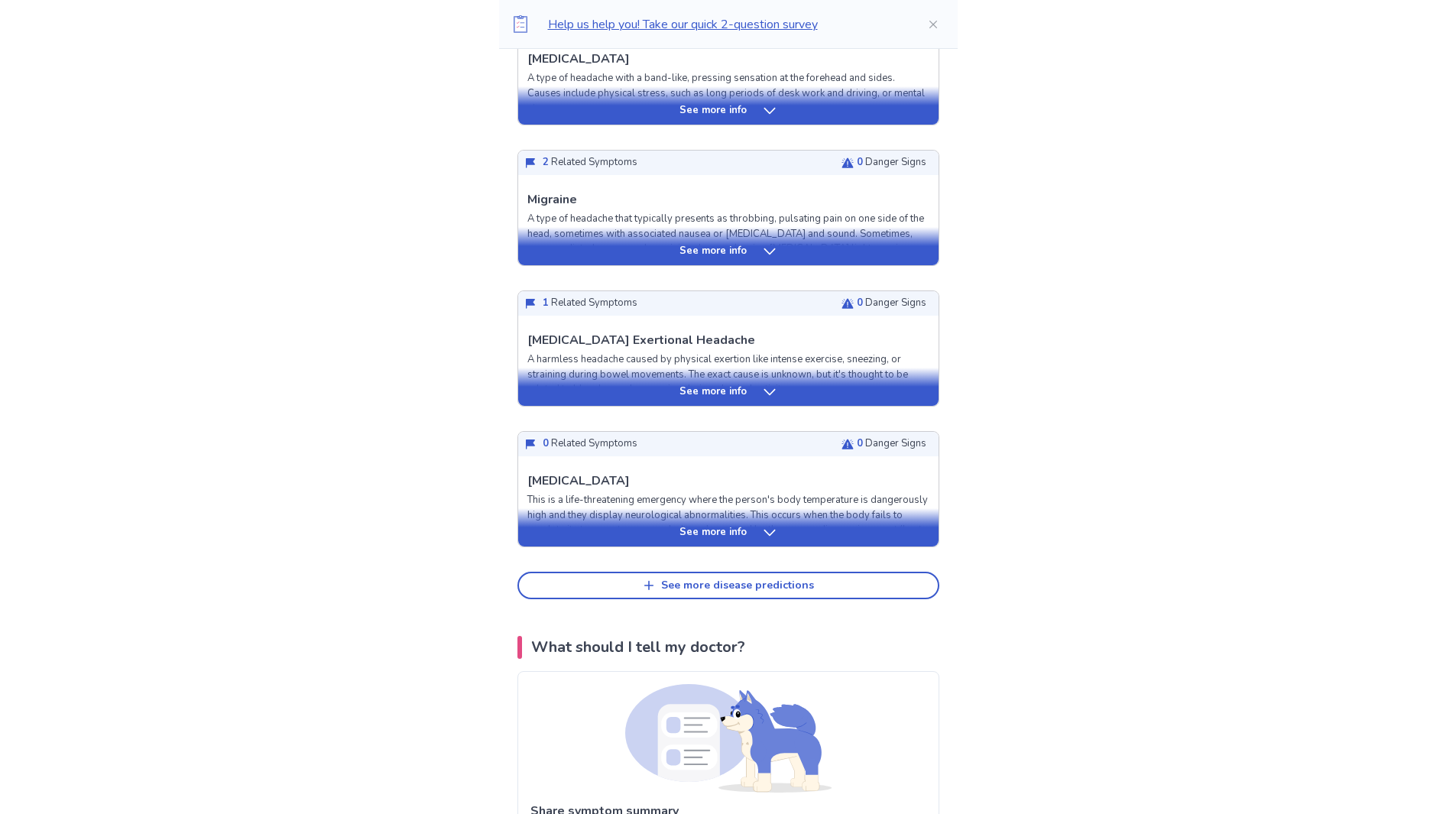
scroll to position [229, 0]
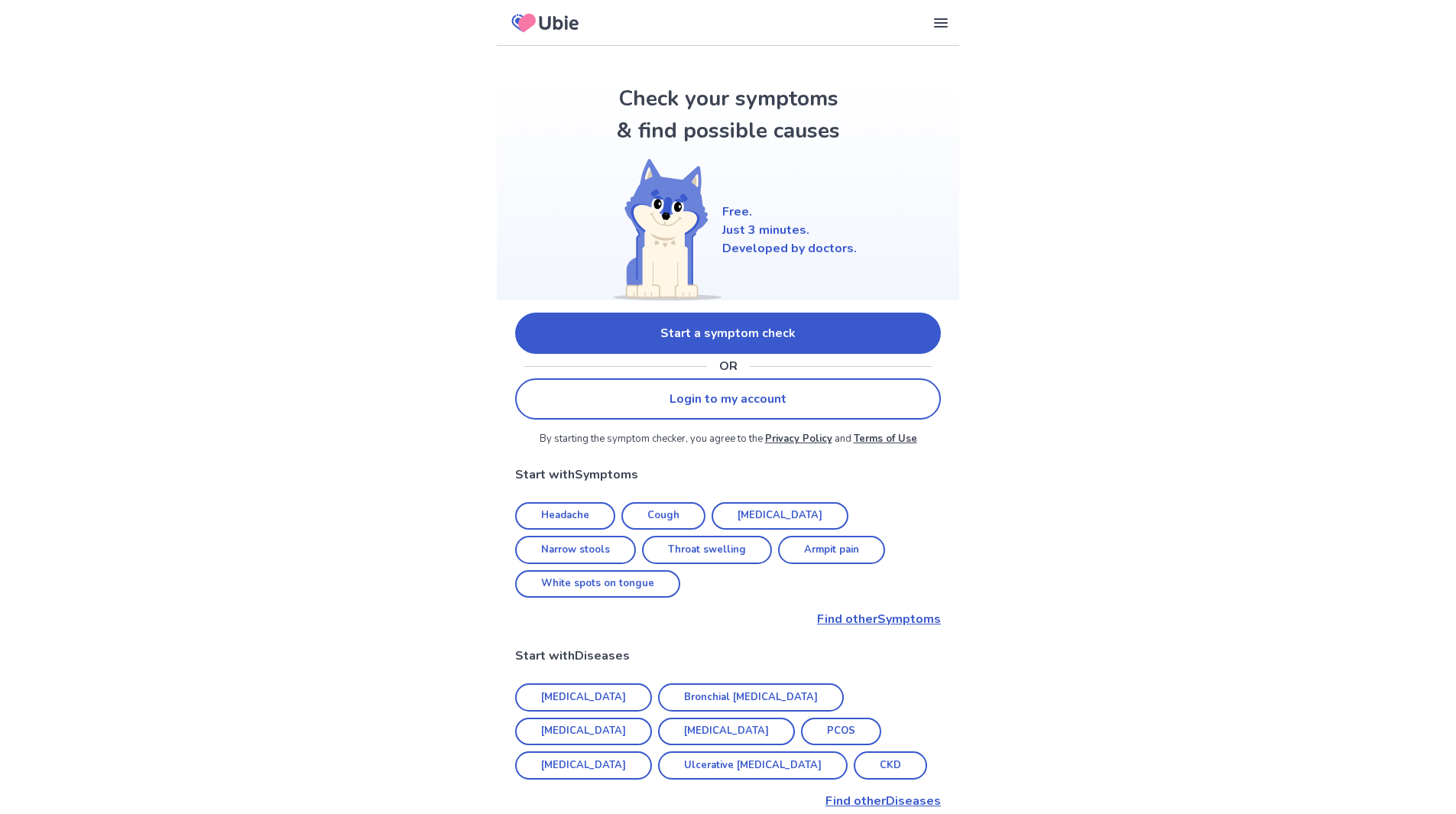
click at [697, 334] on link "Start a symptom check" at bounding box center [728, 333] width 426 height 41
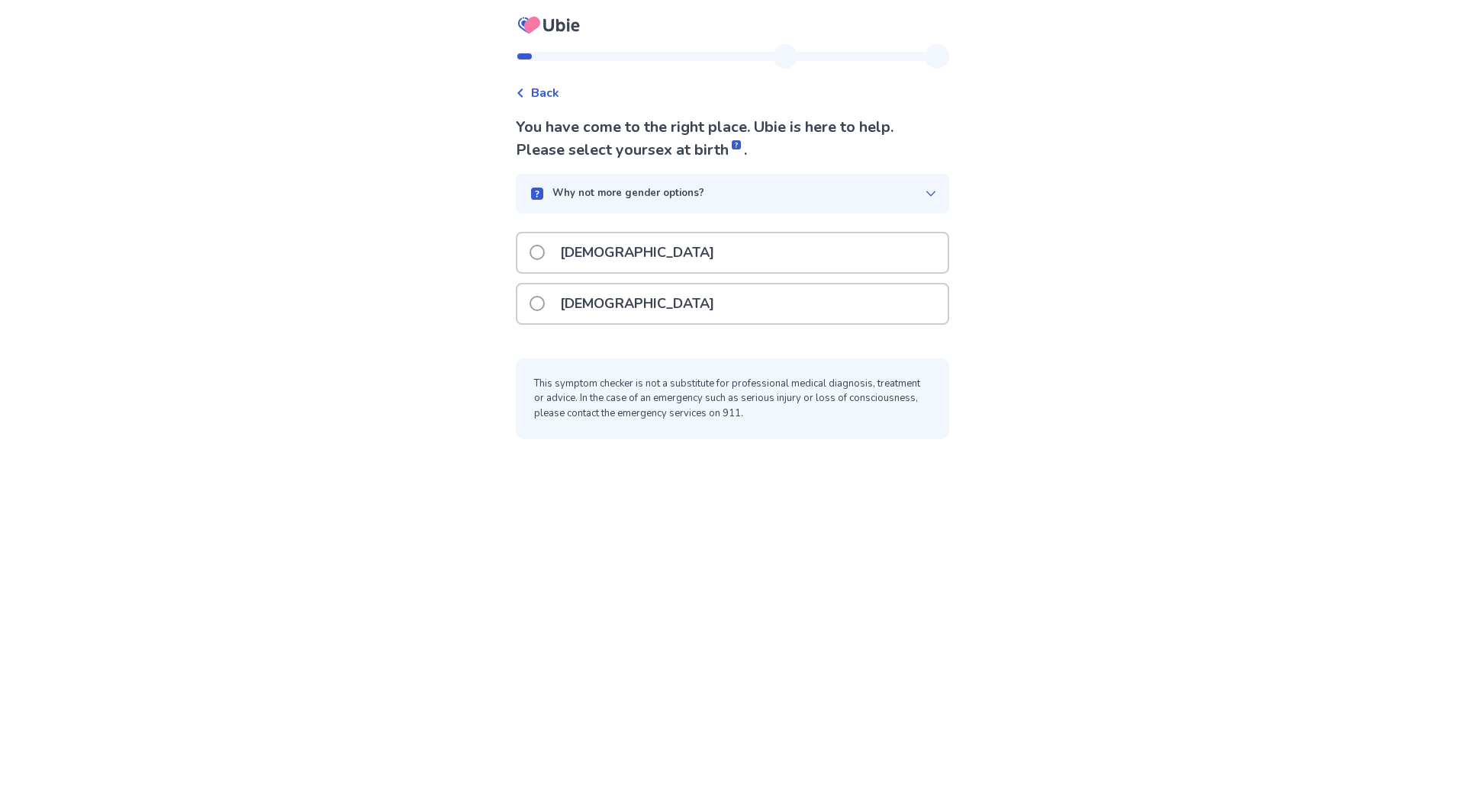
click at [584, 302] on p "[DEMOGRAPHIC_DATA]" at bounding box center [637, 304] width 172 height 39
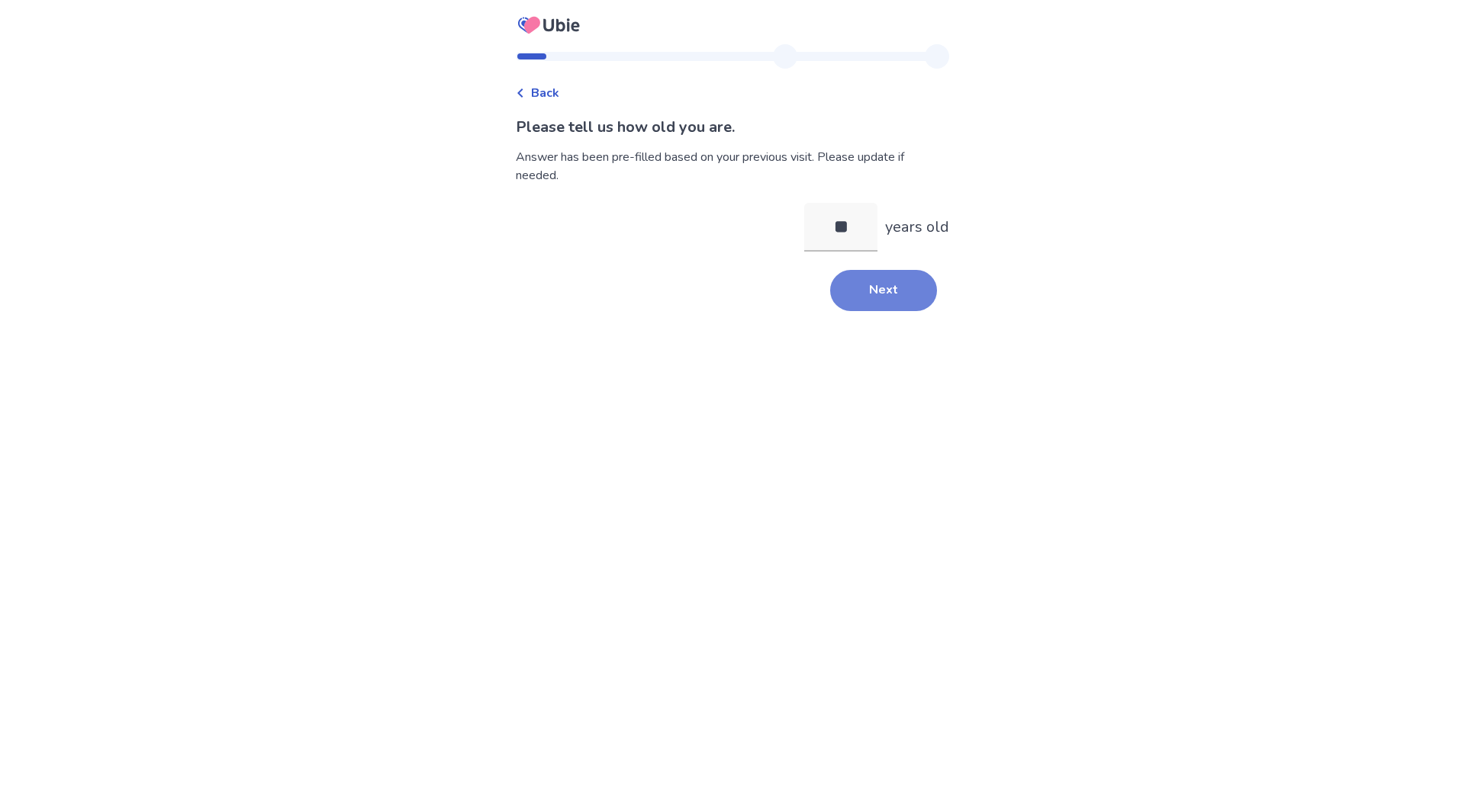
click at [868, 282] on button "Next" at bounding box center [884, 290] width 107 height 41
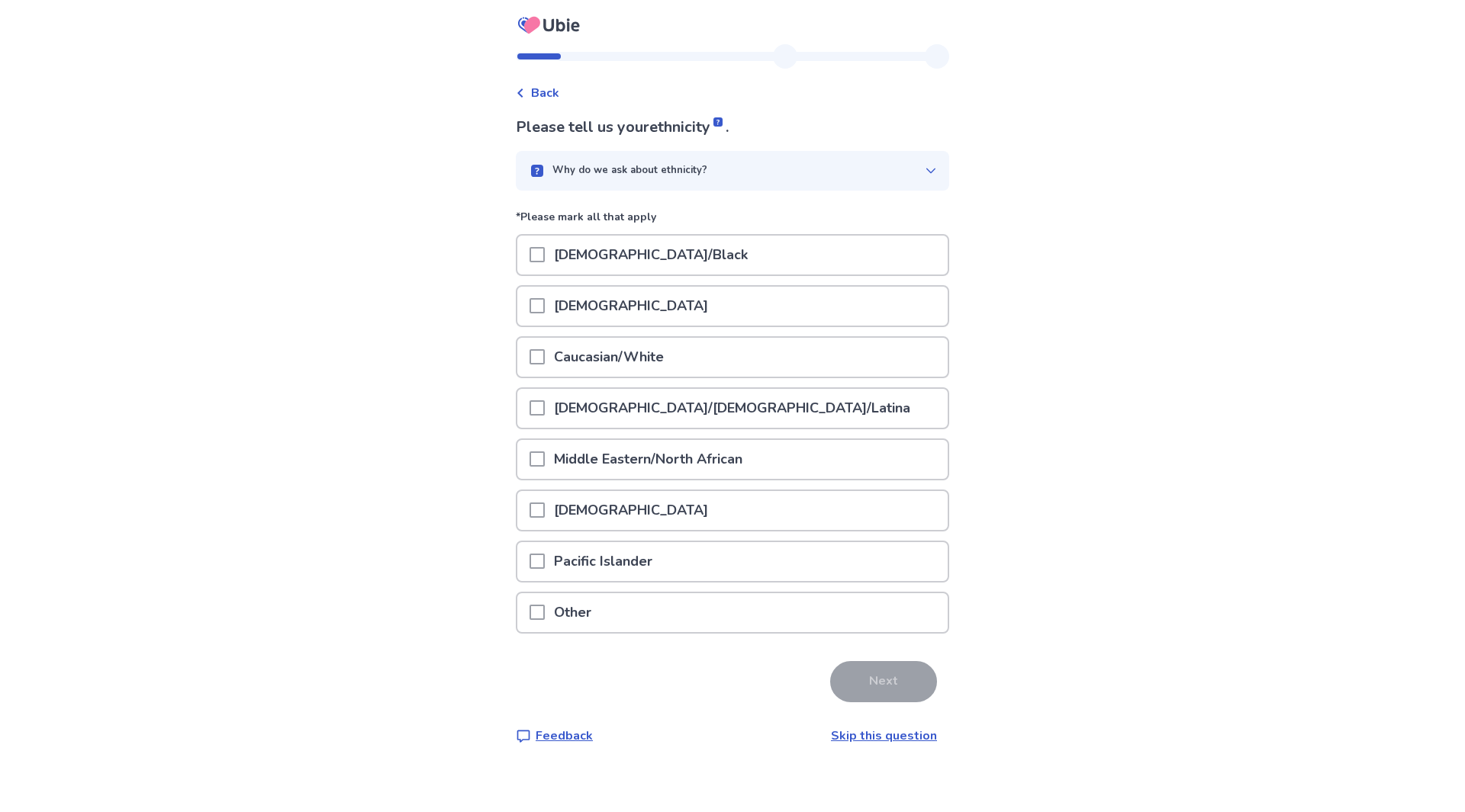
click at [542, 359] on span at bounding box center [537, 357] width 16 height 16
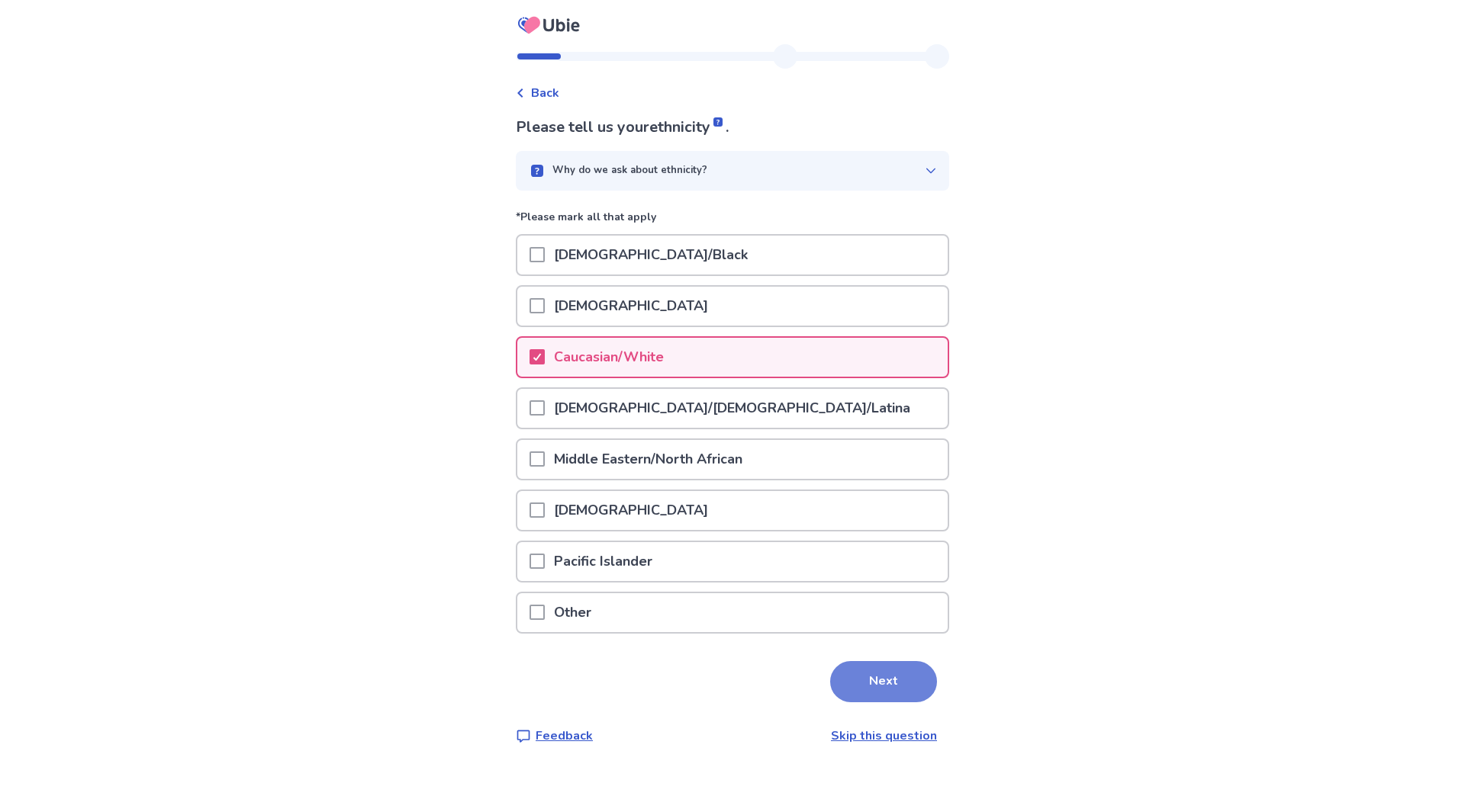
click at [857, 678] on button "Next" at bounding box center [884, 682] width 107 height 41
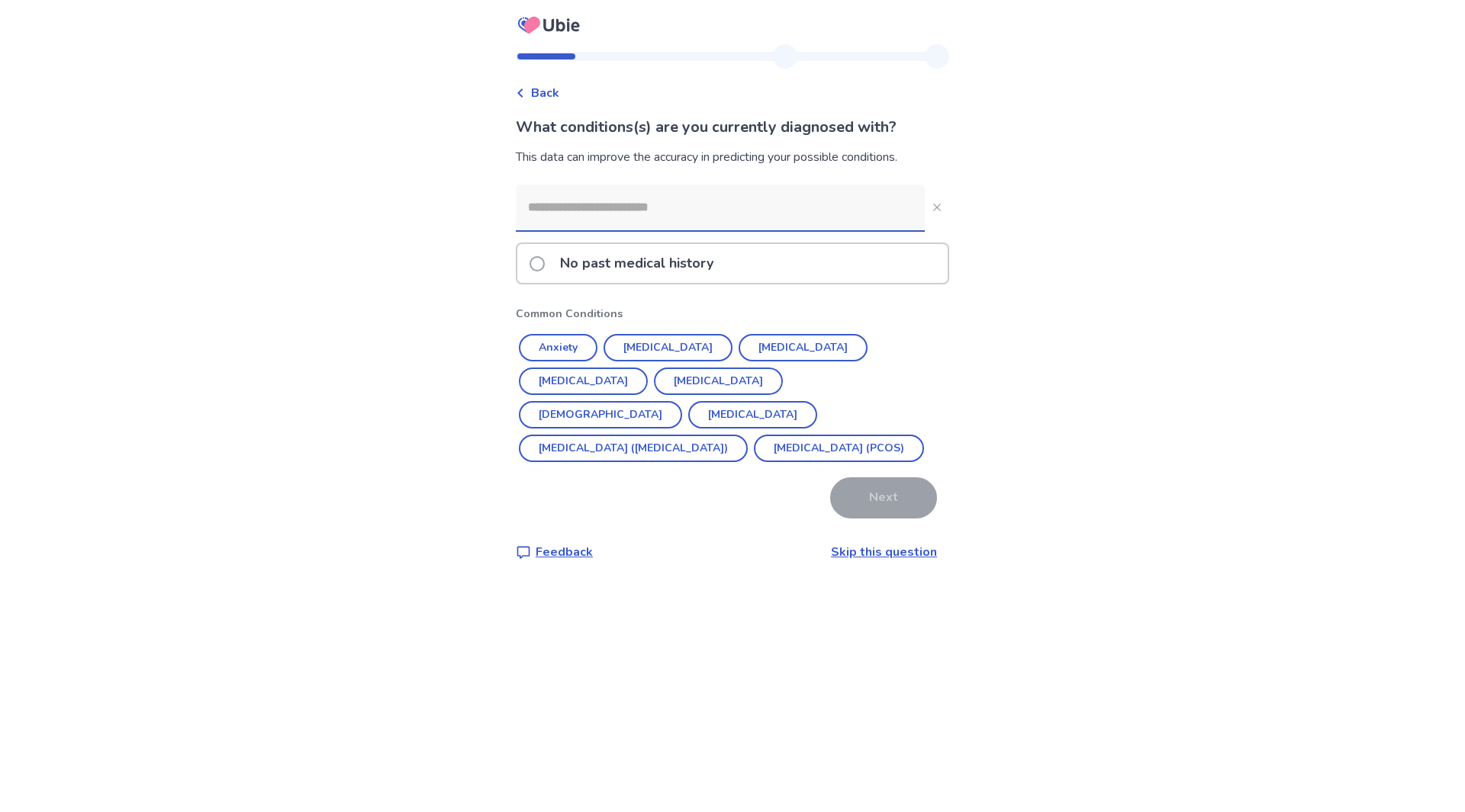
click at [868, 555] on link "Skip this question" at bounding box center [884, 552] width 106 height 17
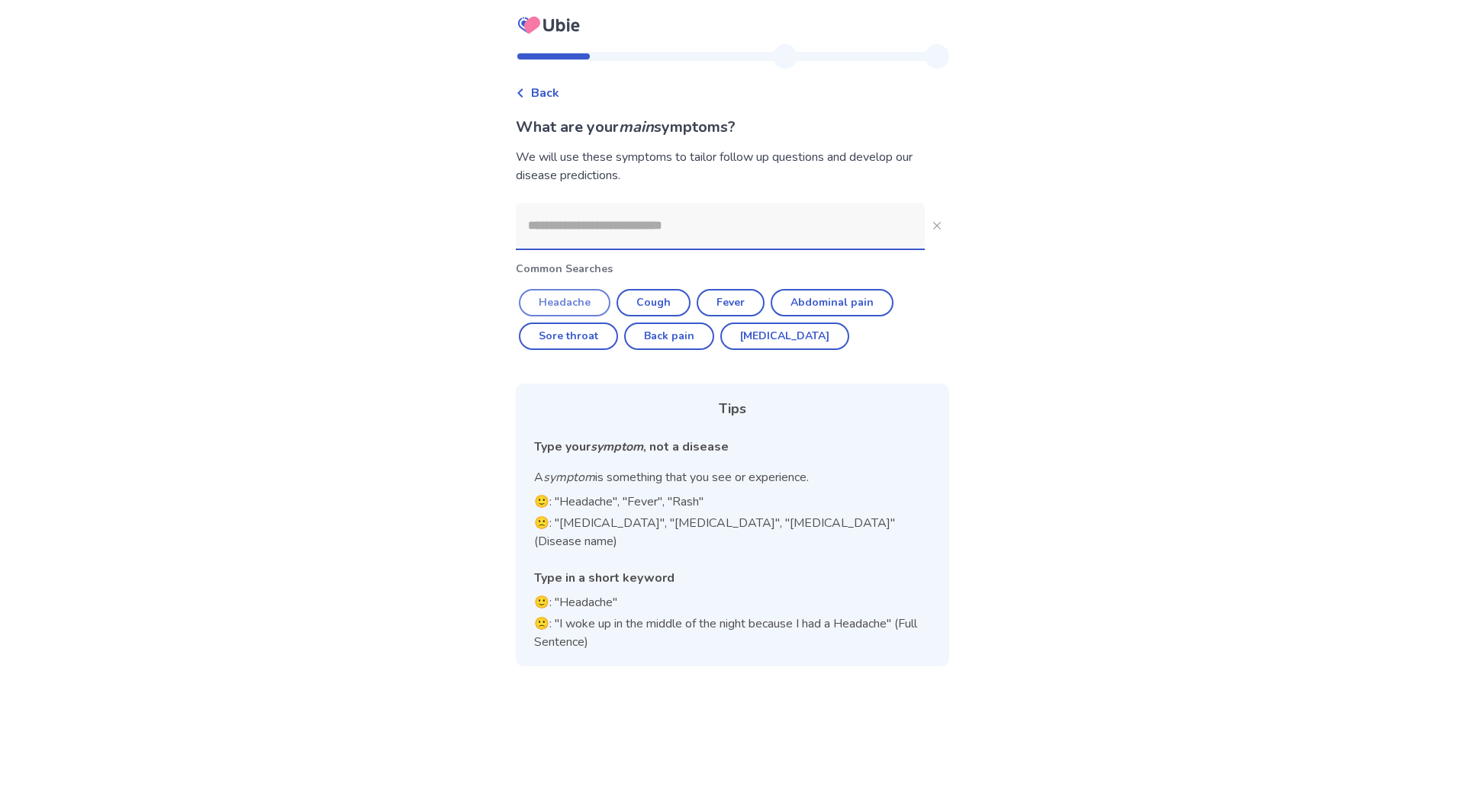
click at [587, 296] on button "Headache" at bounding box center [565, 302] width 92 height 27
type input "********"
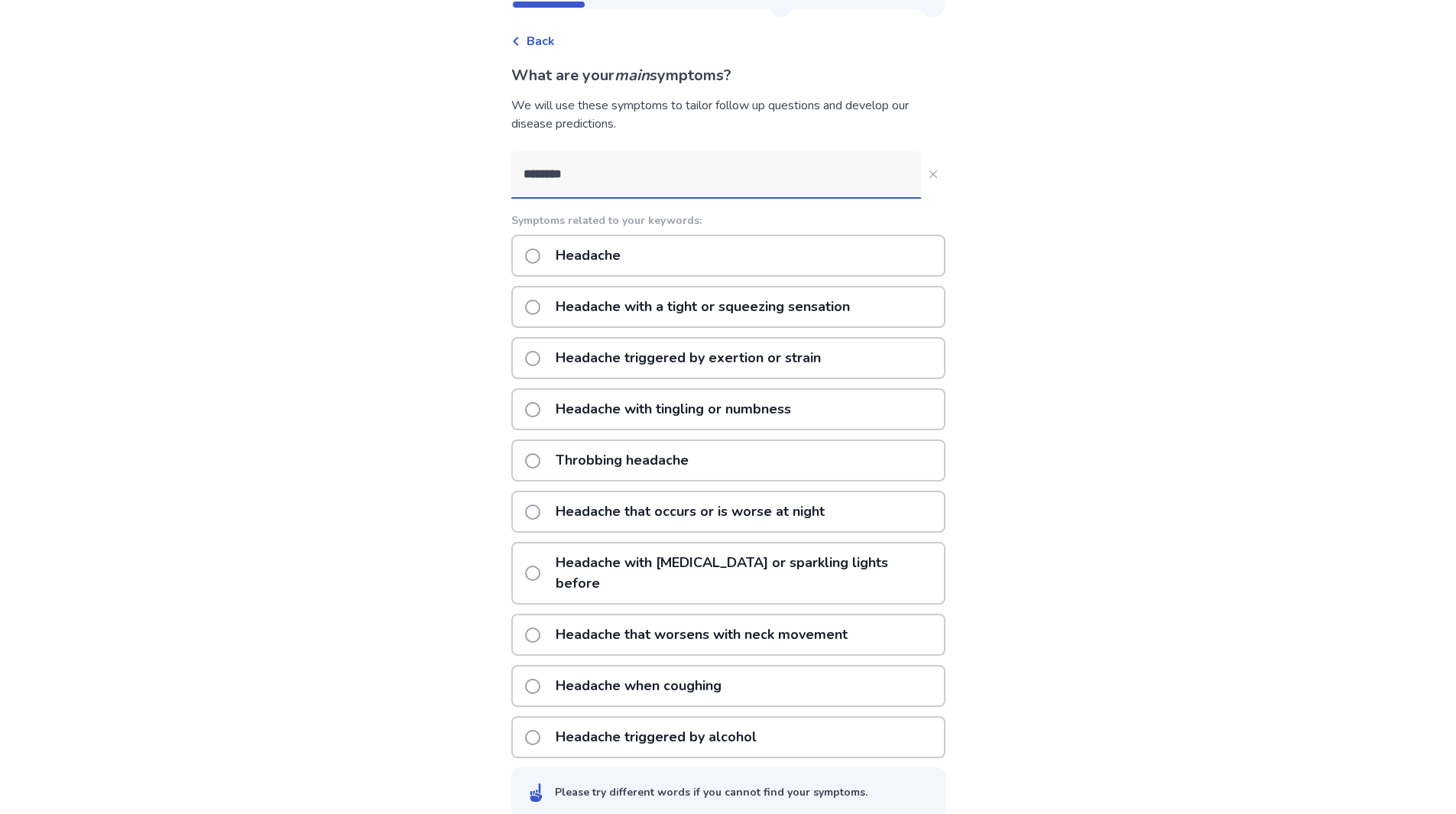
scroll to position [53, 0]
click at [540, 459] on span at bounding box center [533, 460] width 16 height 16
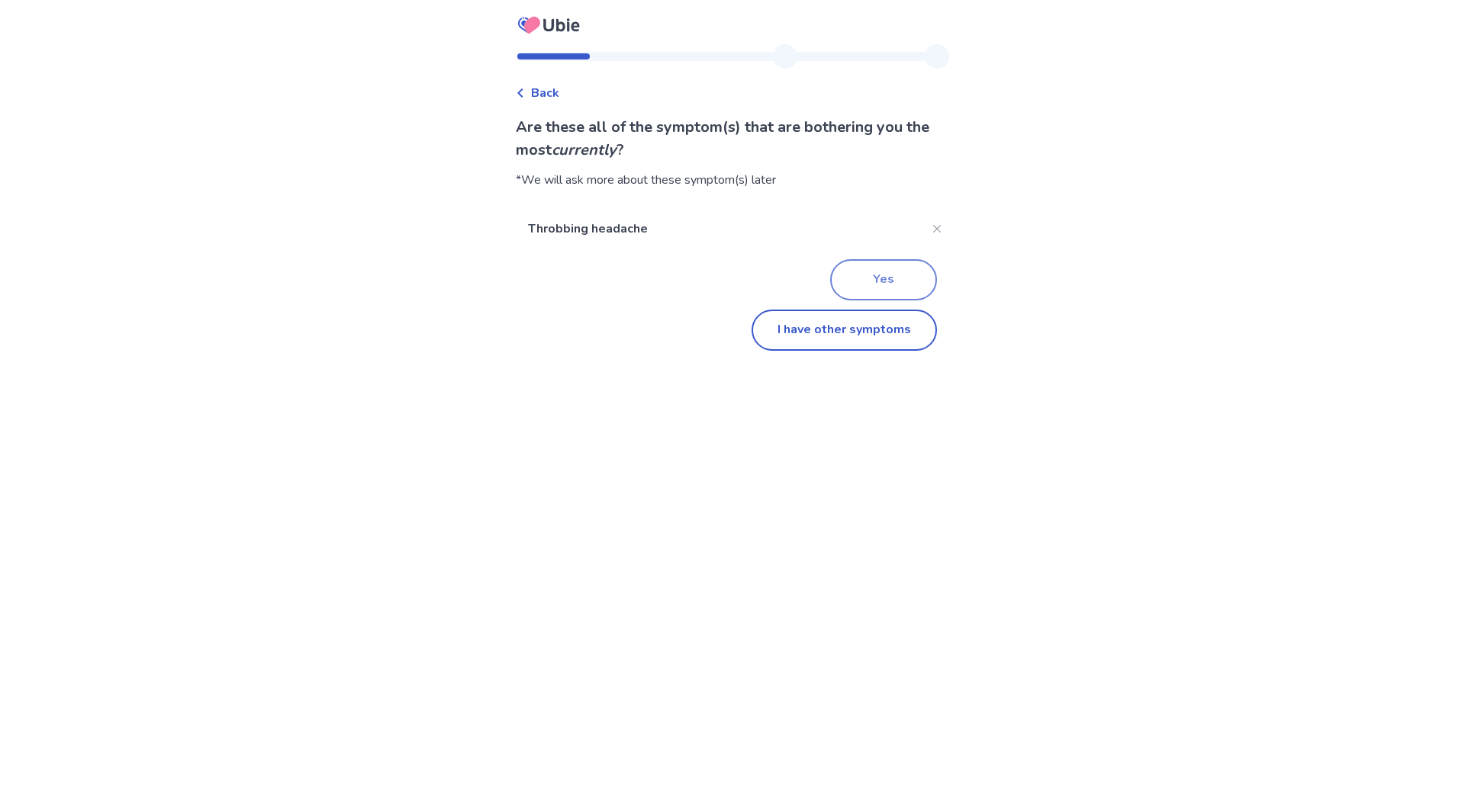
click at [876, 277] on button "Yes" at bounding box center [884, 279] width 107 height 41
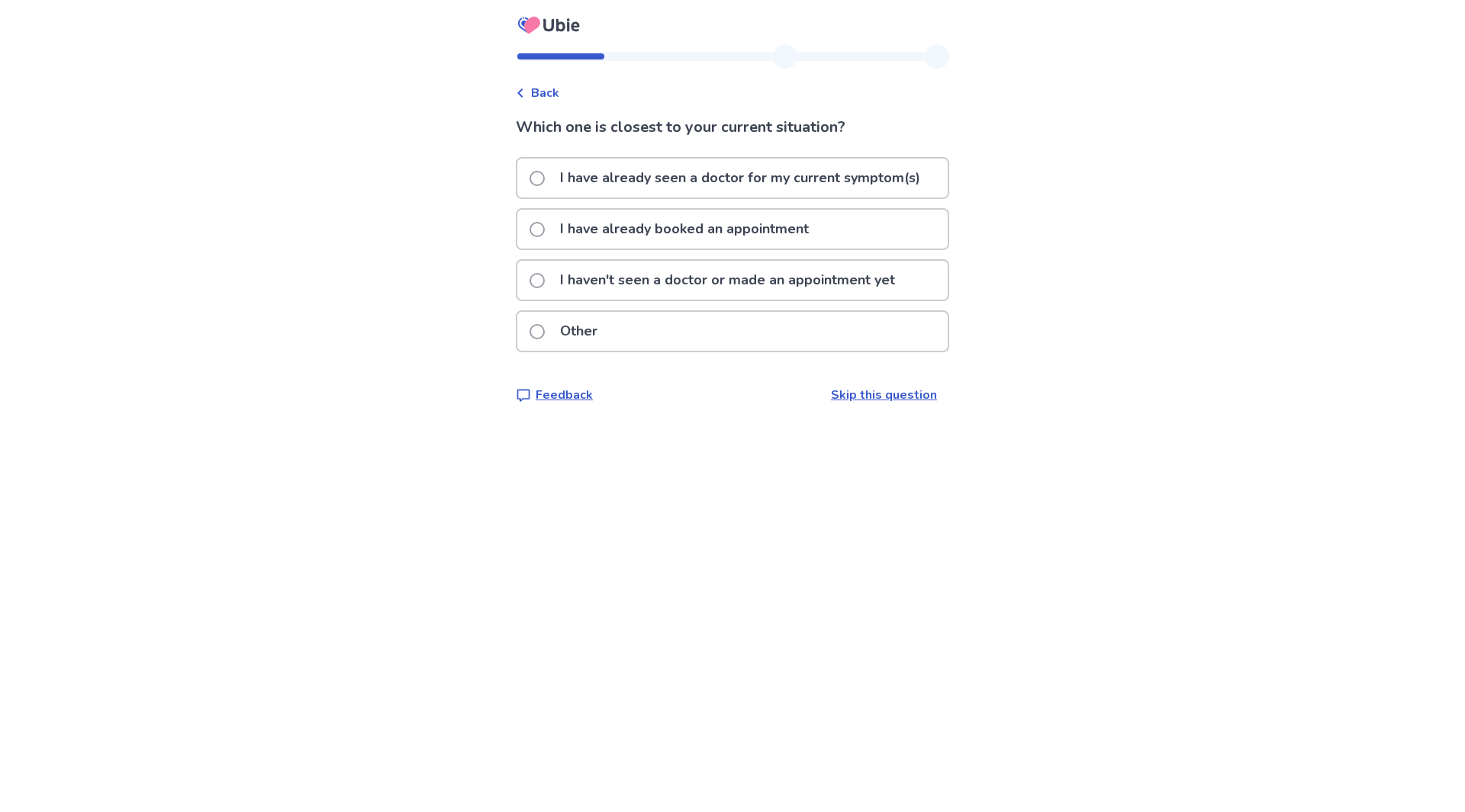
click at [705, 278] on p "I haven't seen a doctor or made an appointment yet" at bounding box center [727, 280] width 353 height 39
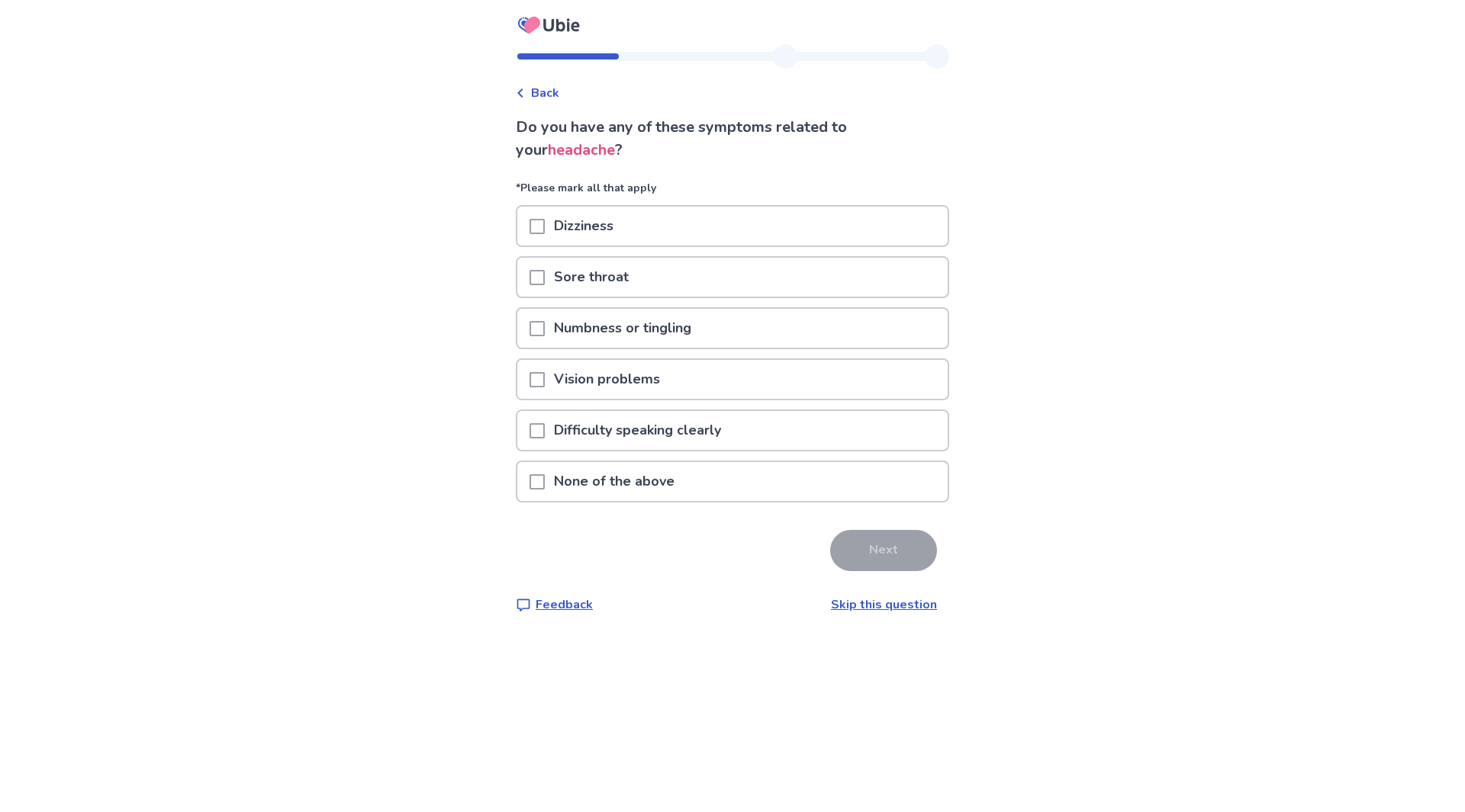
click at [545, 485] on span at bounding box center [537, 482] width 16 height 16
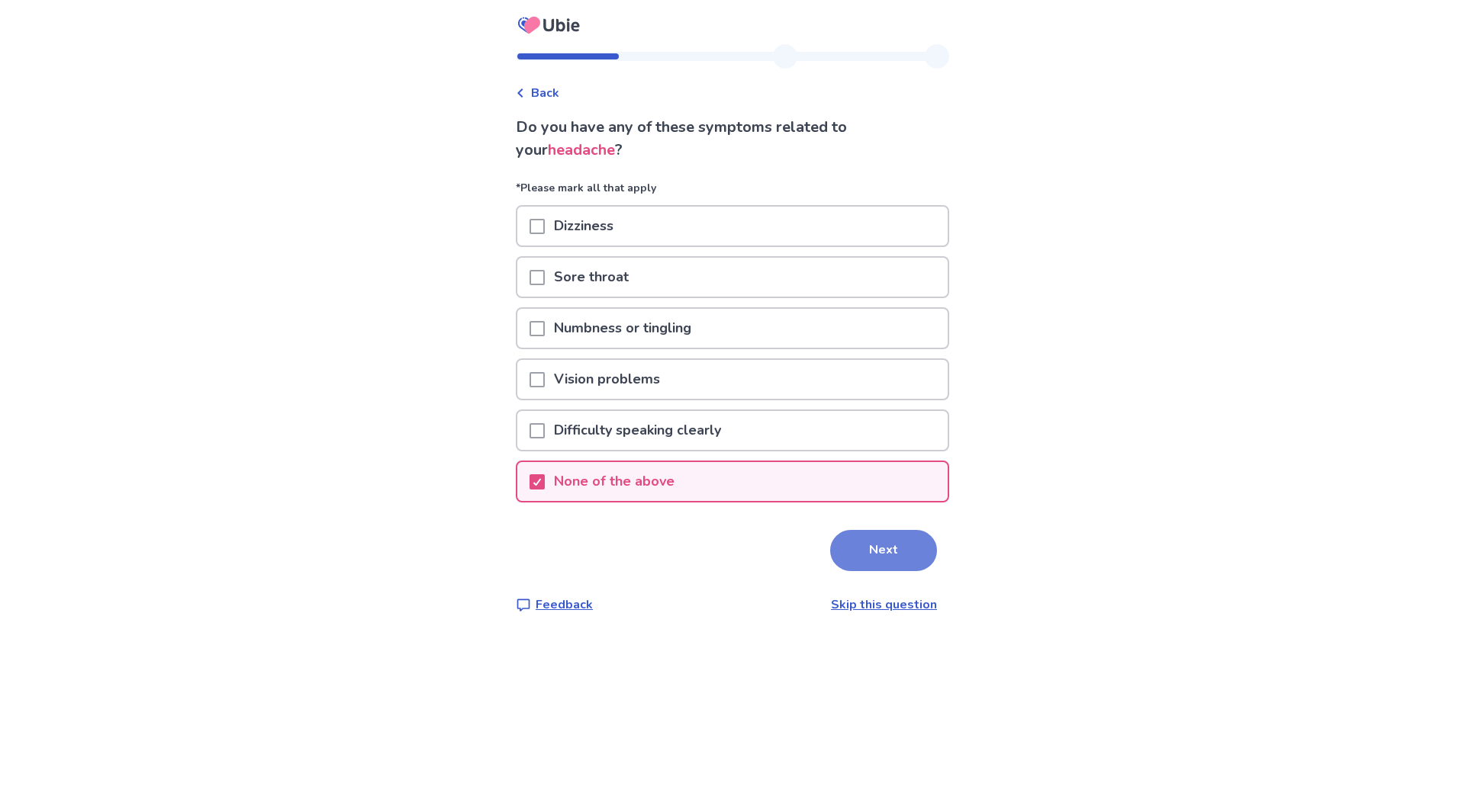
click at [879, 547] on button "Next" at bounding box center [884, 550] width 107 height 41
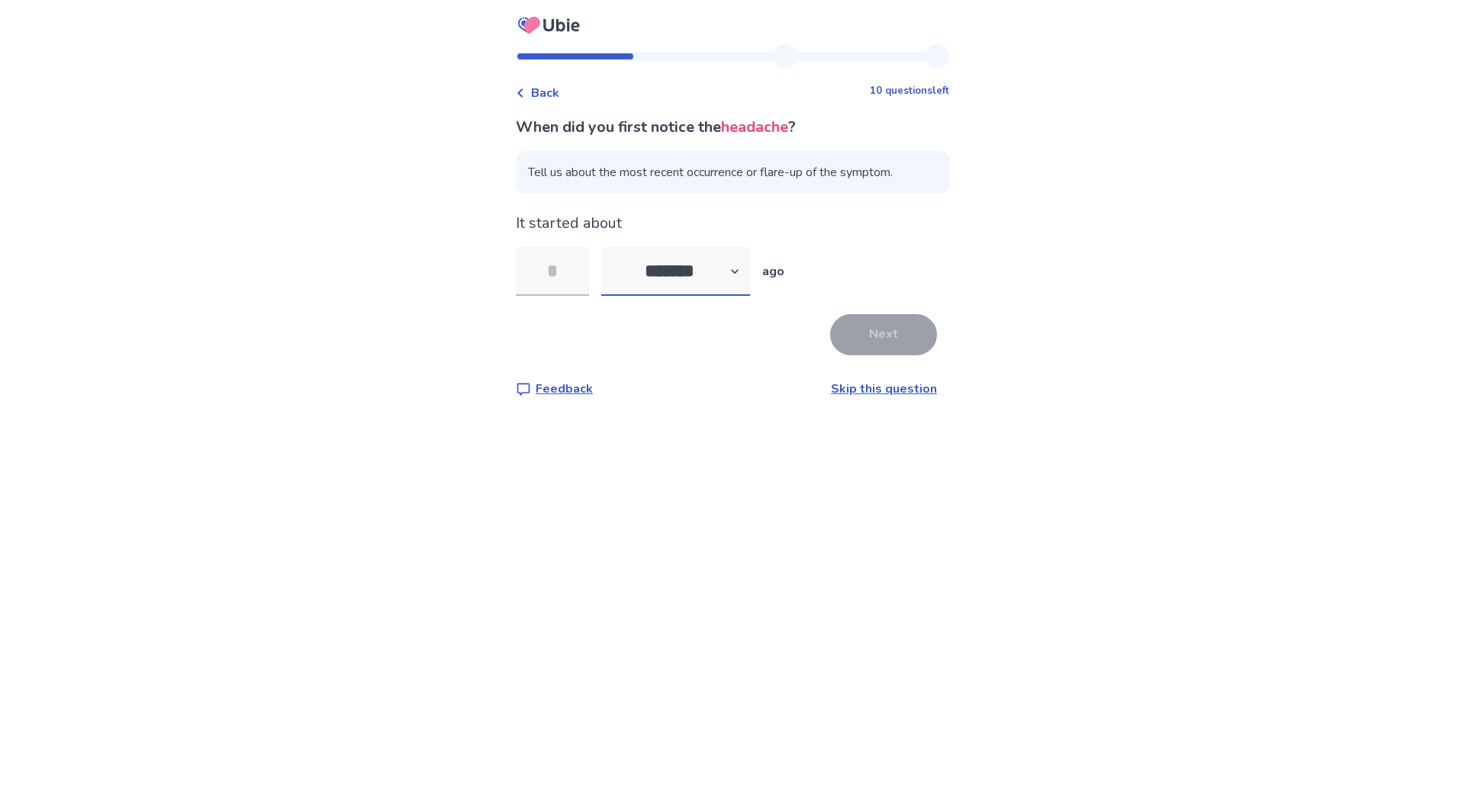
click at [746, 275] on select "******* ****** ******* ******** *******" at bounding box center [676, 271] width 149 height 49
select select "*"
click at [611, 247] on select "******* ****** ******* ******** *******" at bounding box center [676, 271] width 149 height 49
click at [584, 270] on input "tel" at bounding box center [552, 271] width 73 height 49
type input "**"
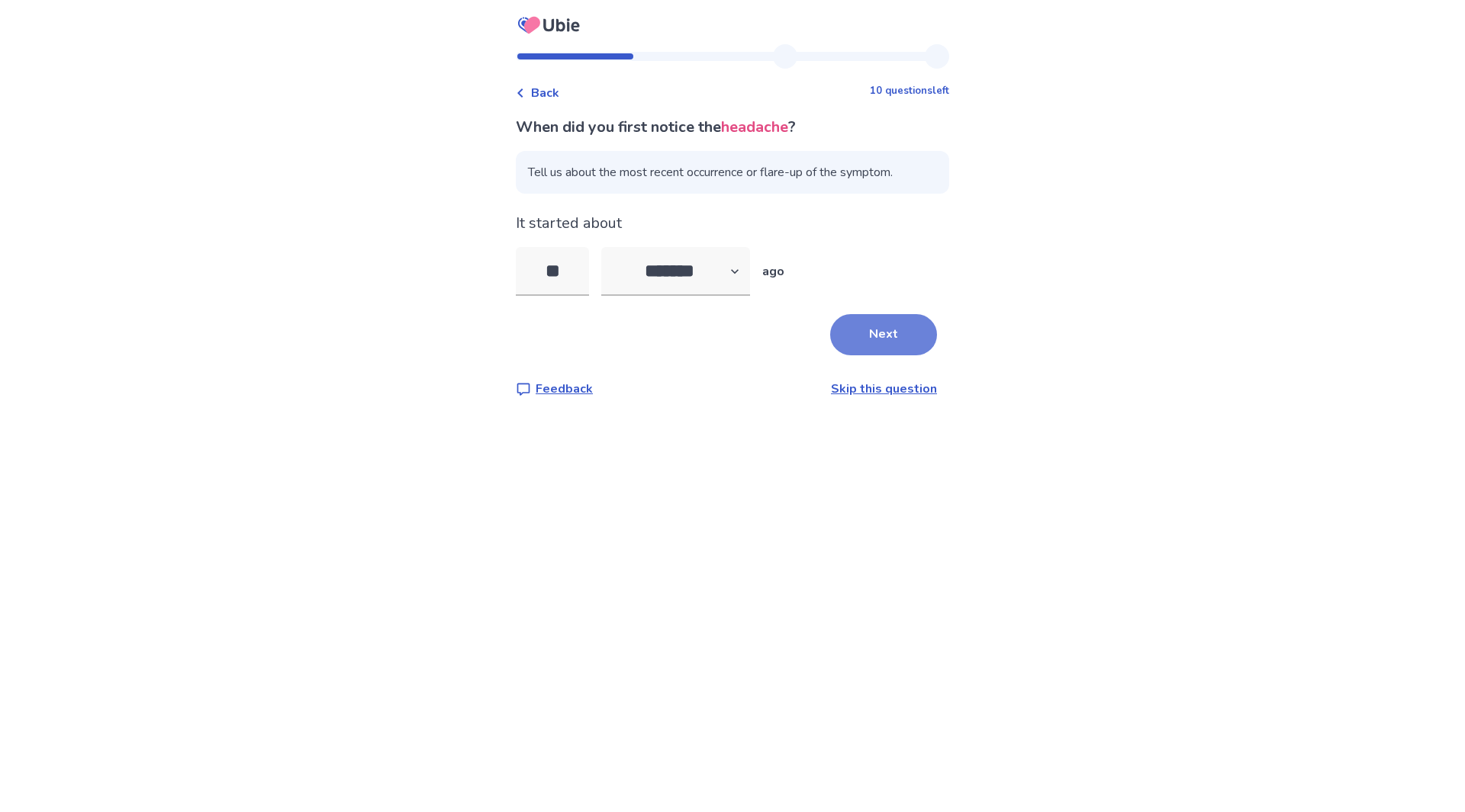
click at [849, 337] on button "Next" at bounding box center [884, 334] width 107 height 41
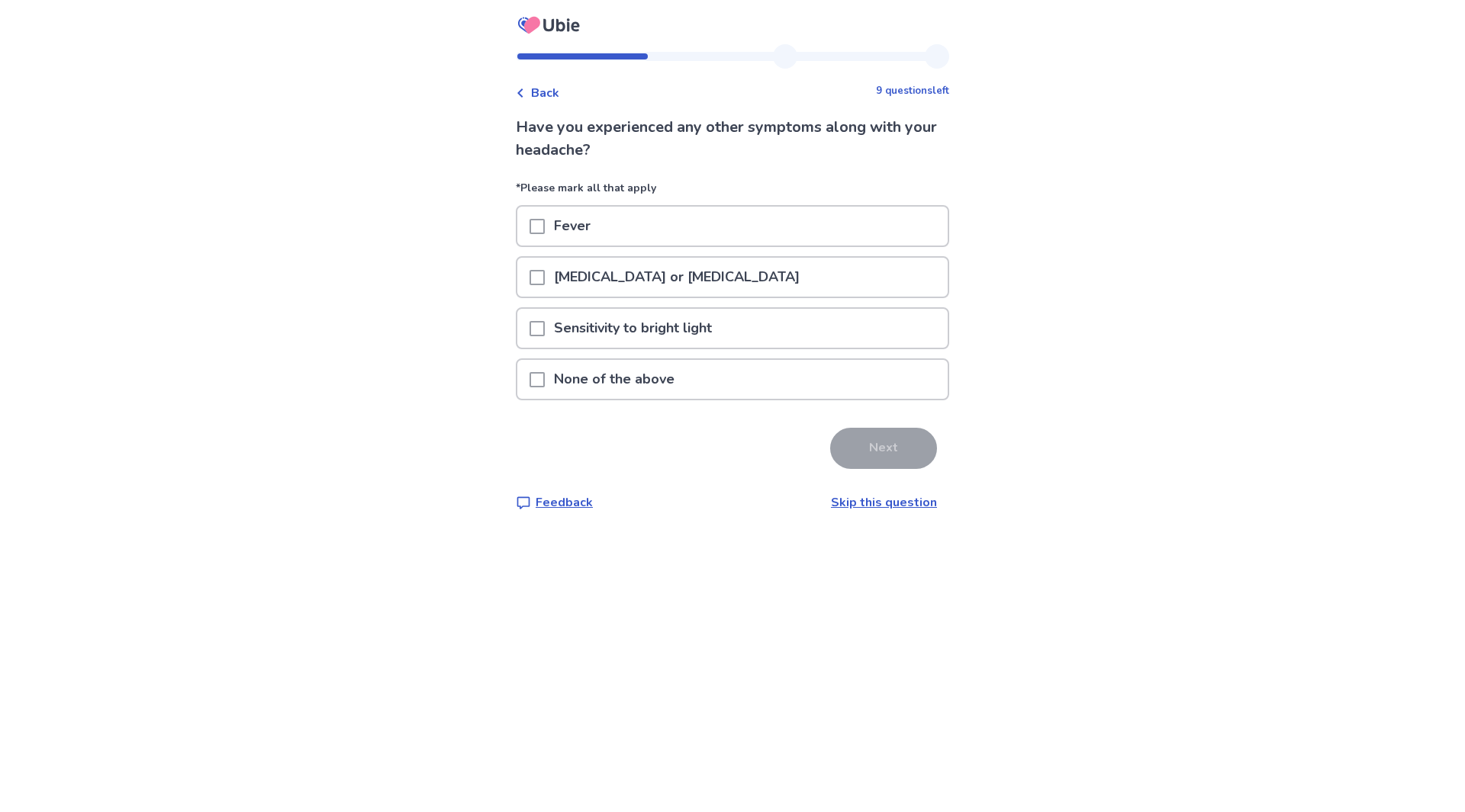
click at [544, 324] on span at bounding box center [537, 329] width 16 height 16
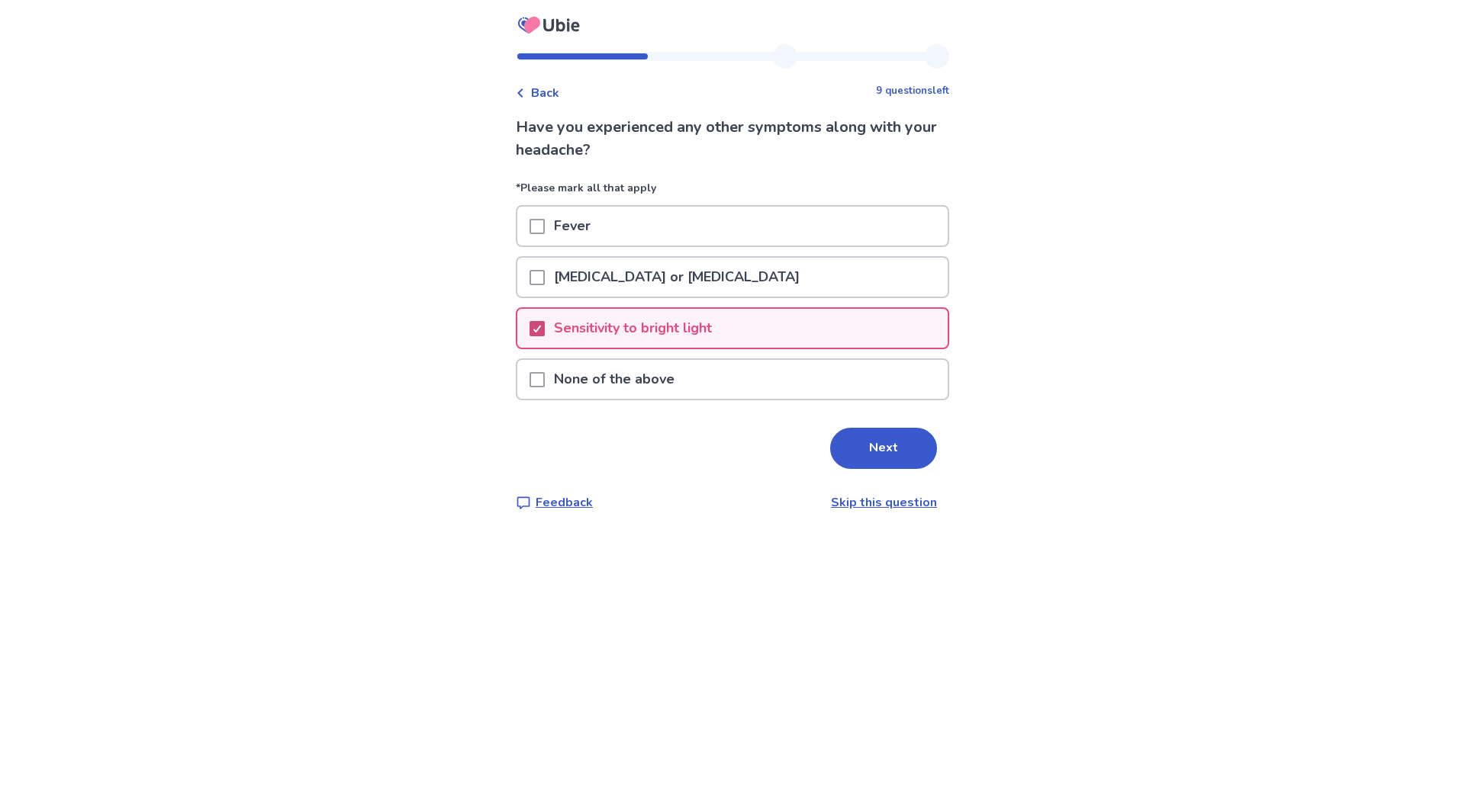
click at [542, 329] on icon at bounding box center [537, 329] width 9 height 8
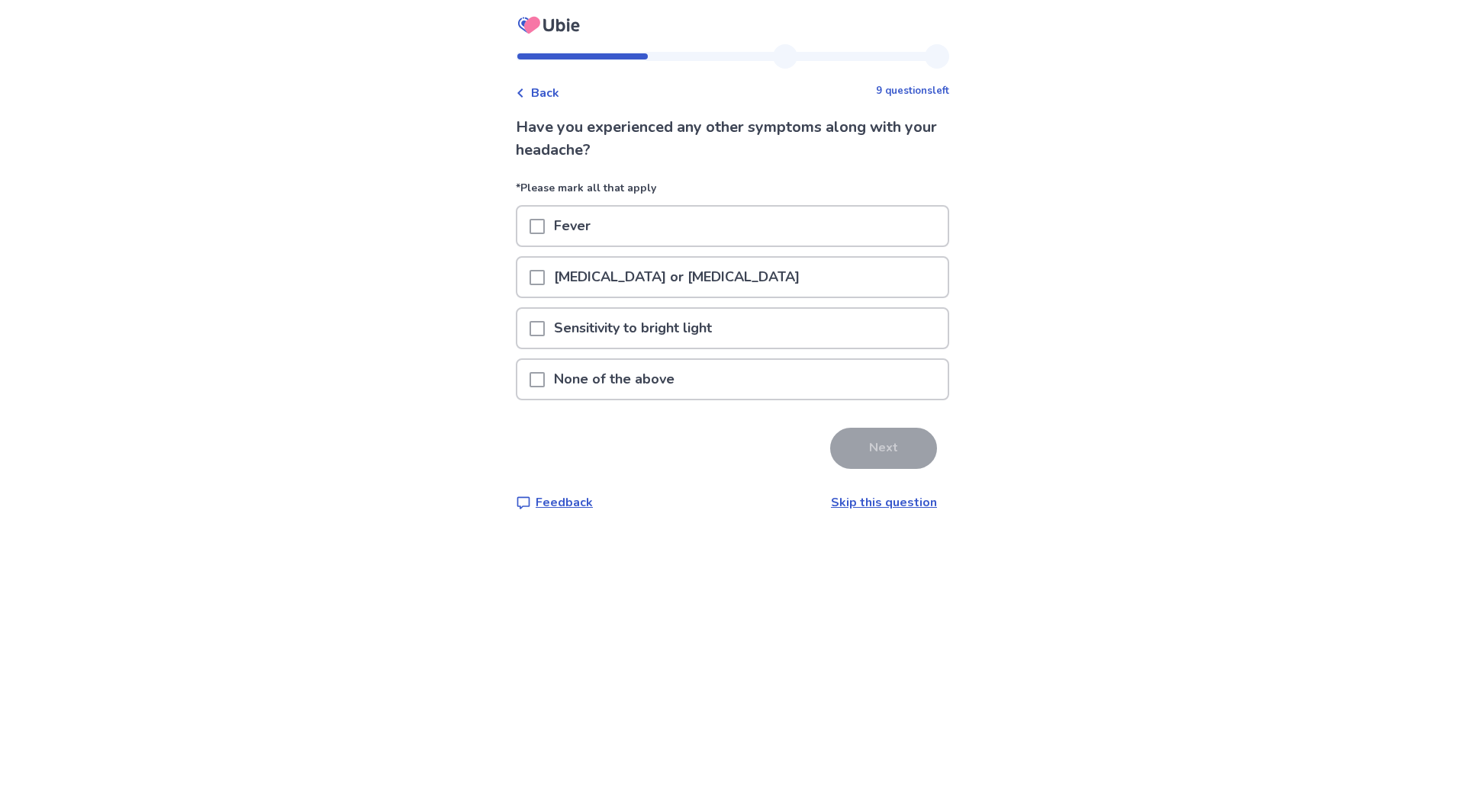
click at [545, 328] on span at bounding box center [537, 329] width 16 height 16
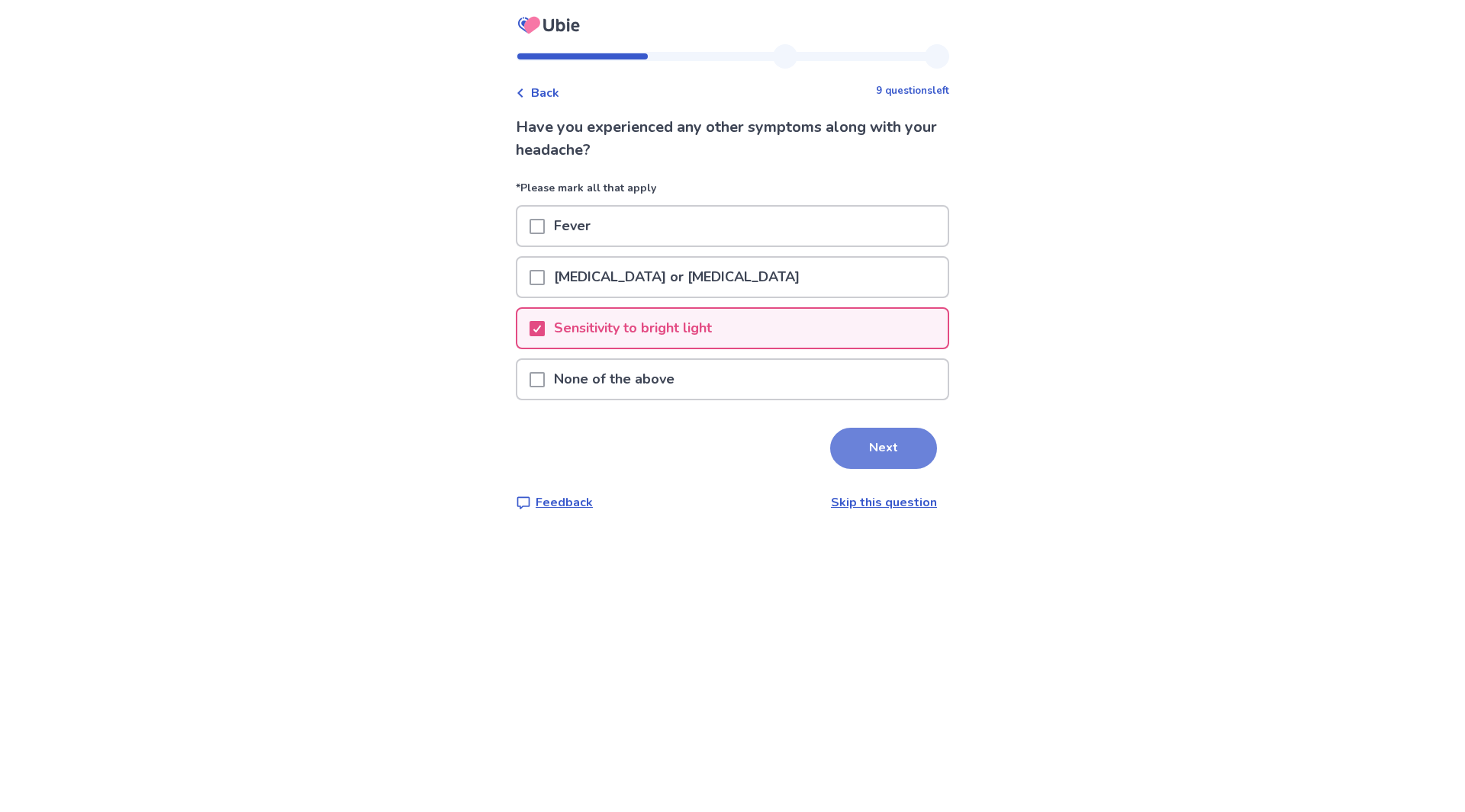
click at [871, 454] on button "Next" at bounding box center [884, 448] width 107 height 41
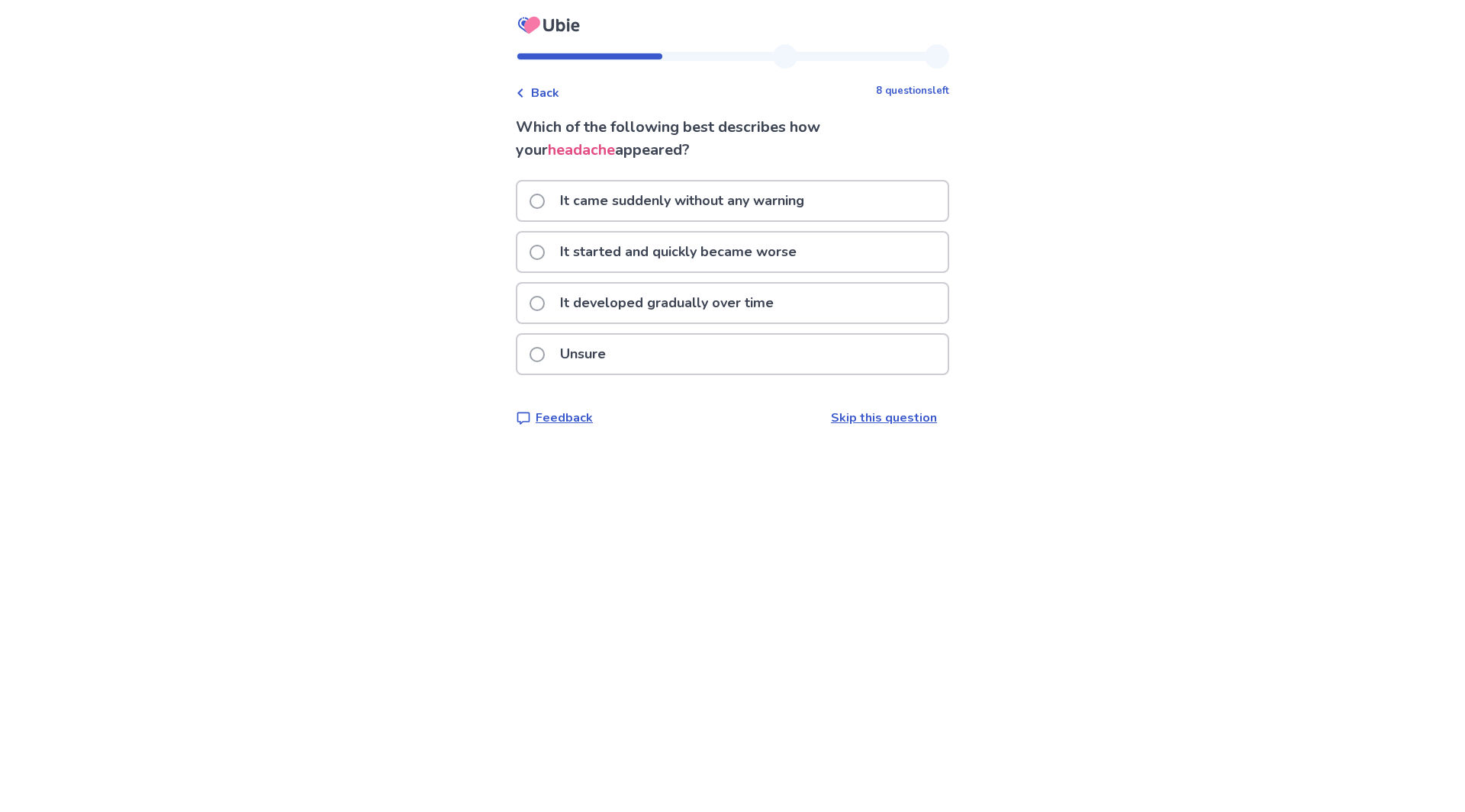
click at [545, 200] on span at bounding box center [537, 202] width 16 height 16
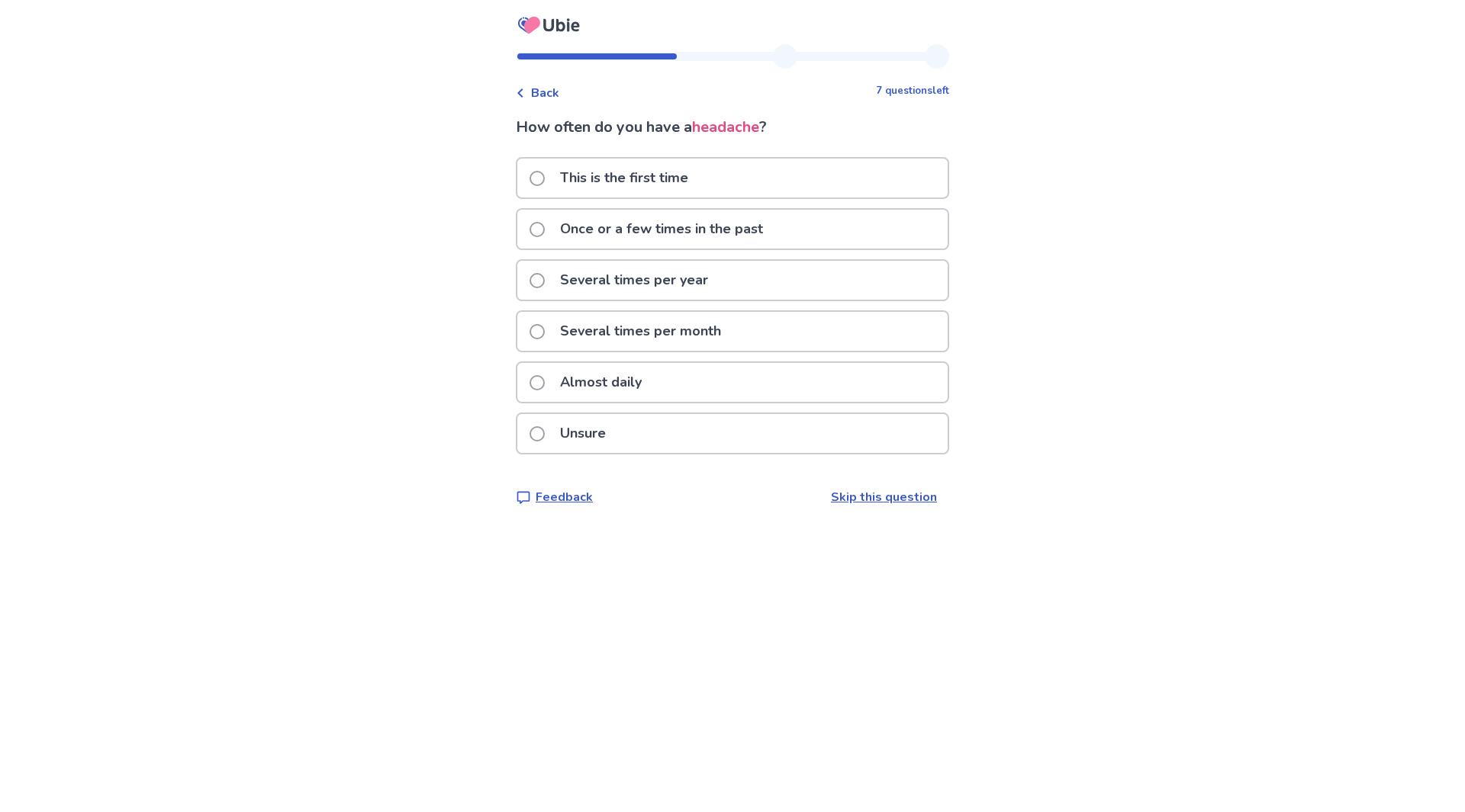
click at [540, 233] on span at bounding box center [537, 230] width 16 height 16
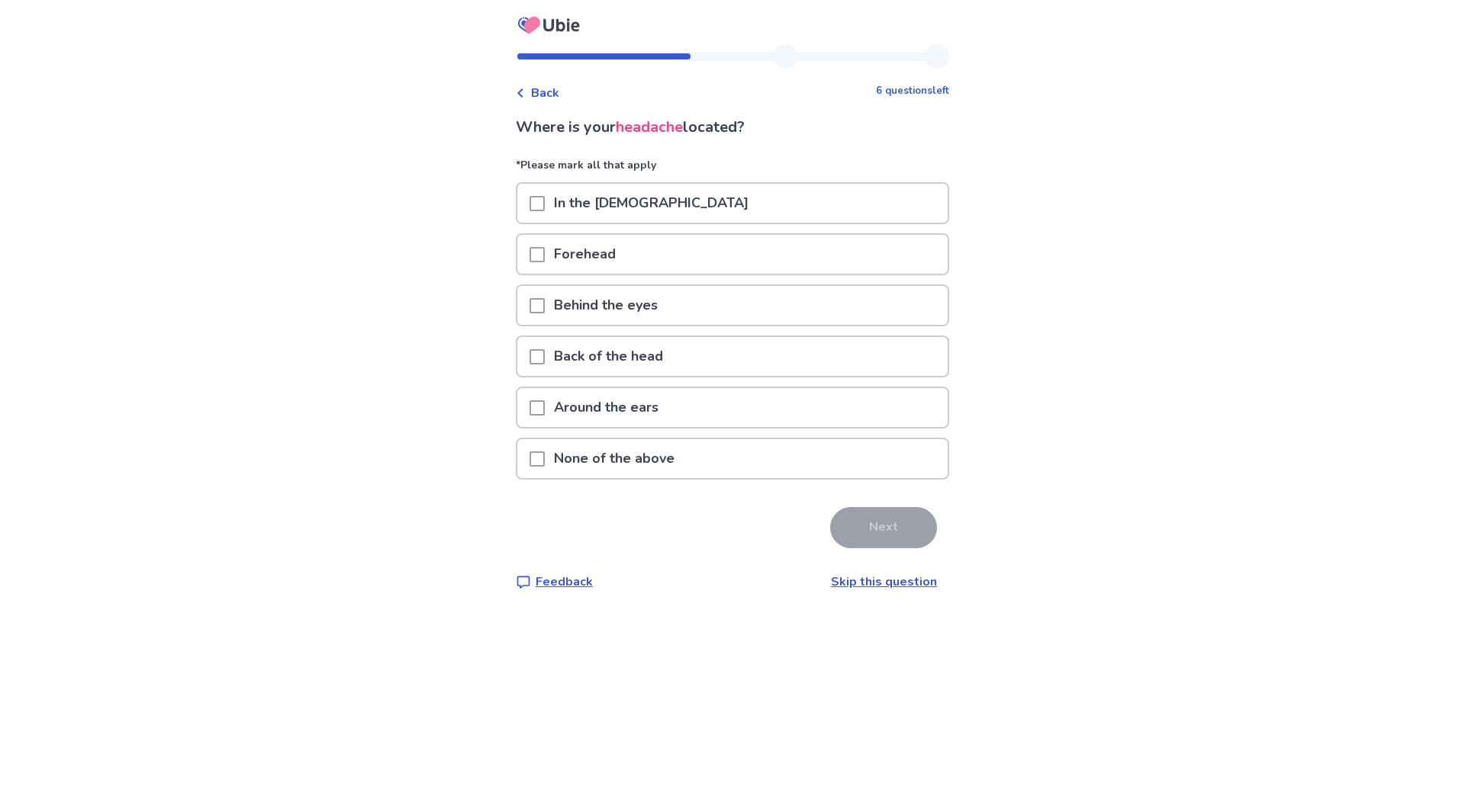
click at [545, 258] on span at bounding box center [537, 255] width 16 height 16
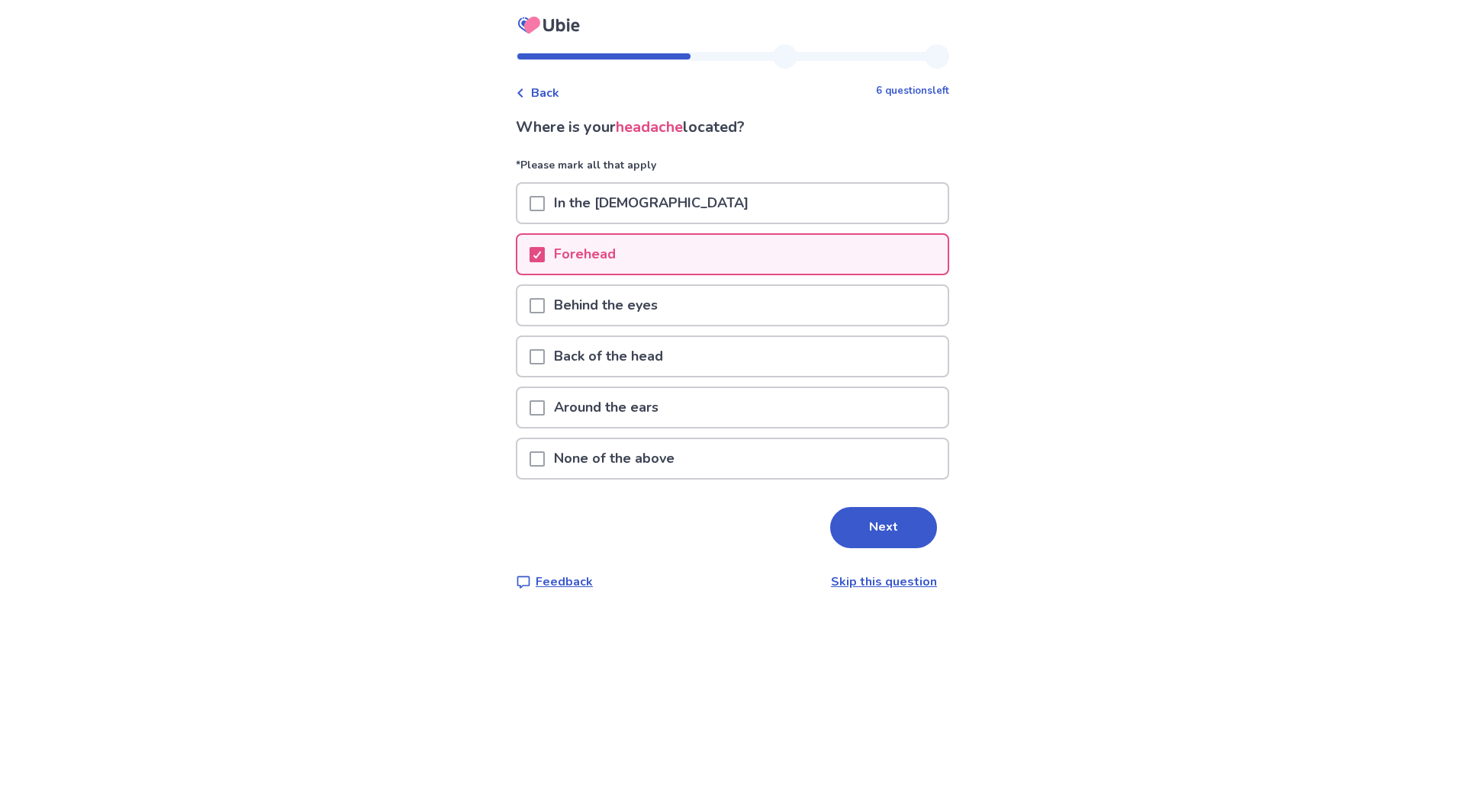
click at [542, 202] on span at bounding box center [537, 204] width 16 height 16
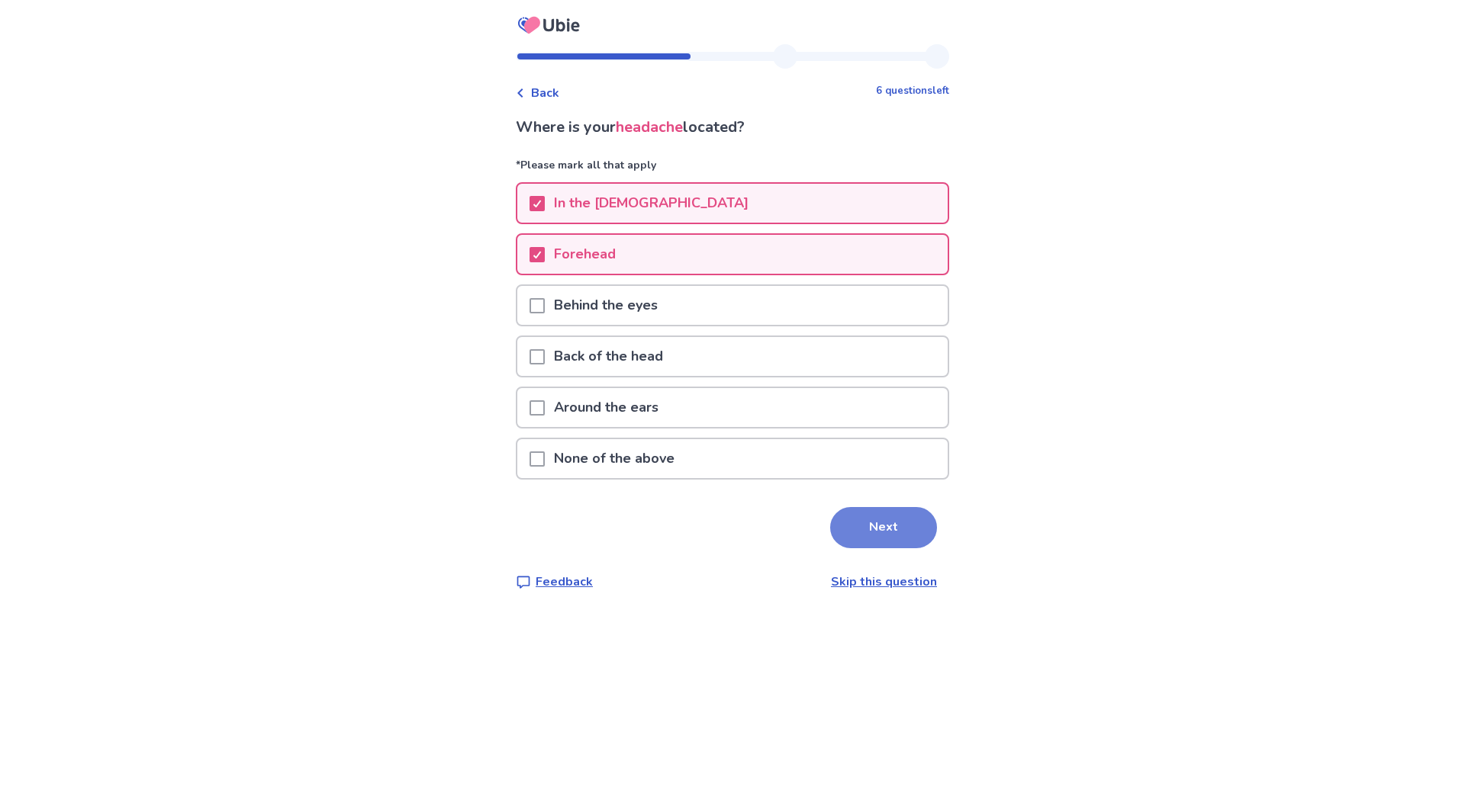
click at [859, 526] on button "Next" at bounding box center [884, 527] width 107 height 41
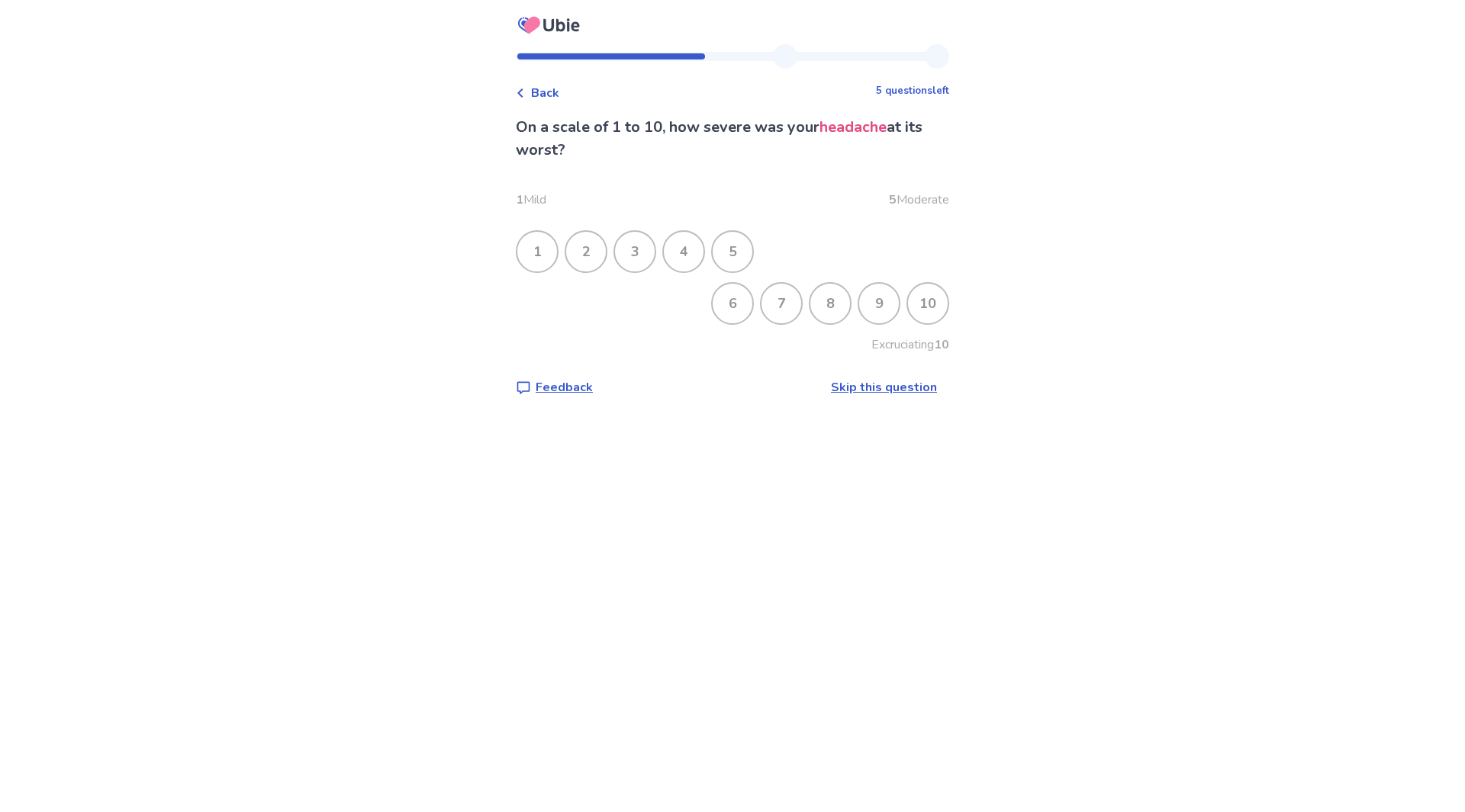
click at [824, 309] on div "8" at bounding box center [829, 303] width 40 height 40
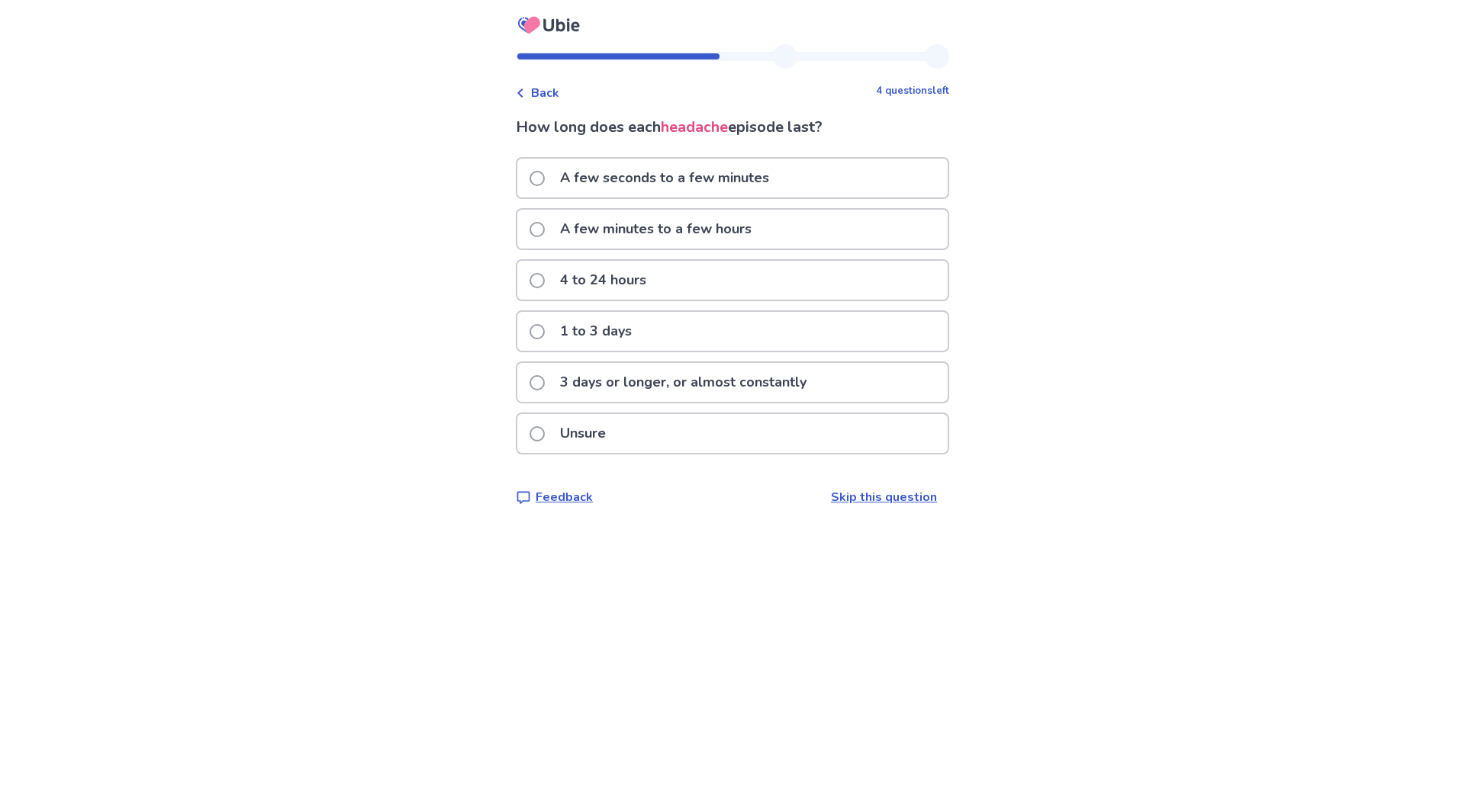
click at [540, 283] on span at bounding box center [537, 281] width 16 height 16
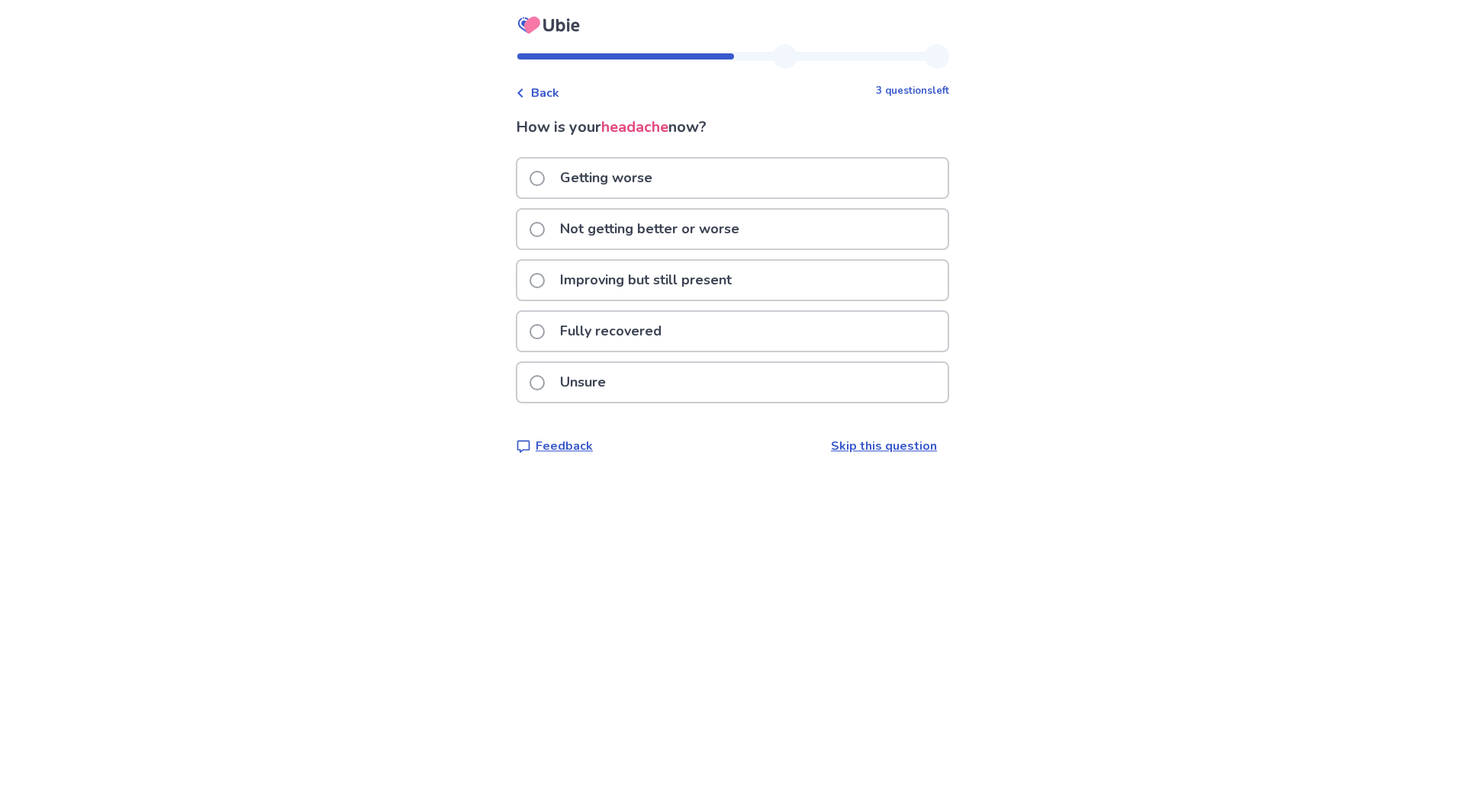
click at [545, 231] on span at bounding box center [537, 230] width 16 height 16
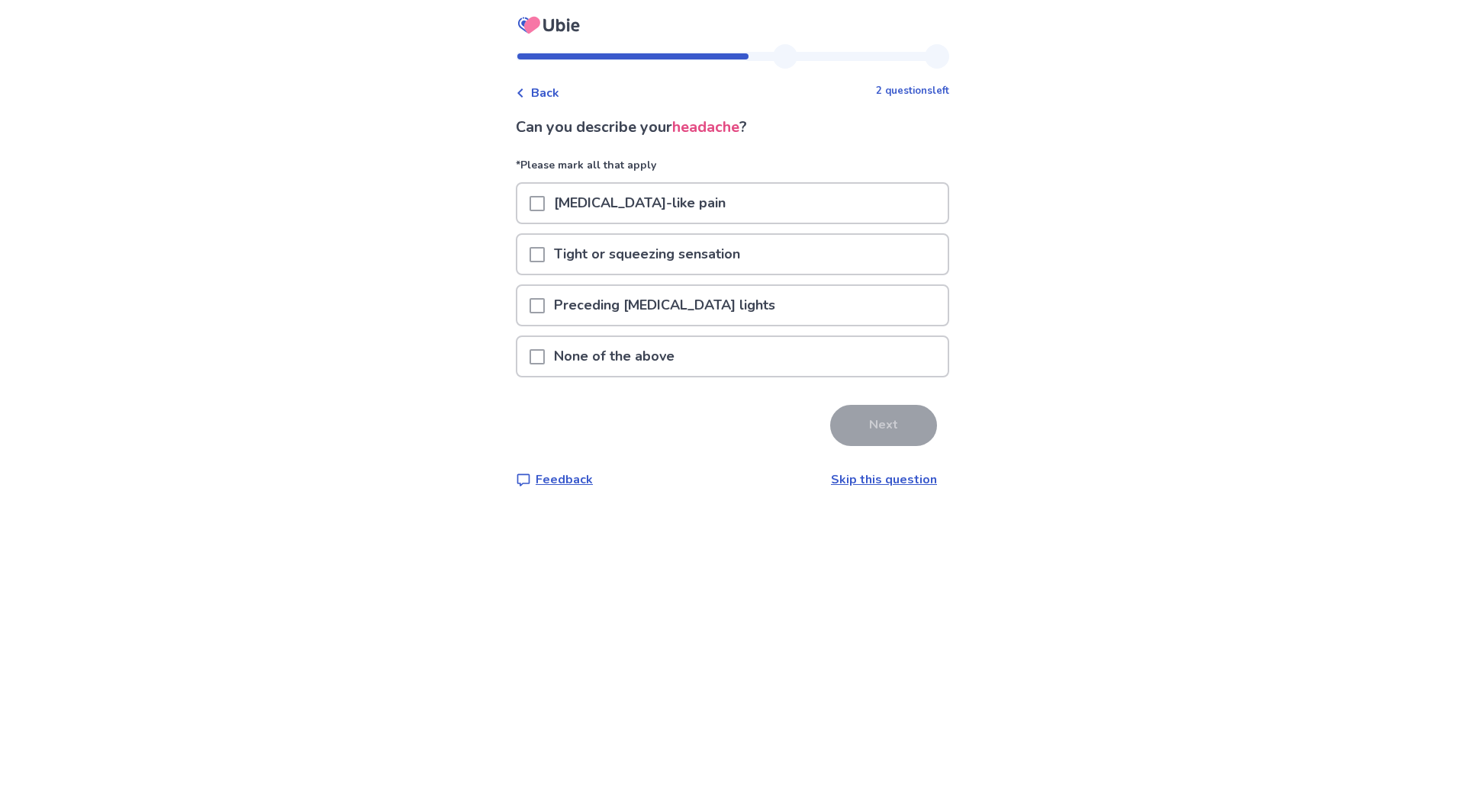
click at [545, 354] on span at bounding box center [537, 357] width 16 height 16
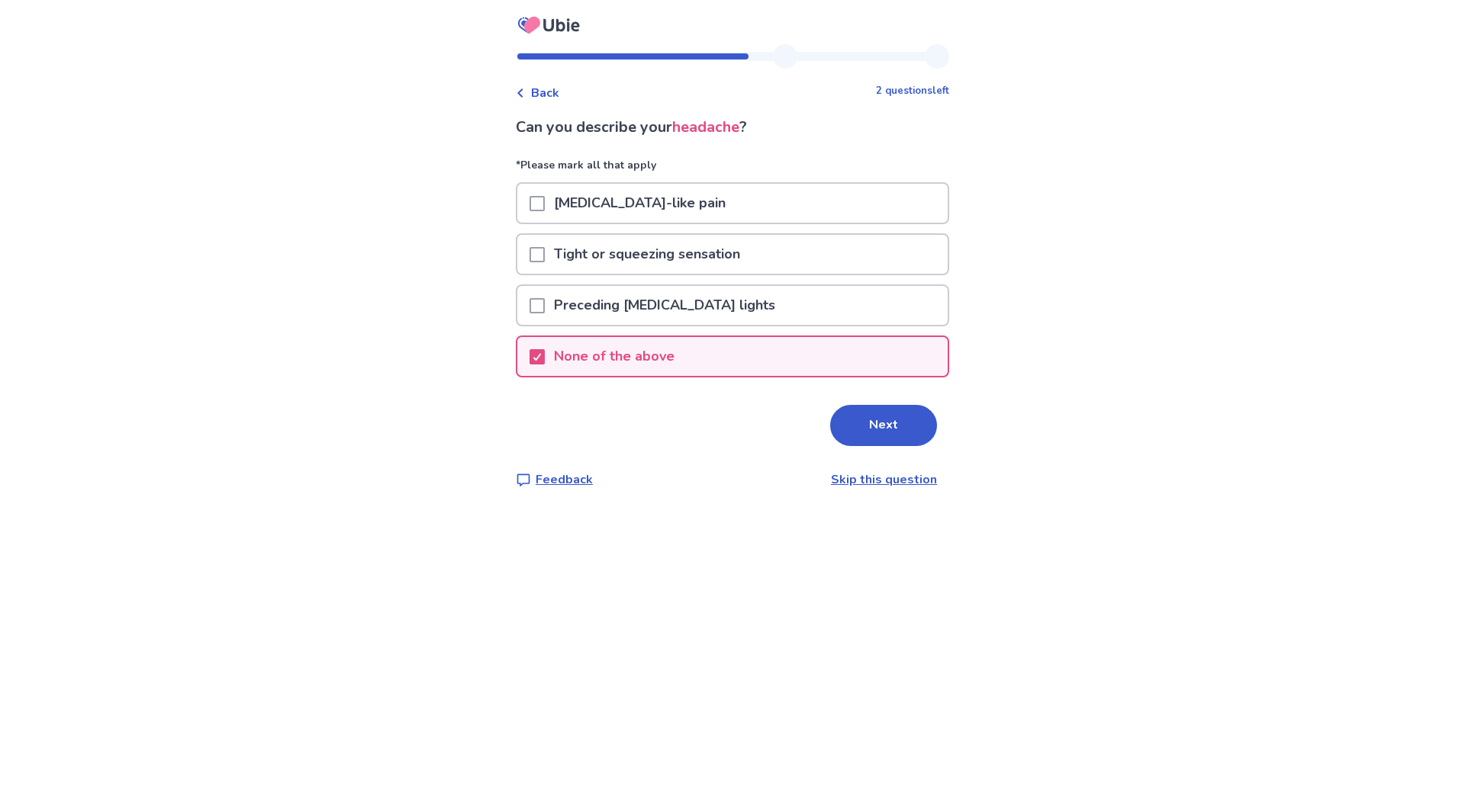
click at [893, 426] on button "Next" at bounding box center [884, 425] width 107 height 41
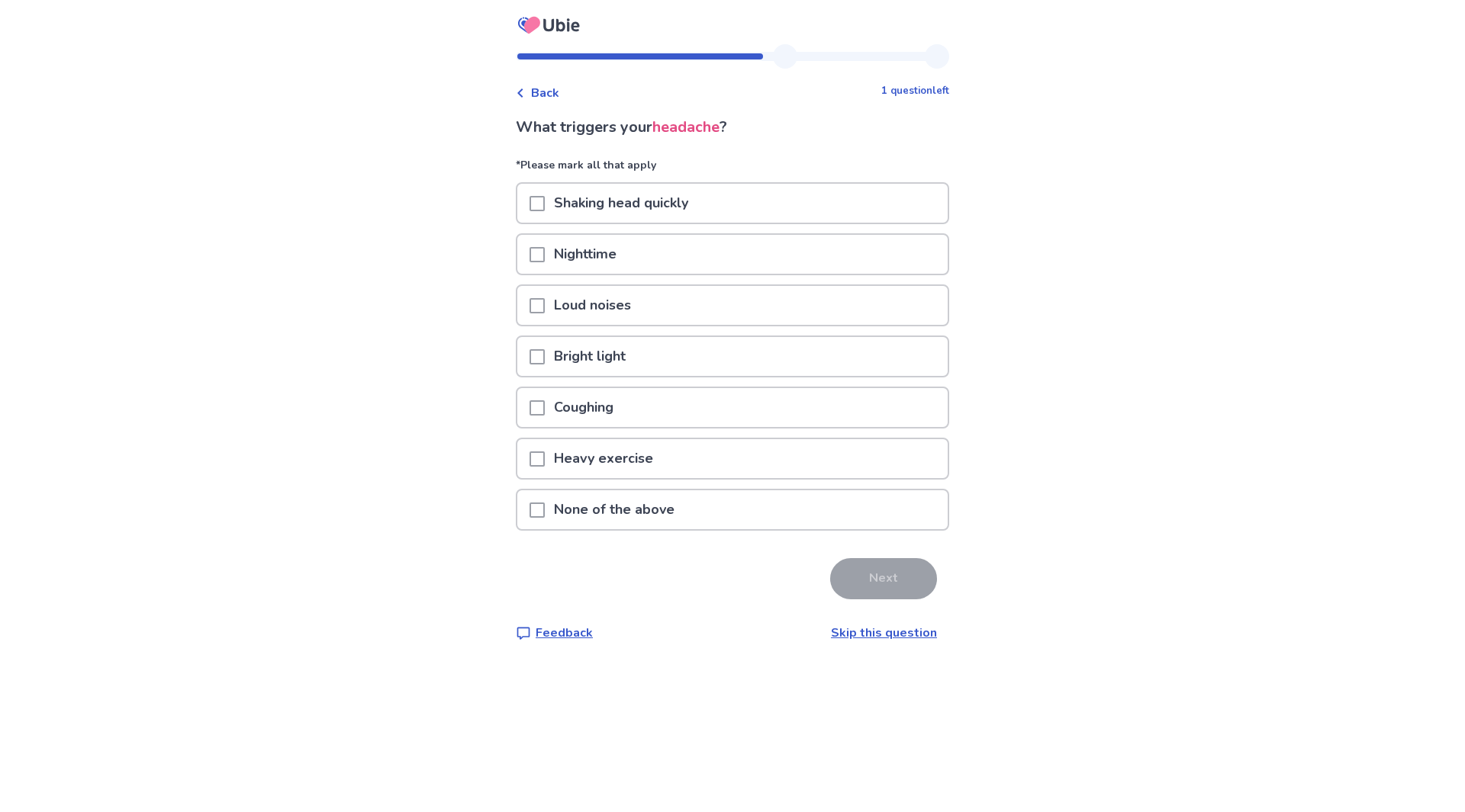
click at [554, 513] on p "None of the above" at bounding box center [614, 510] width 139 height 39
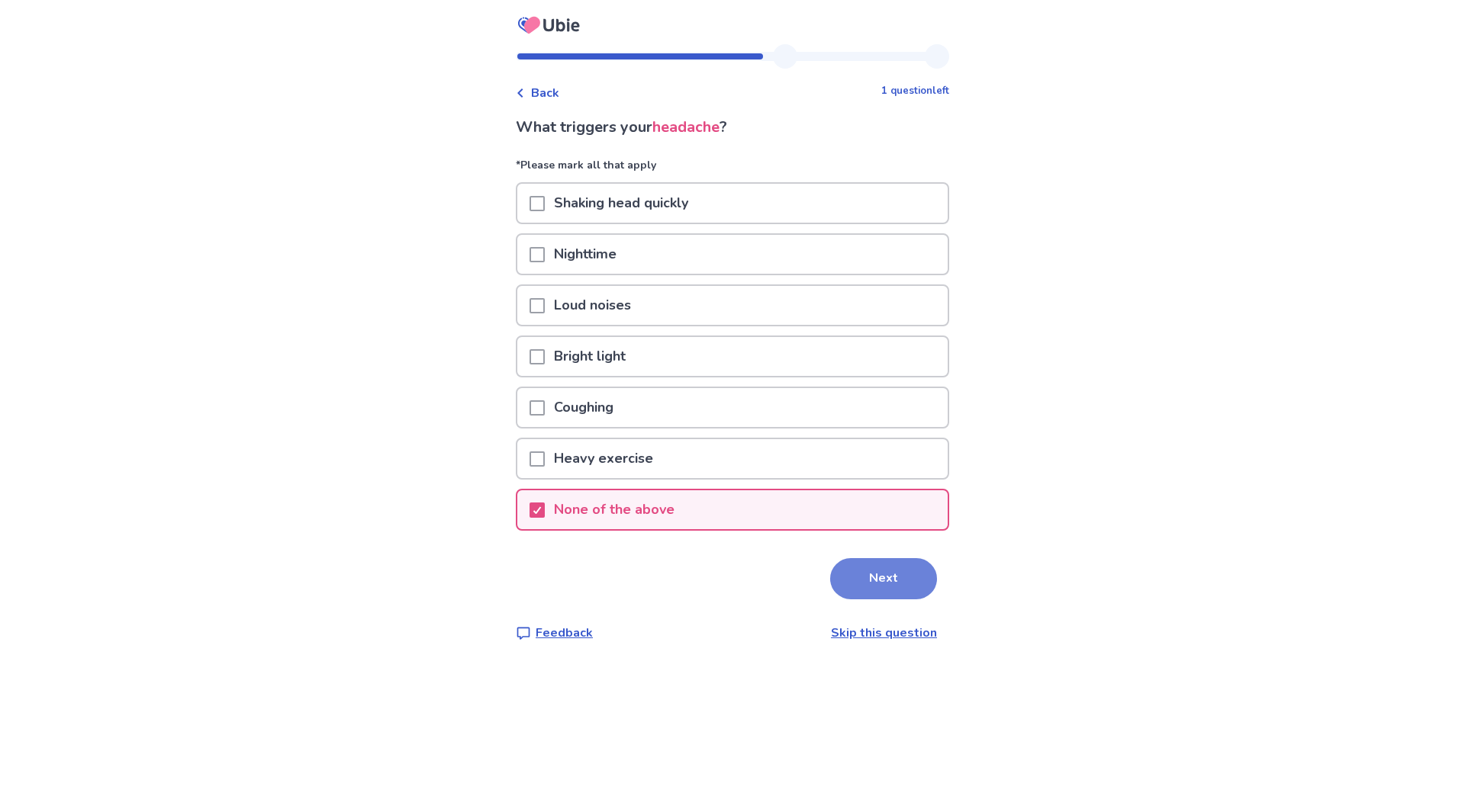
click at [888, 579] on button "Next" at bounding box center [884, 579] width 107 height 41
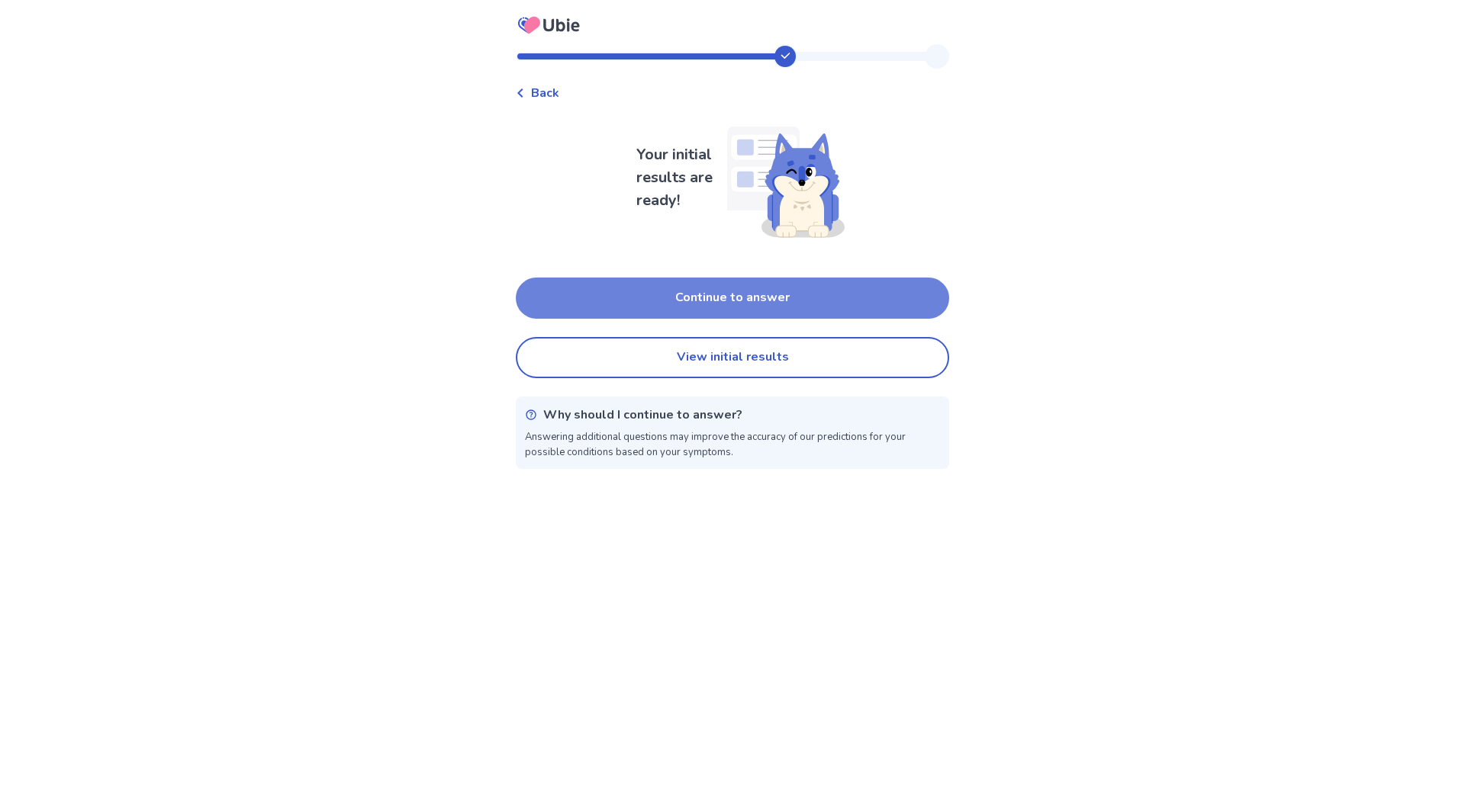
click at [744, 303] on button "Continue to answer" at bounding box center [732, 298] width 434 height 41
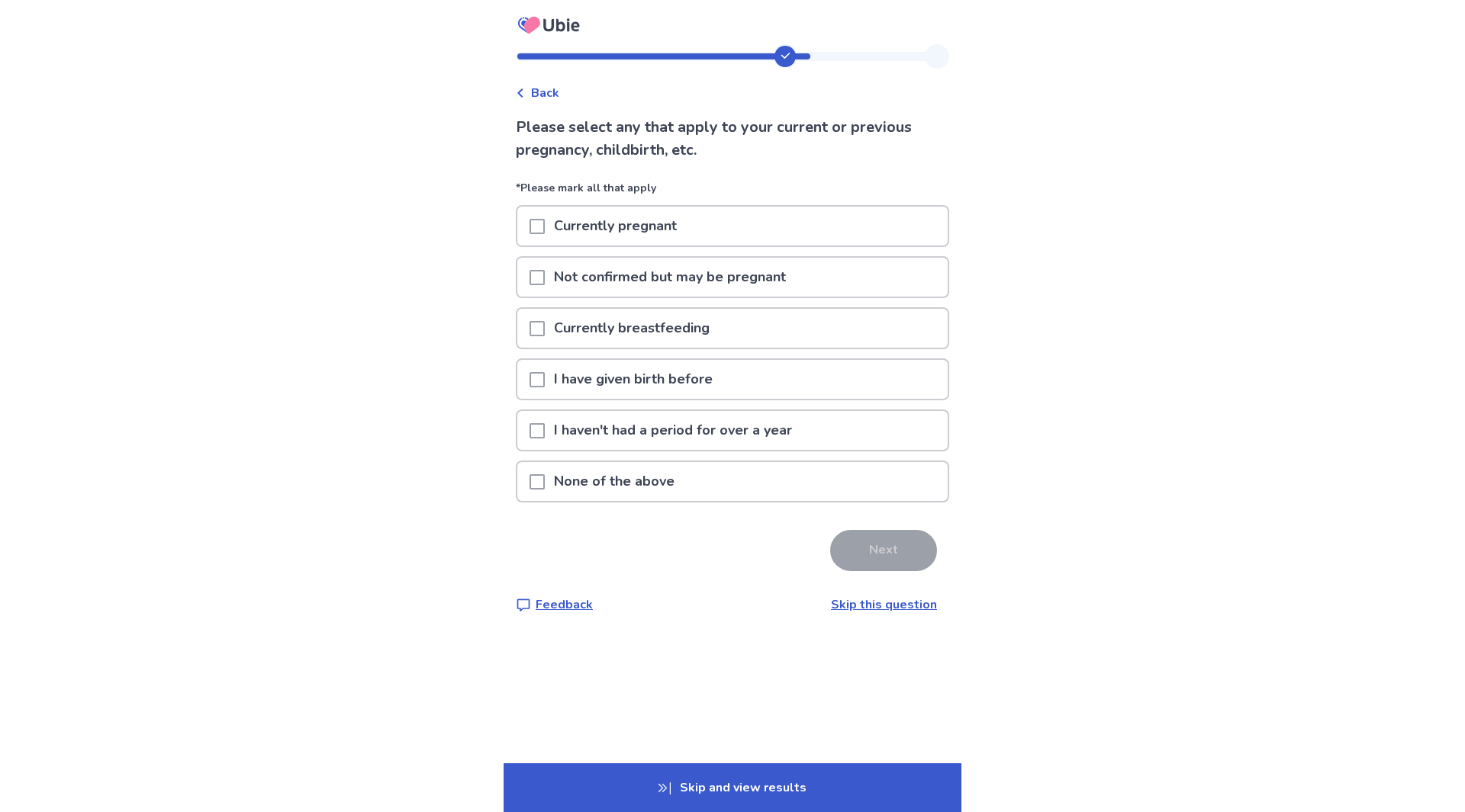
click at [633, 382] on p "I have given birth before" at bounding box center [633, 379] width 177 height 39
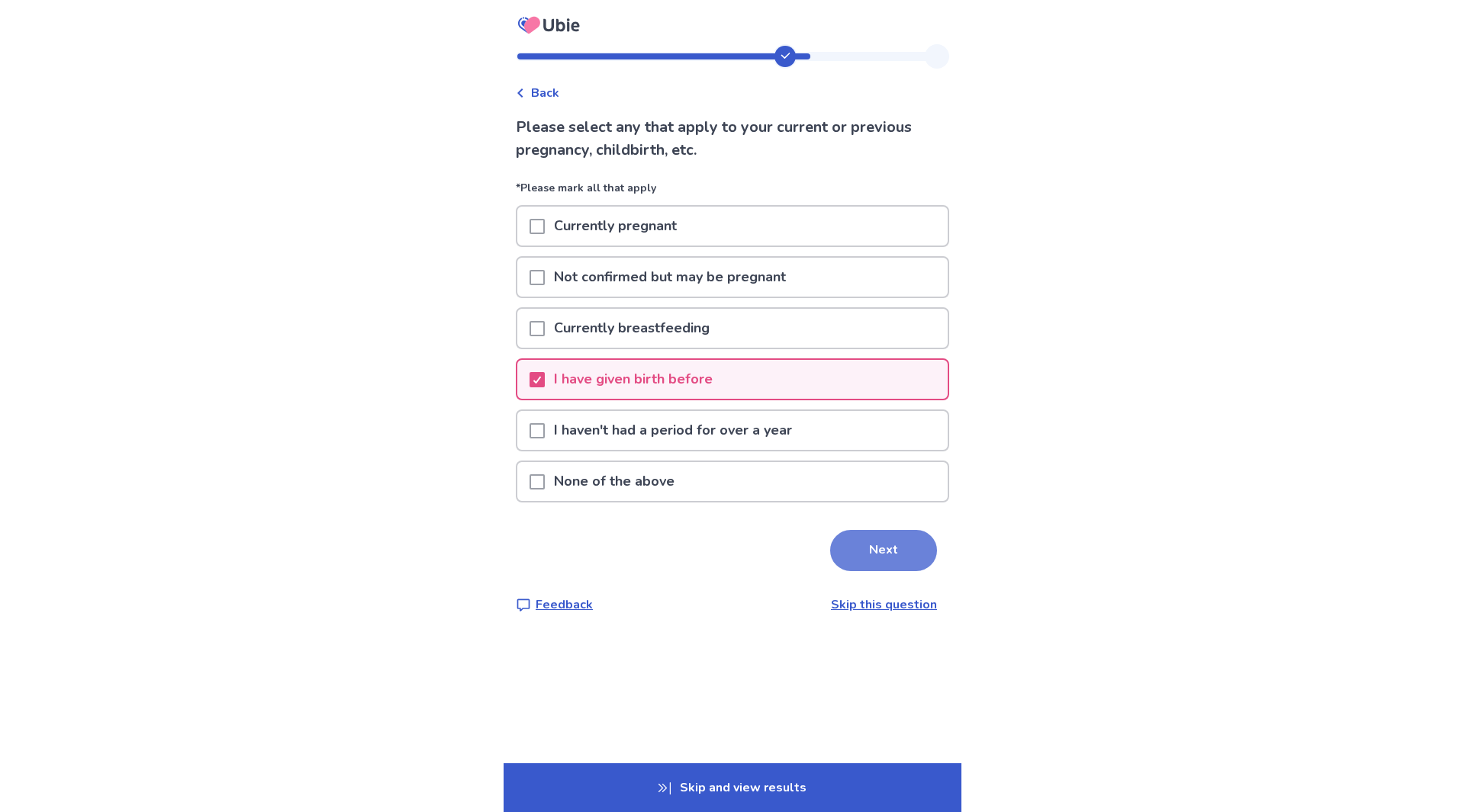
click at [852, 540] on button "Next" at bounding box center [884, 550] width 107 height 41
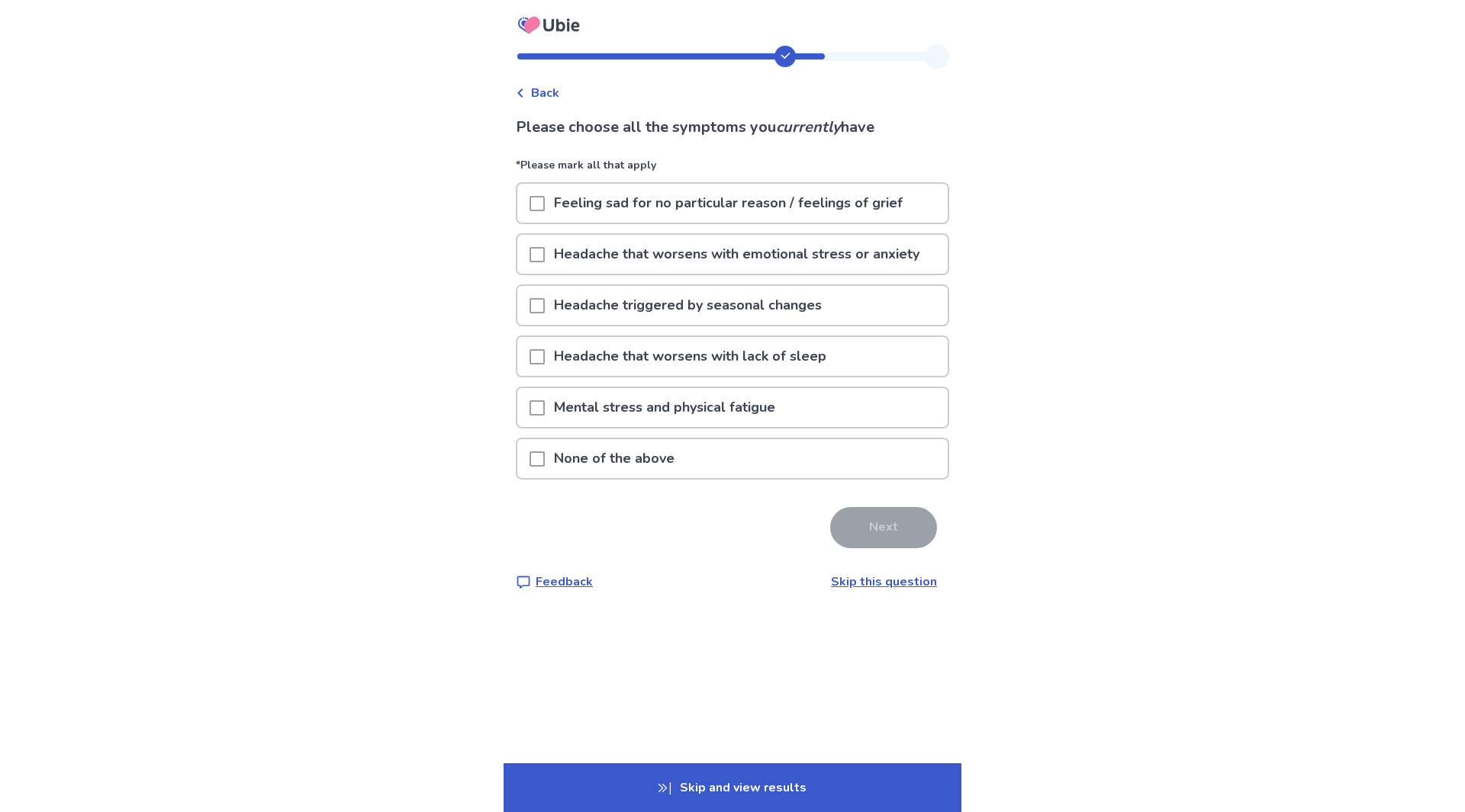
click at [618, 460] on p "None of the above" at bounding box center [614, 458] width 139 height 39
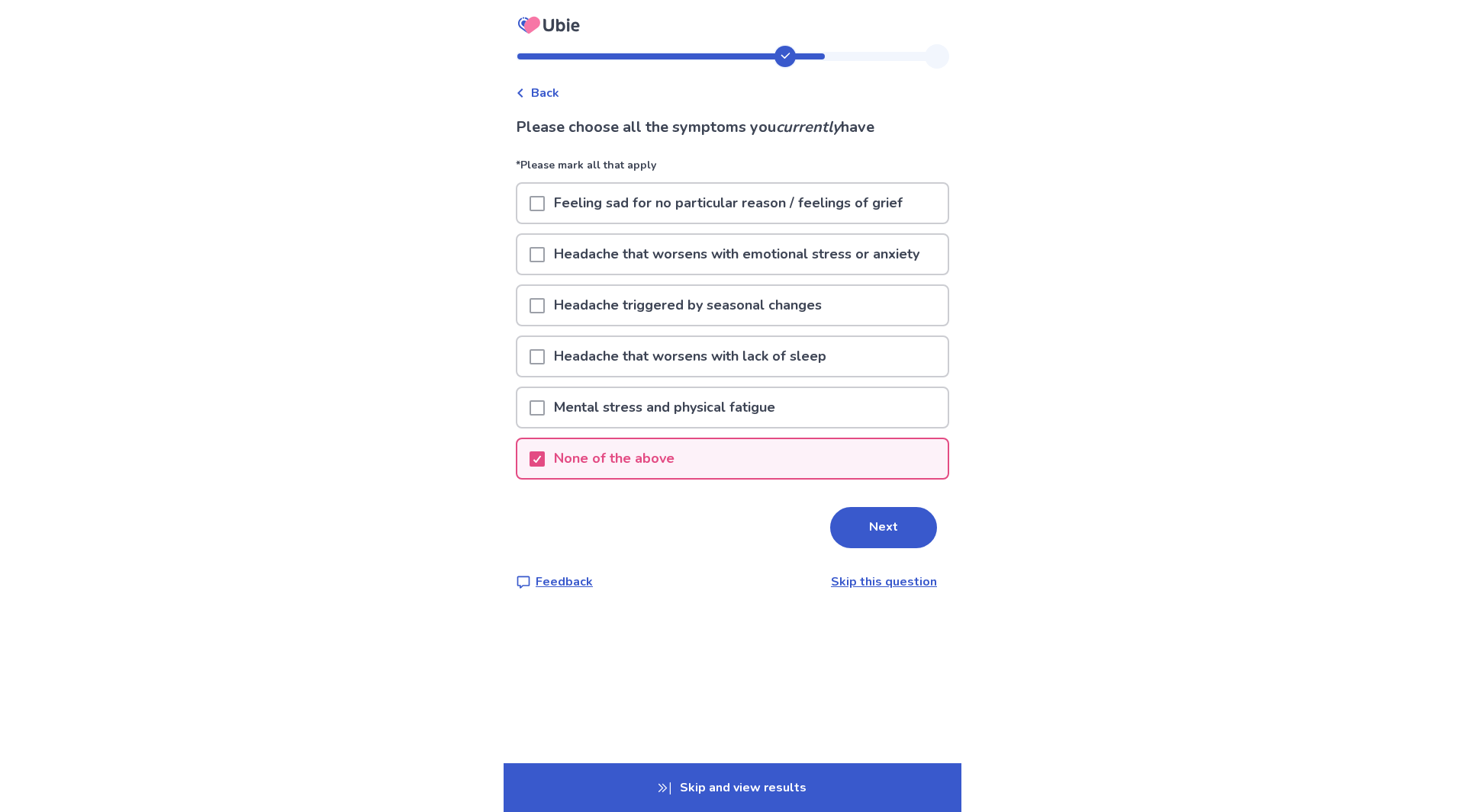
click at [888, 524] on button "Next" at bounding box center [884, 527] width 107 height 41
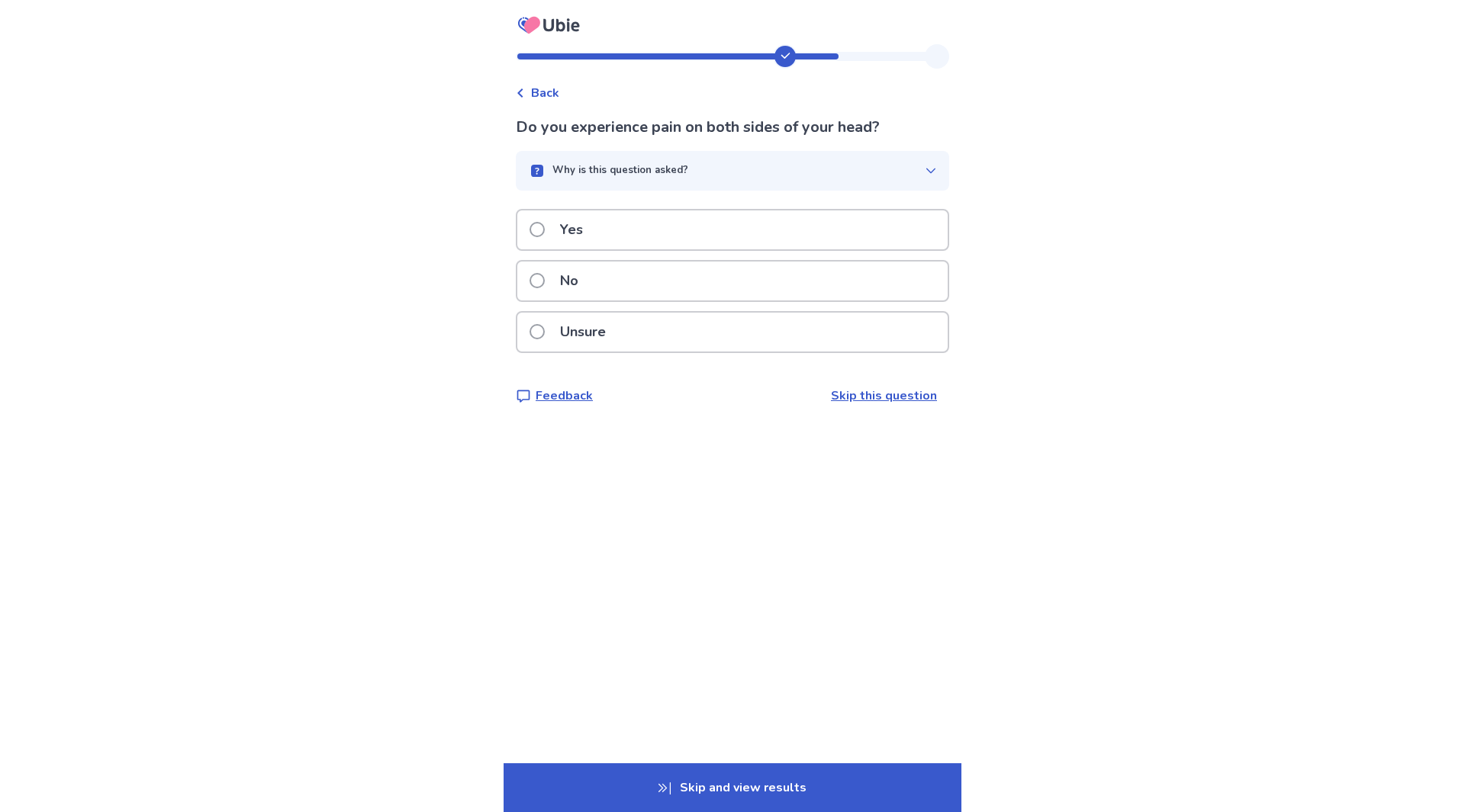
click at [545, 232] on span at bounding box center [537, 230] width 16 height 16
click at [543, 230] on span at bounding box center [537, 230] width 16 height 16
click at [545, 289] on span at bounding box center [537, 281] width 16 height 16
click at [545, 287] on span at bounding box center [537, 281] width 16 height 16
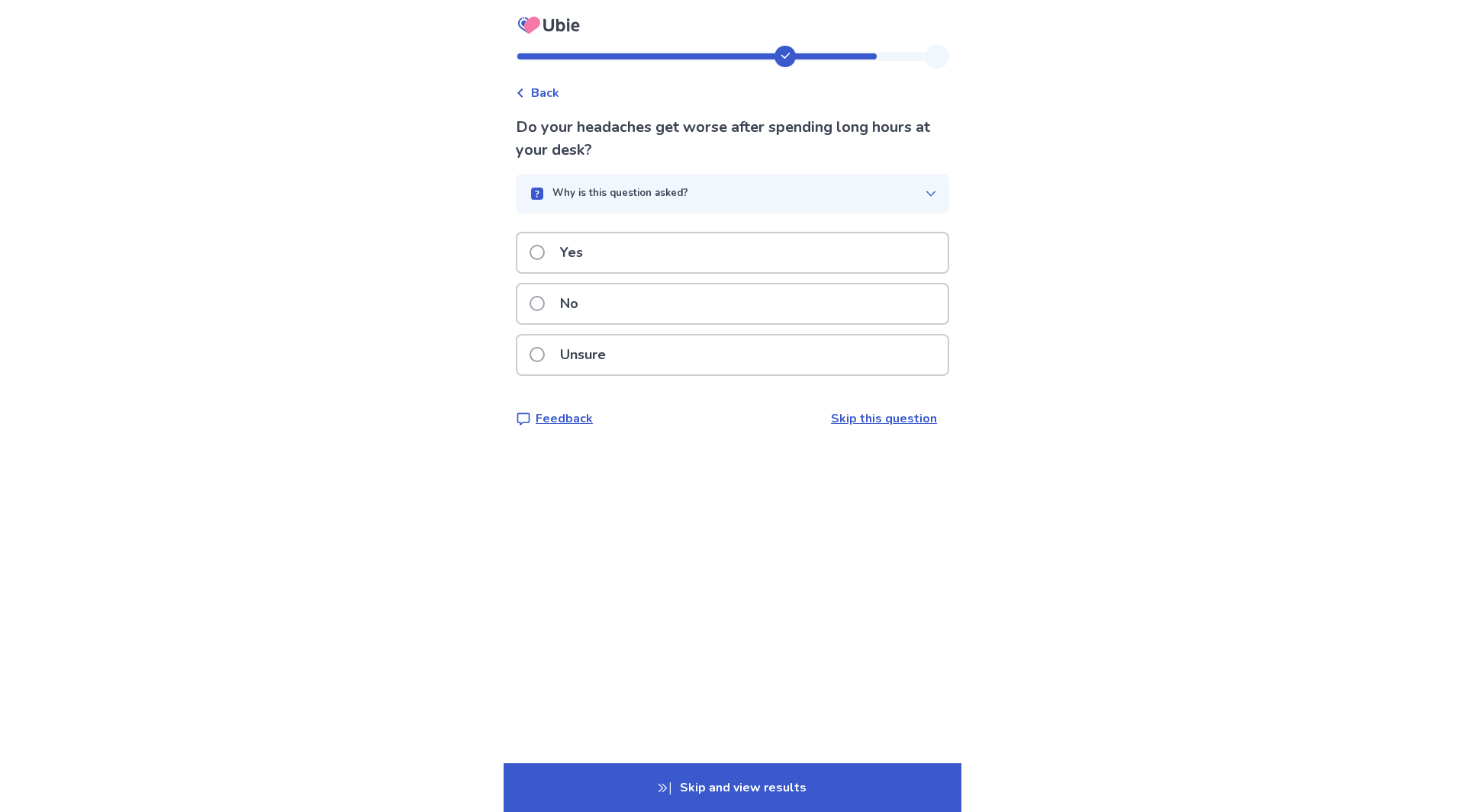
click at [545, 299] on span at bounding box center [537, 304] width 16 height 16
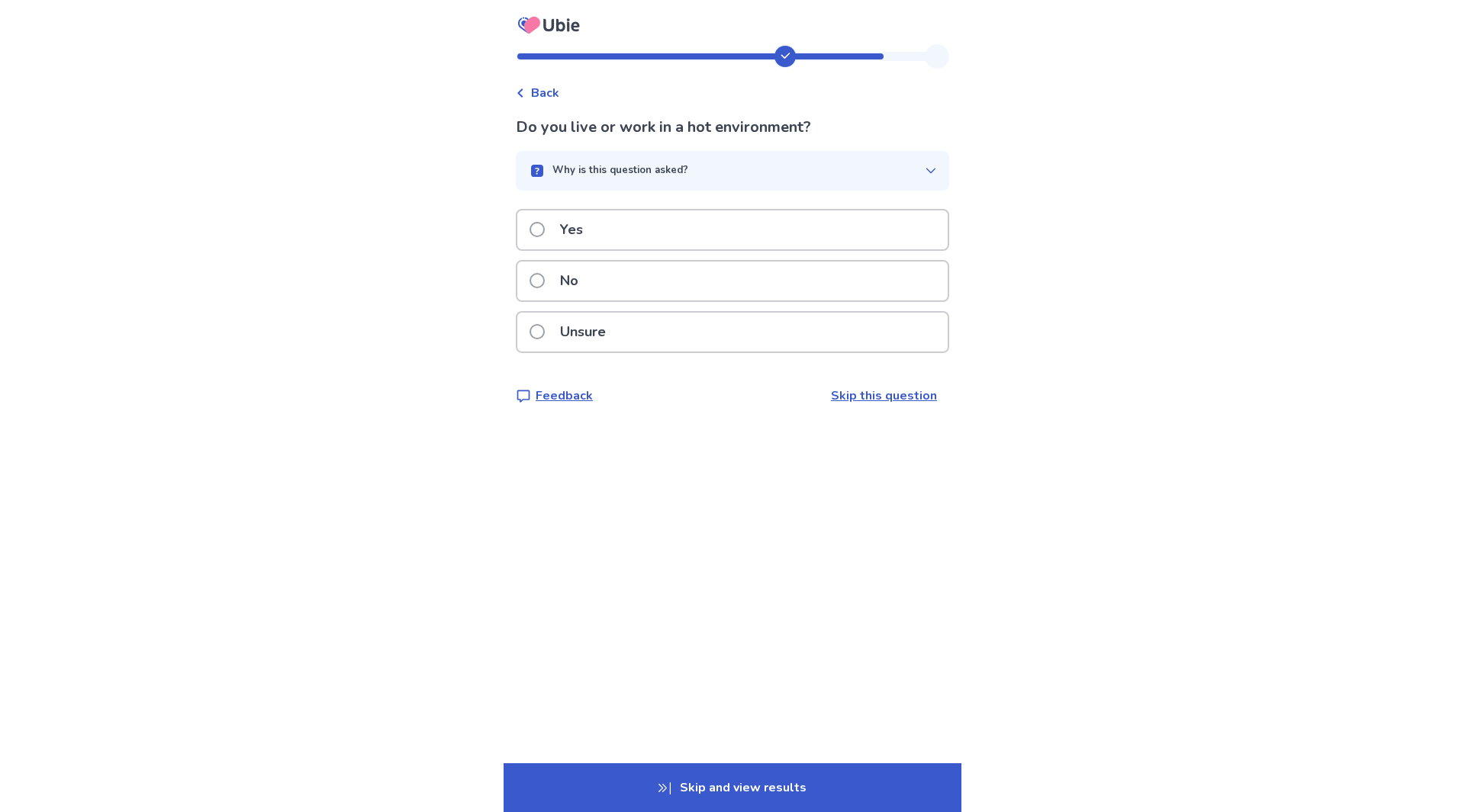
click at [545, 285] on span at bounding box center [537, 281] width 16 height 16
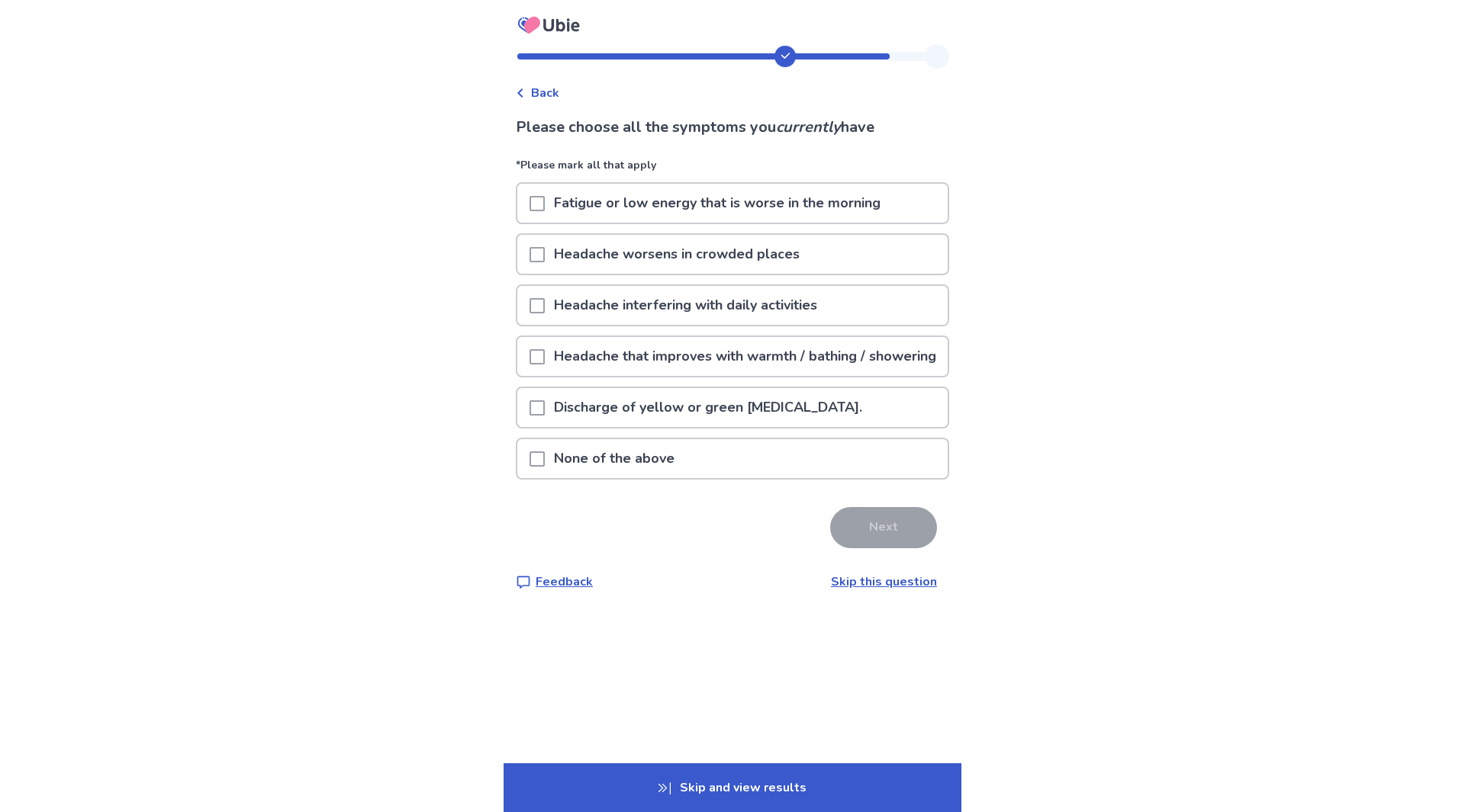
click at [544, 467] on span at bounding box center [537, 459] width 16 height 16
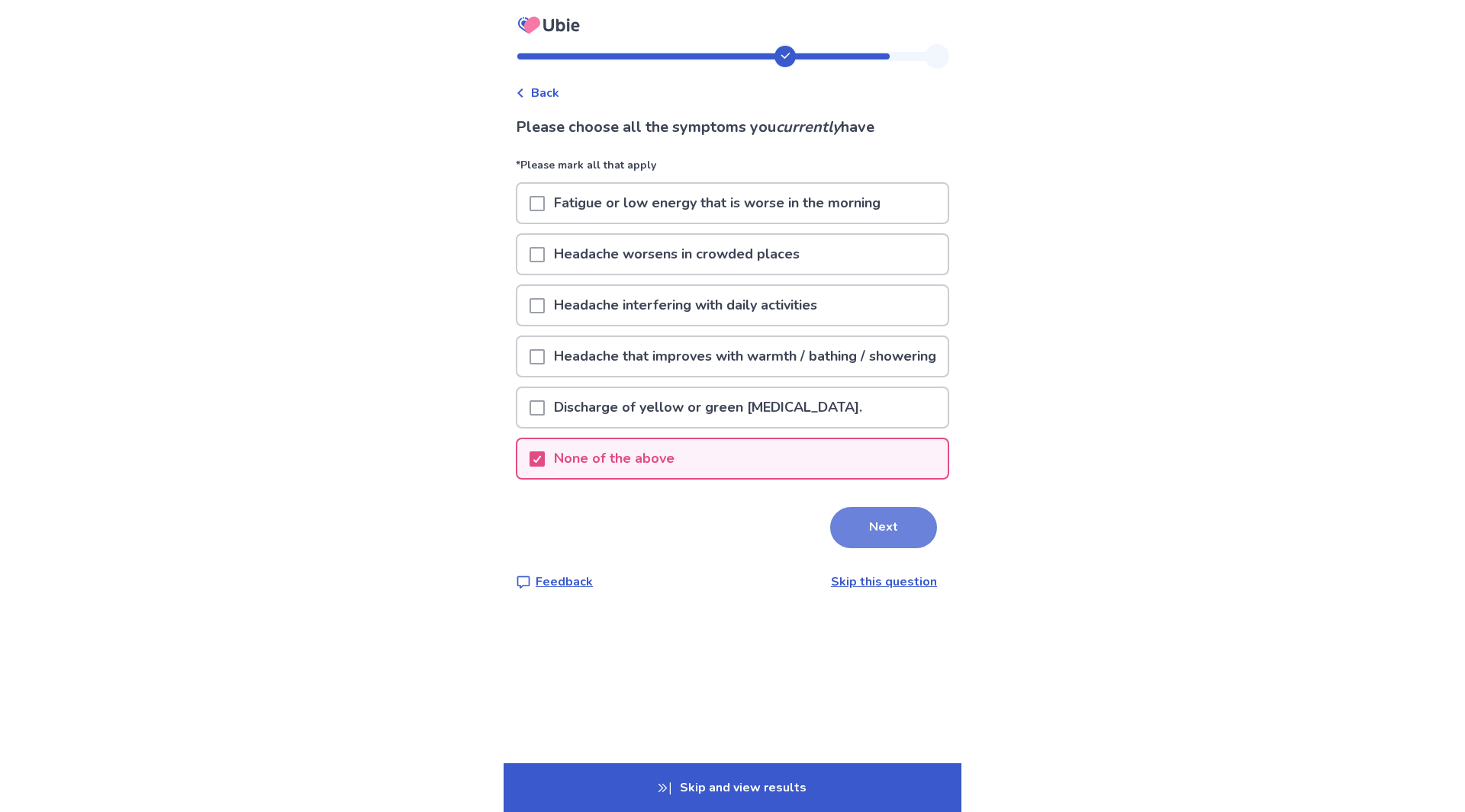
click at [885, 548] on button "Next" at bounding box center [884, 527] width 107 height 41
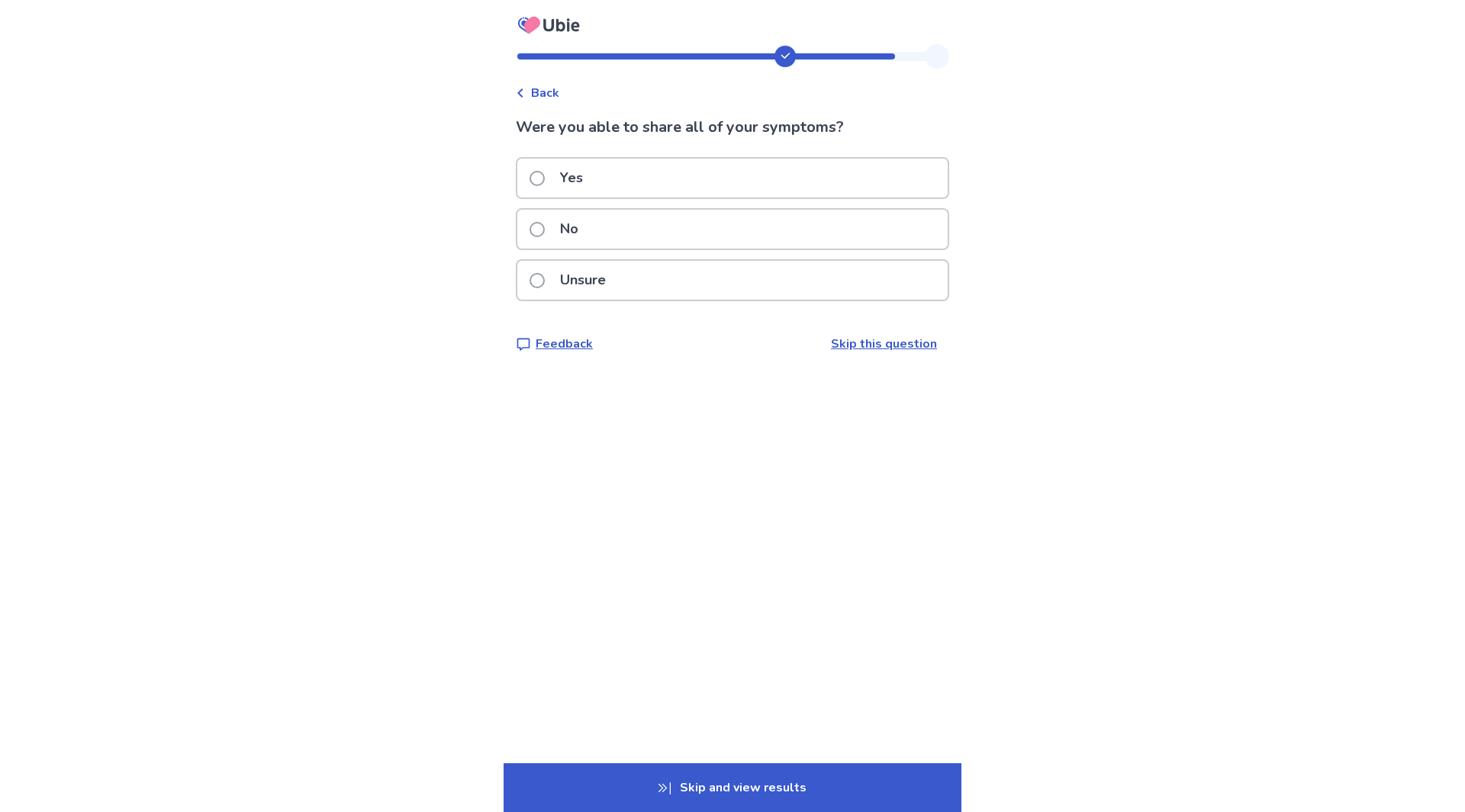
click at [545, 177] on span at bounding box center [537, 178] width 16 height 16
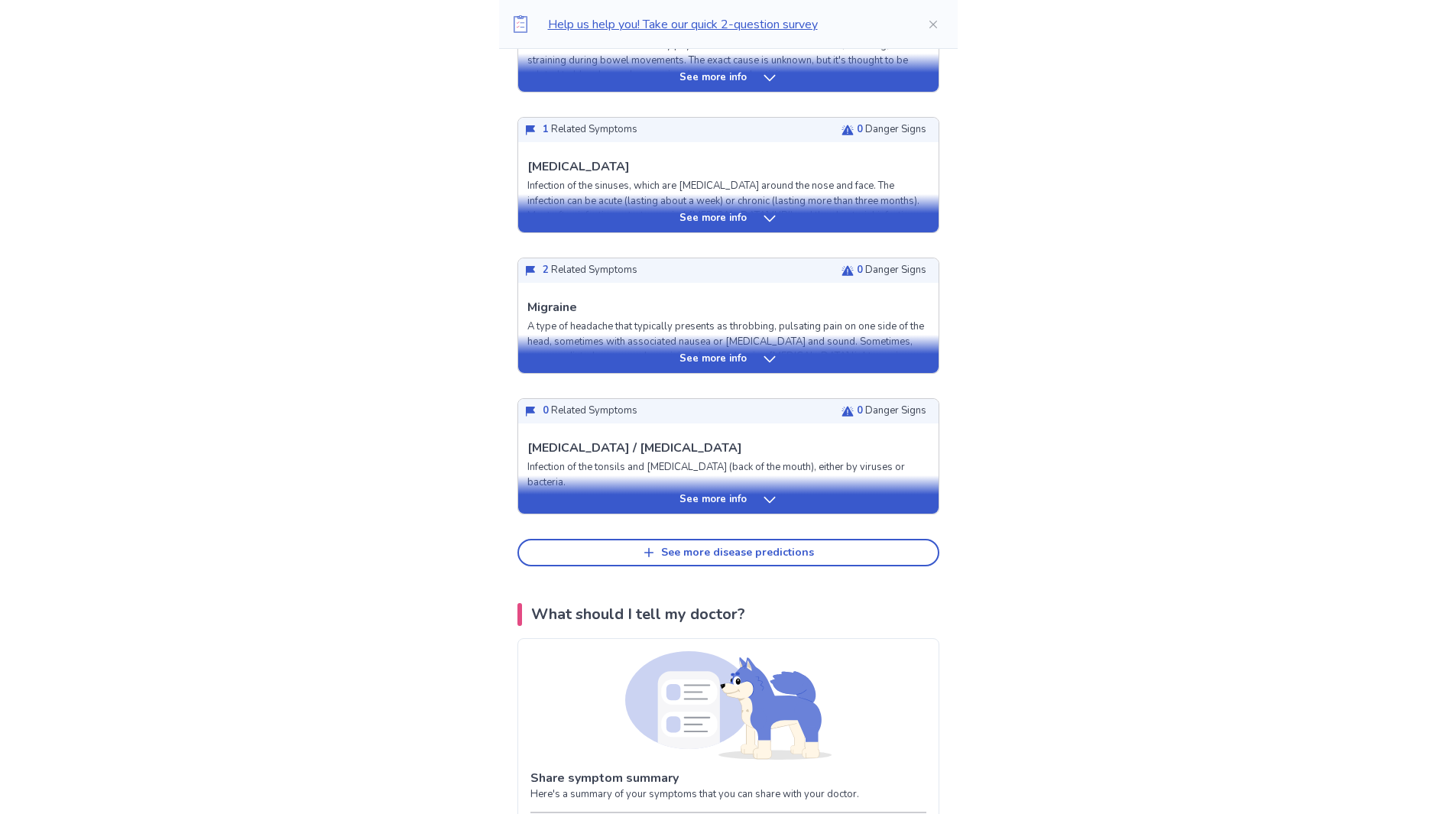
scroll to position [535, 0]
